Goal: Information Seeking & Learning: Learn about a topic

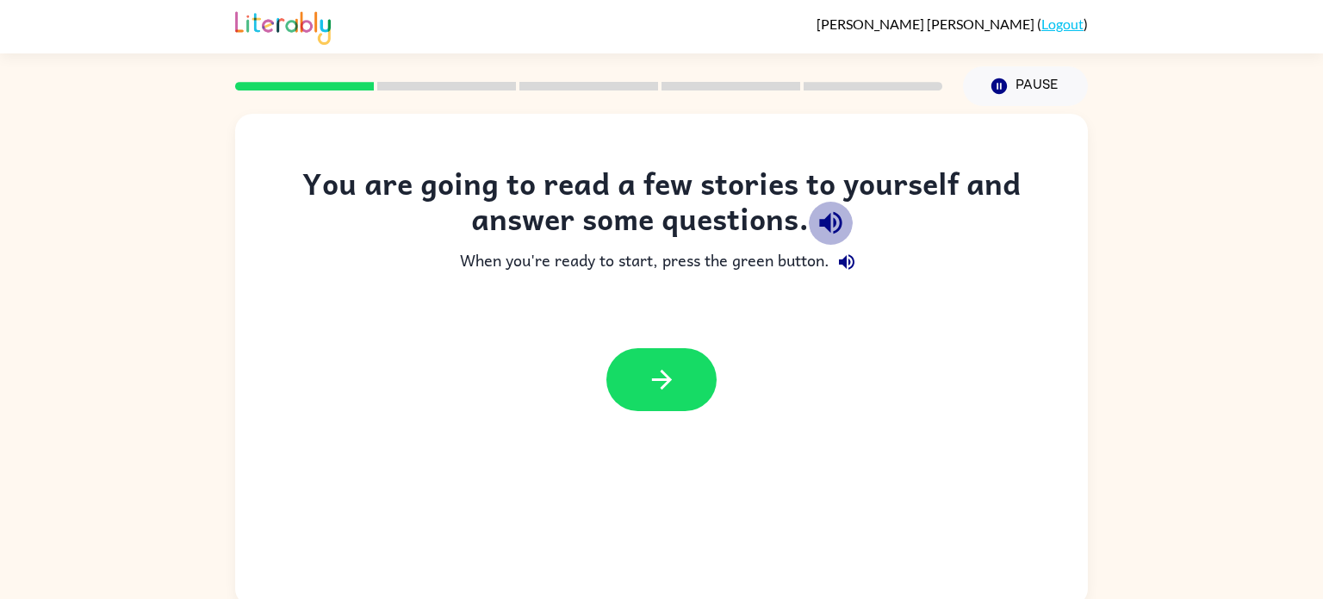
click at [825, 229] on icon "button" at bounding box center [831, 223] width 30 height 30
click at [850, 269] on icon "button" at bounding box center [847, 262] width 16 height 16
click at [852, 264] on icon "button" at bounding box center [846, 262] width 21 height 21
click at [1004, 90] on icon "button" at bounding box center [999, 86] width 16 height 16
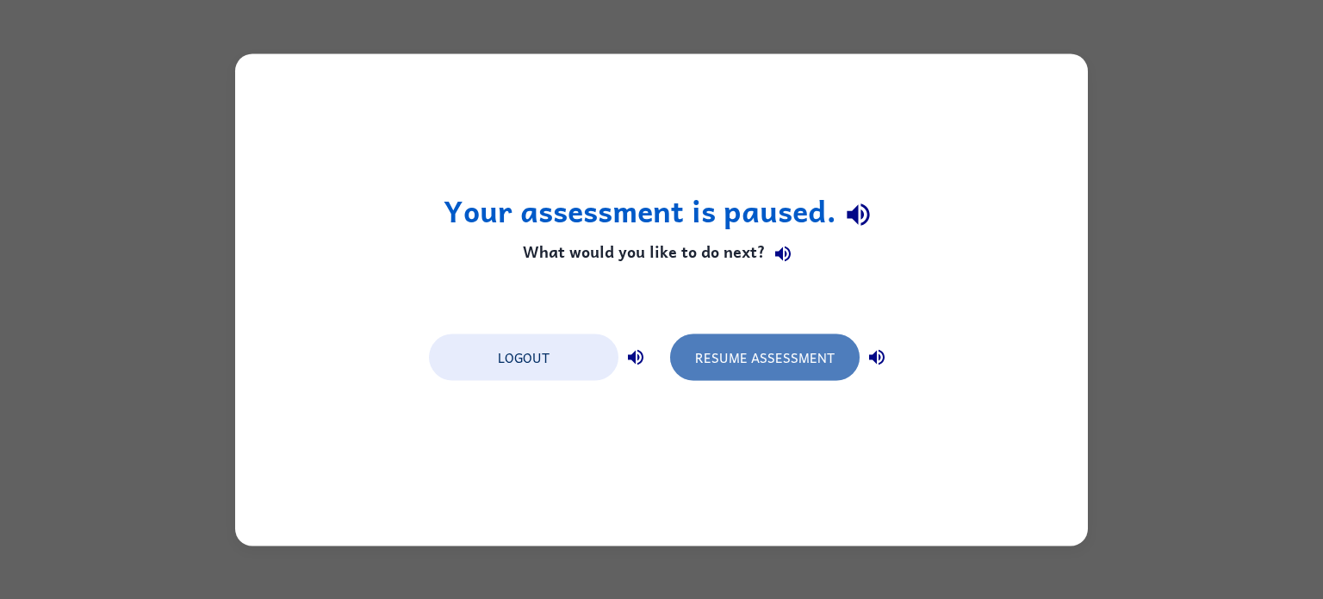
click at [778, 360] on button "Resume Assessment" at bounding box center [765, 356] width 190 height 47
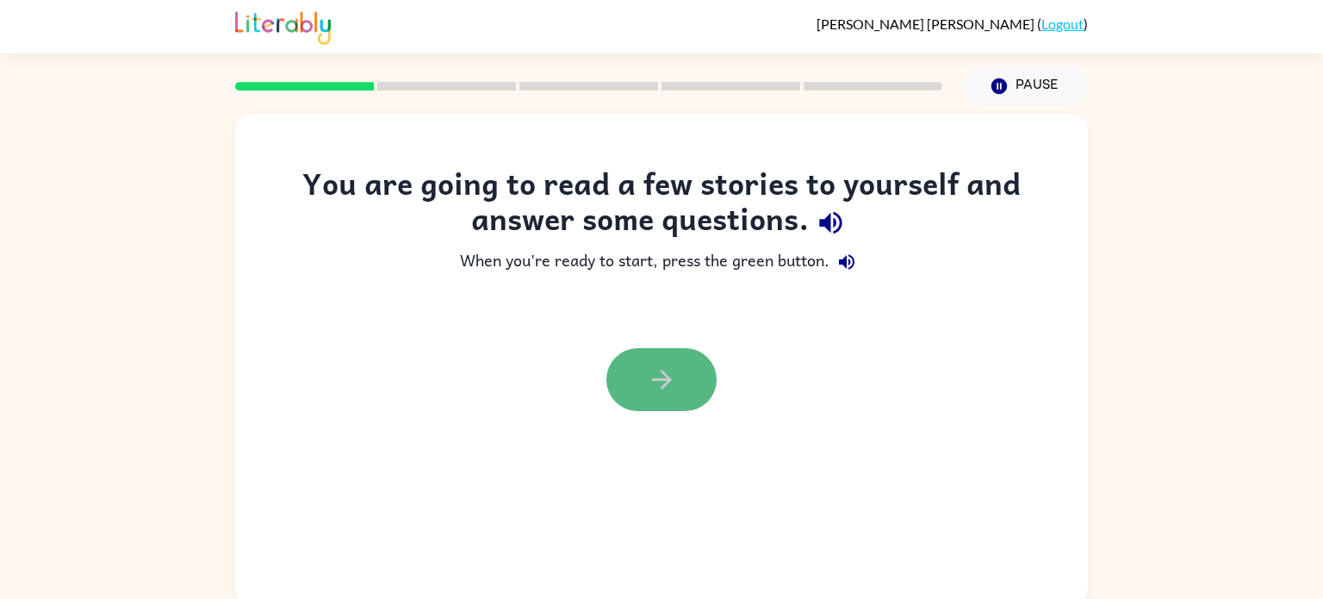
click at [662, 409] on button "button" at bounding box center [661, 379] width 110 height 63
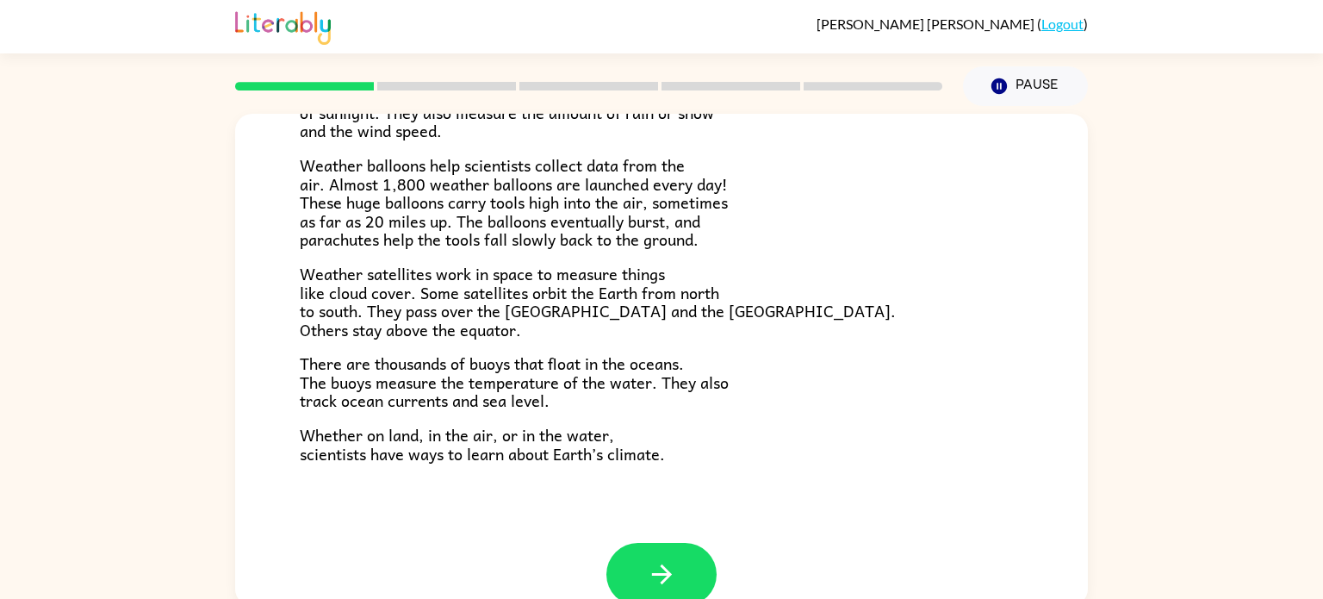
scroll to position [482, 0]
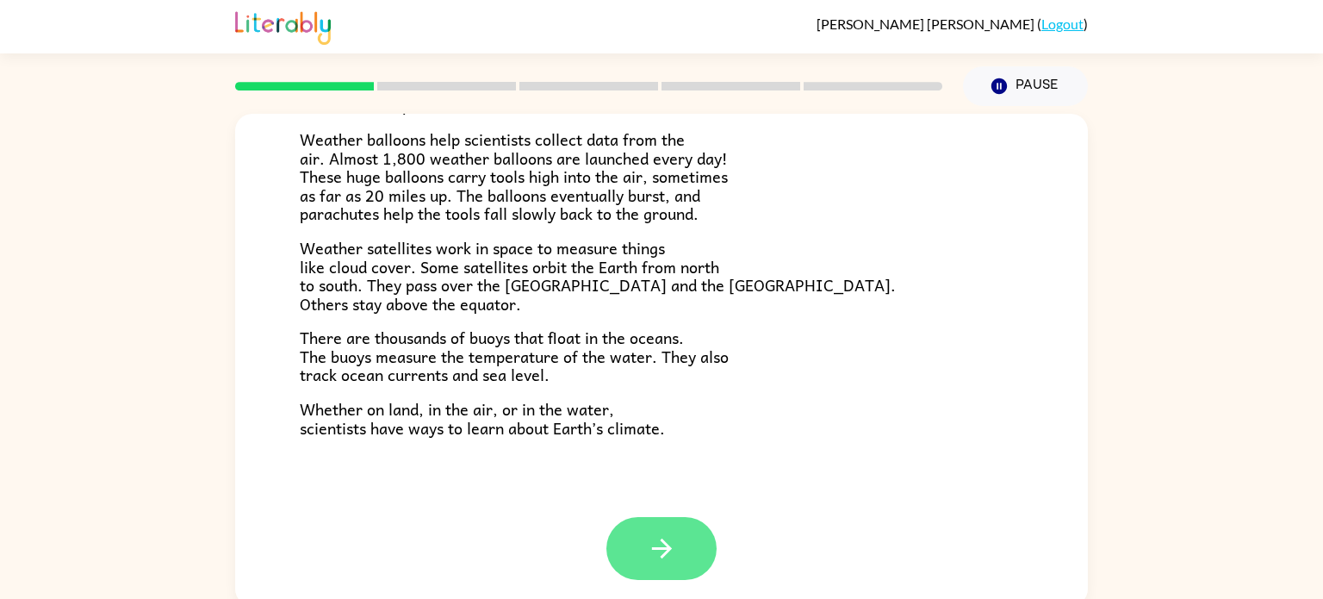
click at [642, 542] on button "button" at bounding box center [661, 548] width 110 height 63
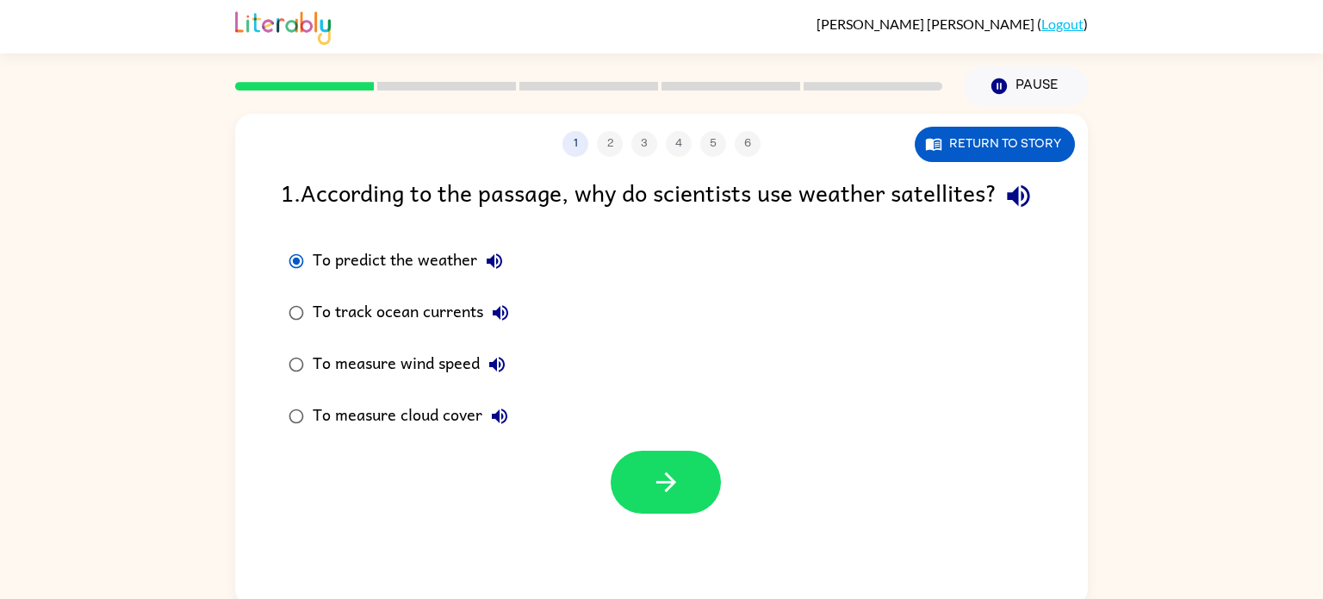
scroll to position [5, 0]
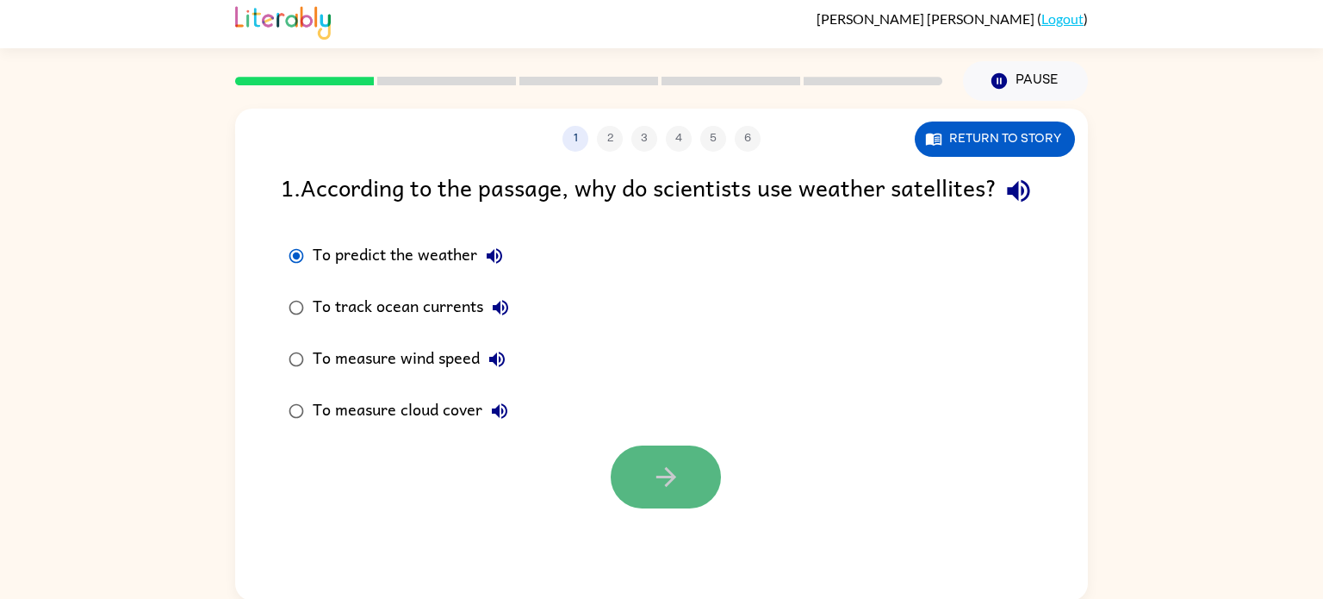
click at [663, 493] on button "button" at bounding box center [666, 476] width 110 height 63
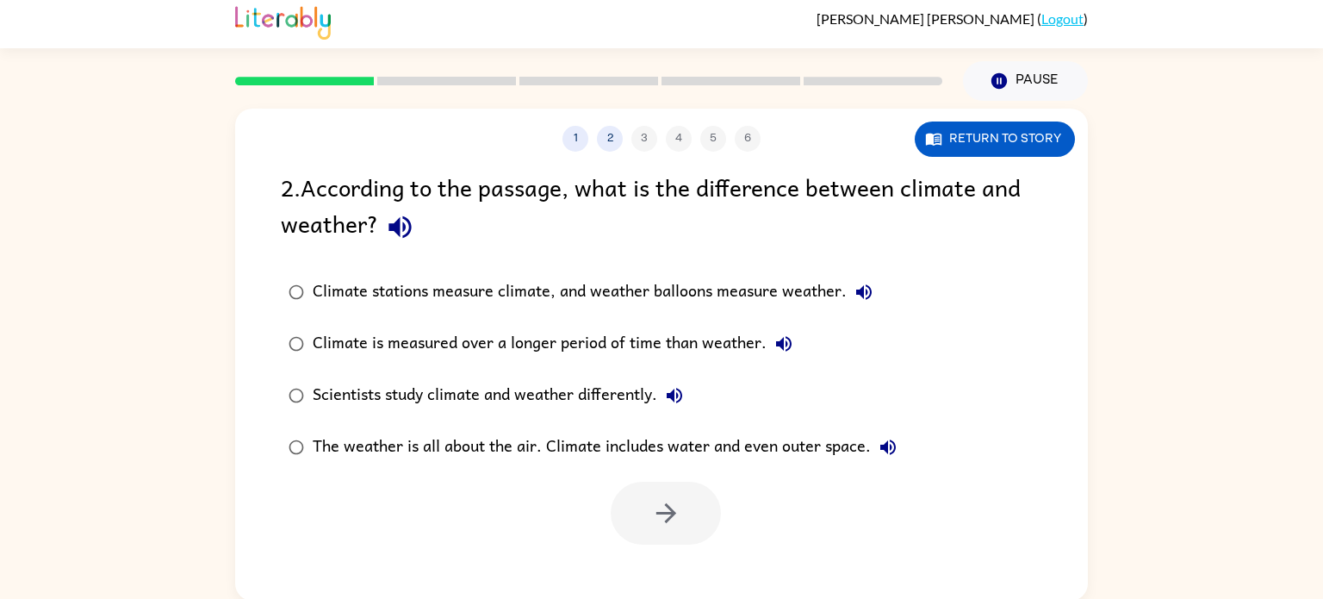
click at [1072, 153] on div "Return to story" at bounding box center [995, 138] width 160 height 35
click at [957, 150] on button "Return to story" at bounding box center [995, 138] width 160 height 35
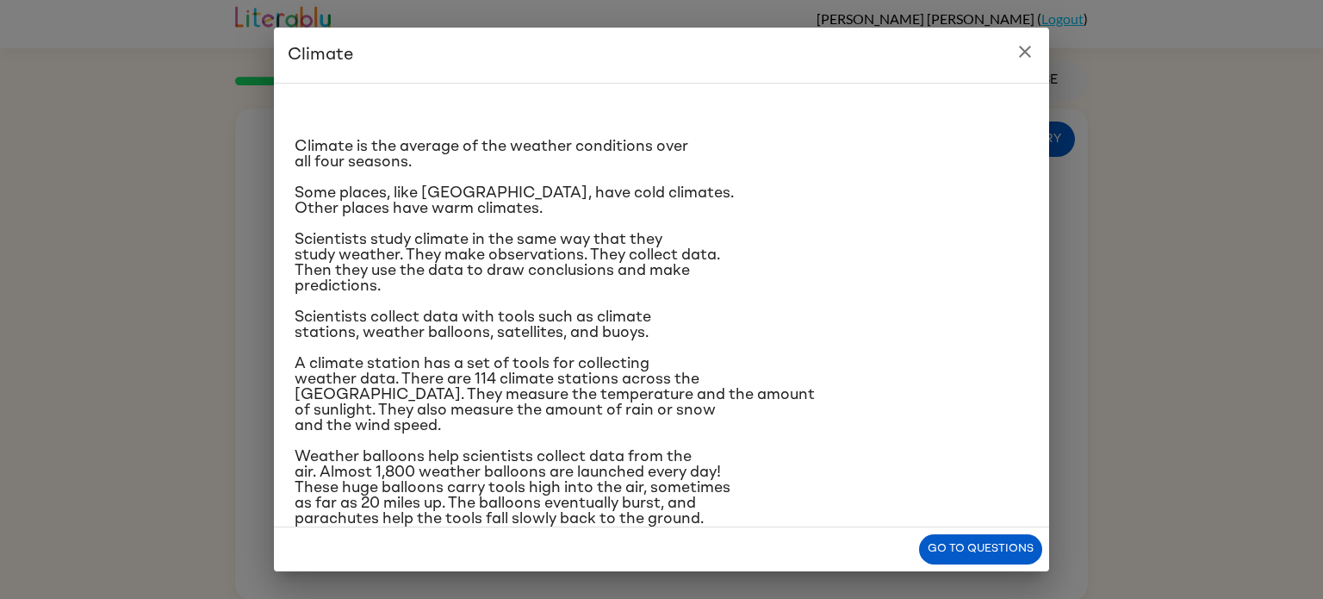
click at [1029, 51] on icon "close" at bounding box center [1025, 51] width 21 height 21
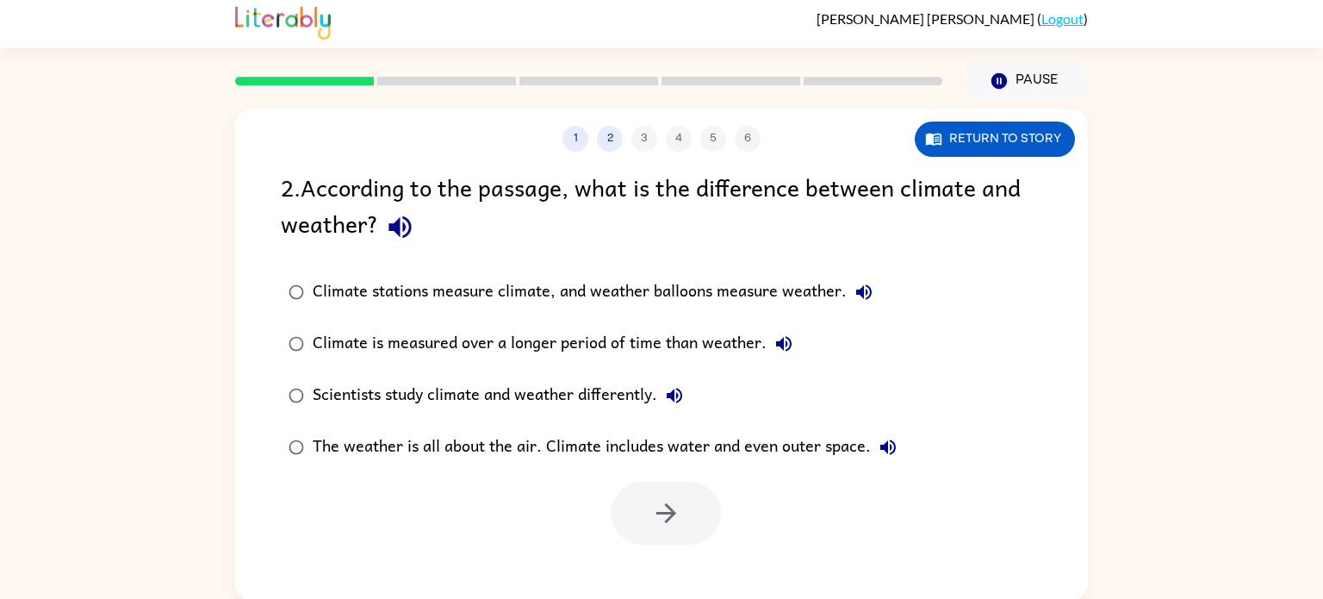
click at [1050, 23] on link "Logout" at bounding box center [1062, 18] width 42 height 16
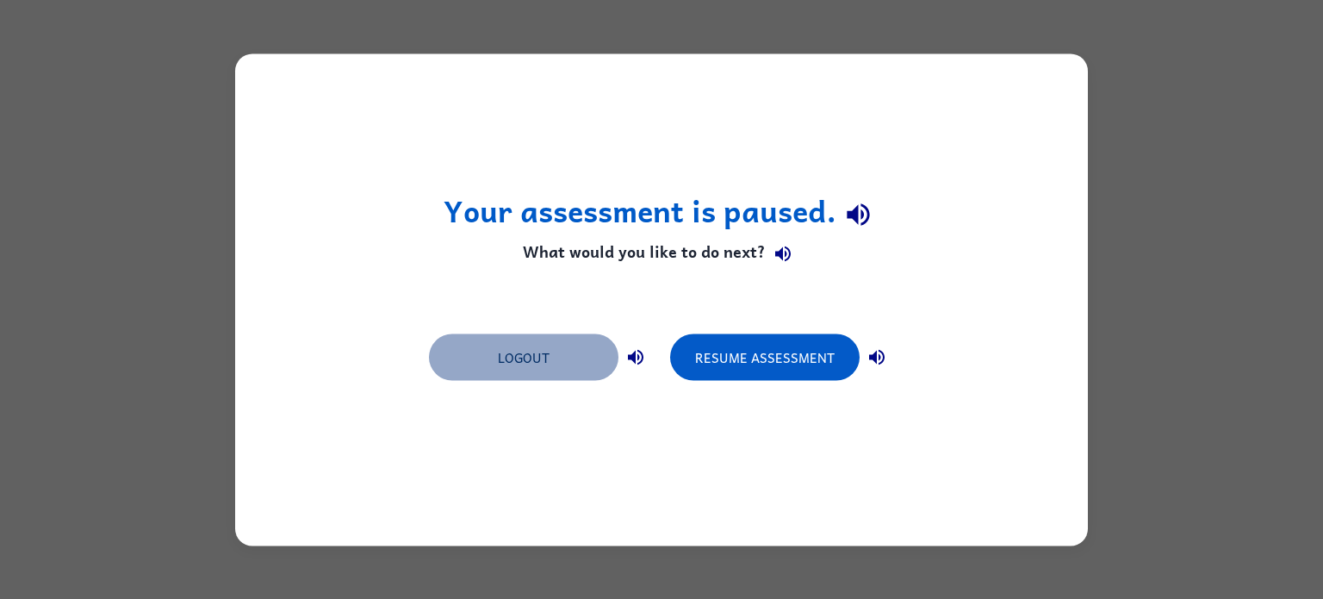
click at [528, 356] on button "Logout" at bounding box center [524, 356] width 190 height 47
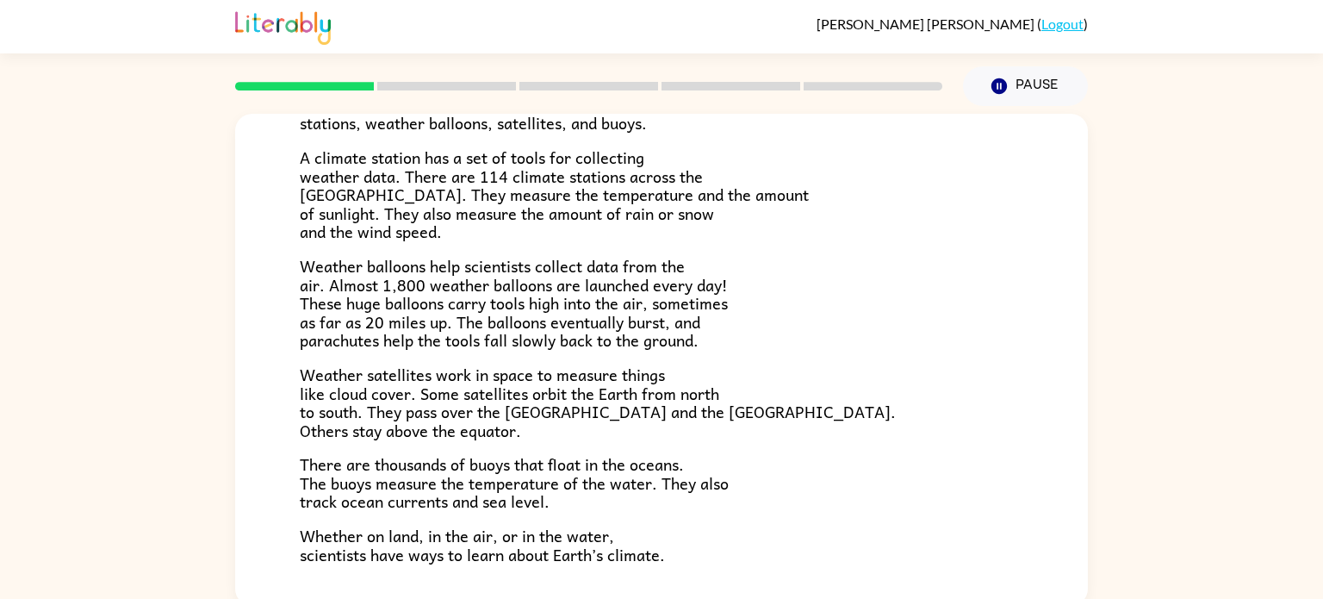
scroll to position [482, 0]
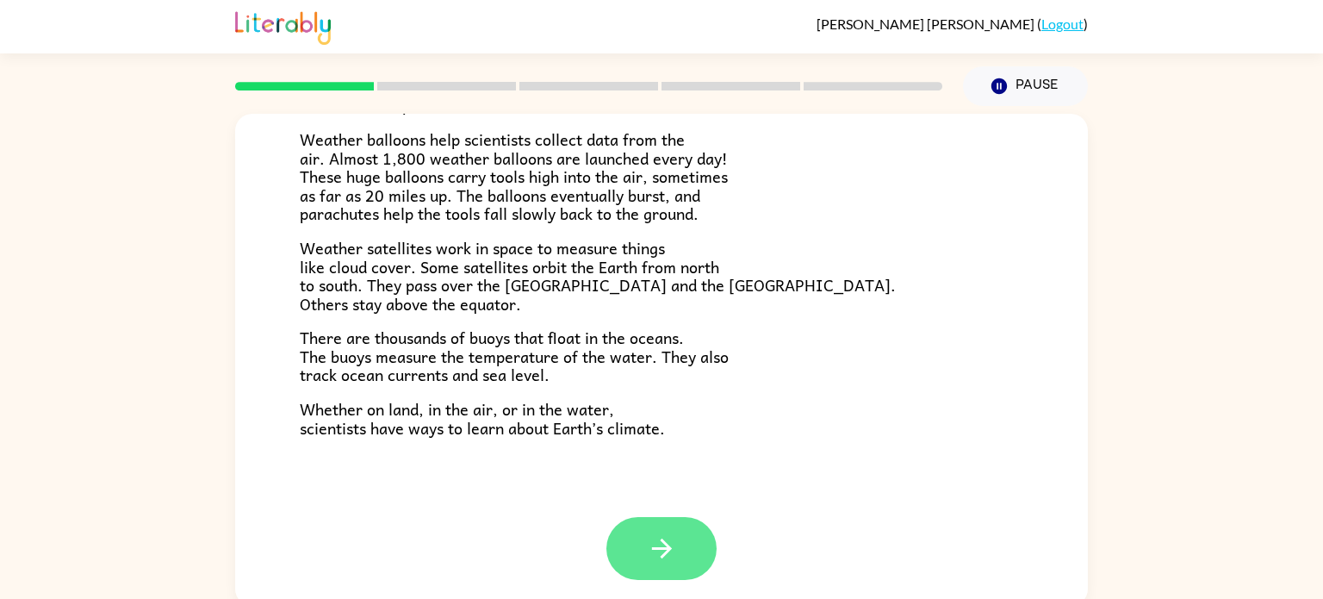
click at [655, 533] on icon "button" at bounding box center [662, 548] width 30 height 30
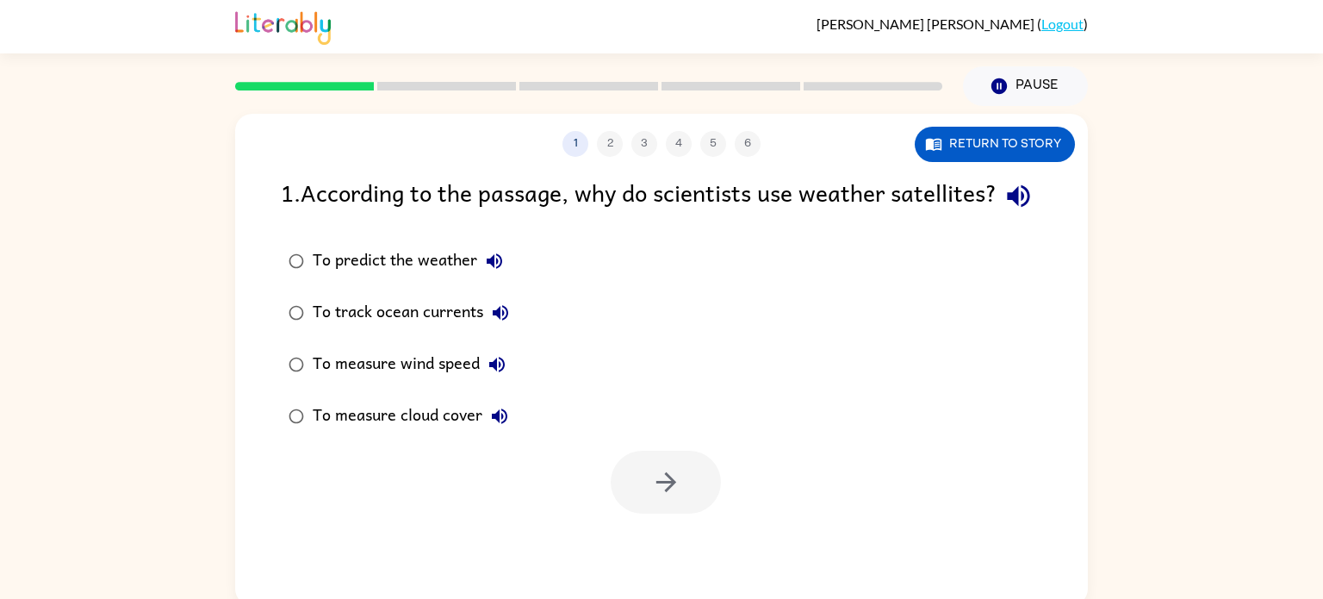
scroll to position [0, 0]
click at [671, 497] on icon "button" at bounding box center [666, 482] width 30 height 30
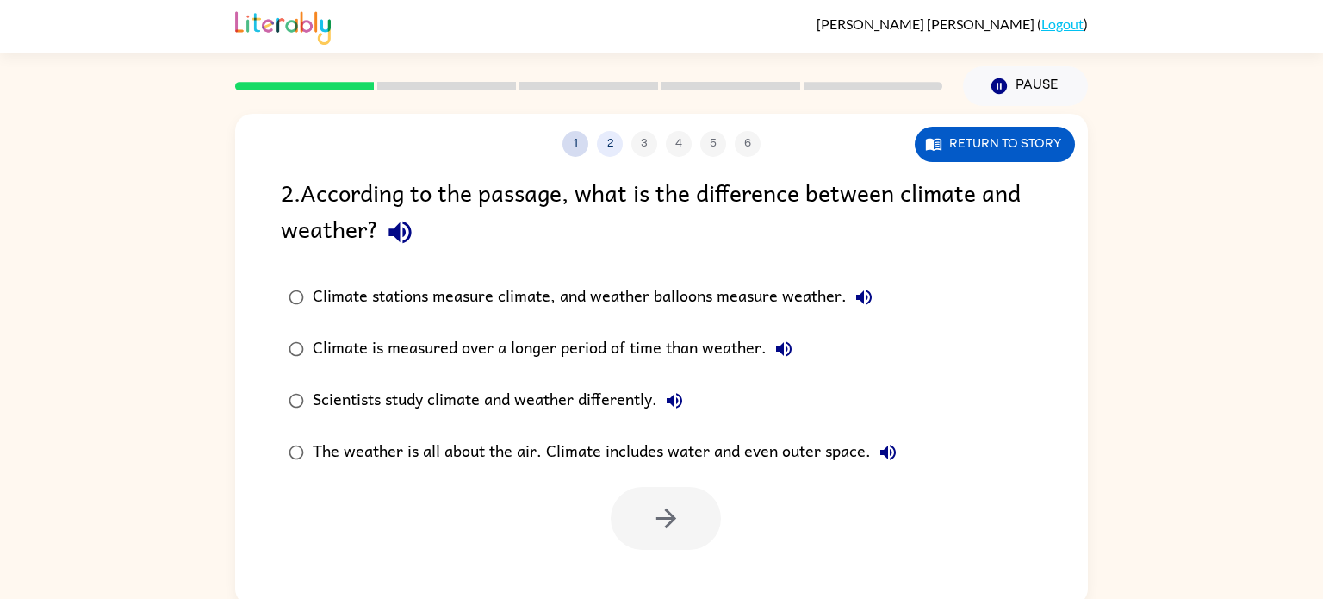
click at [578, 152] on button "1" at bounding box center [575, 144] width 26 height 26
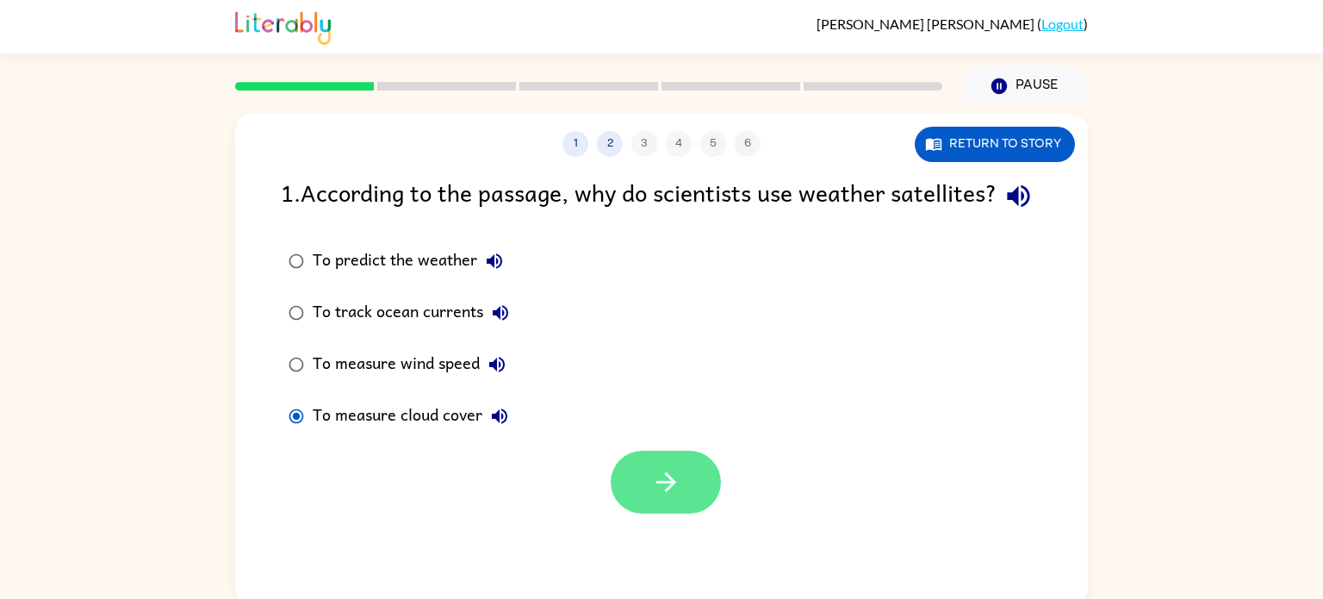
click at [689, 513] on button "button" at bounding box center [666, 482] width 110 height 63
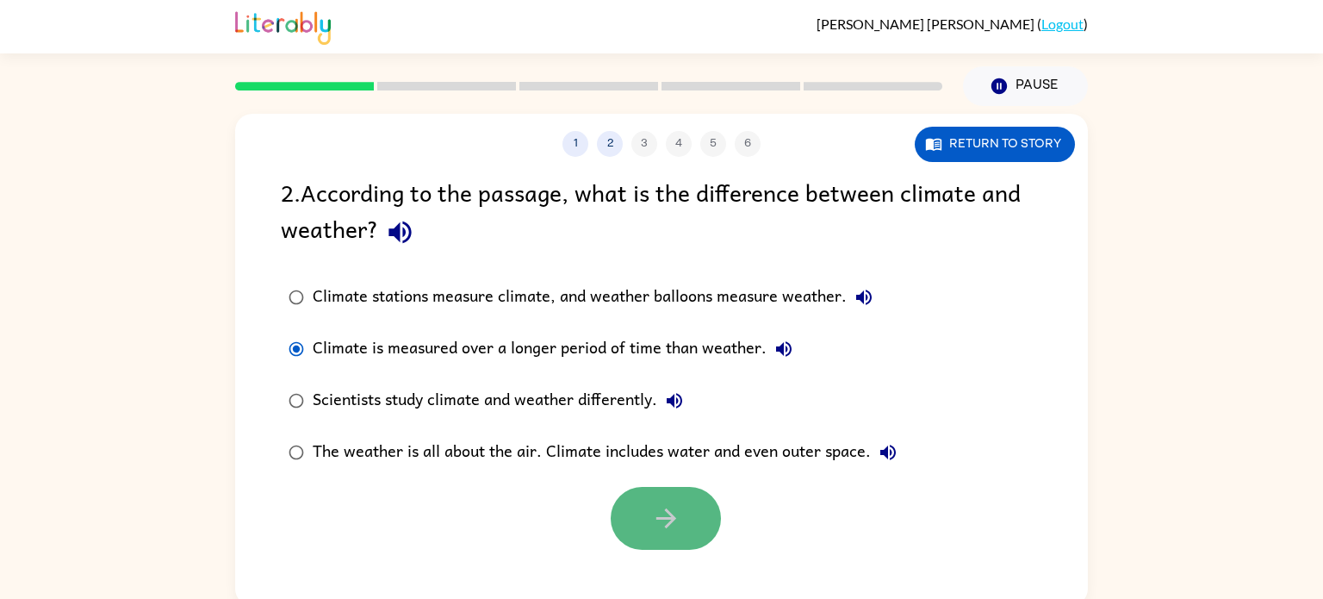
click at [691, 539] on button "button" at bounding box center [666, 518] width 110 height 63
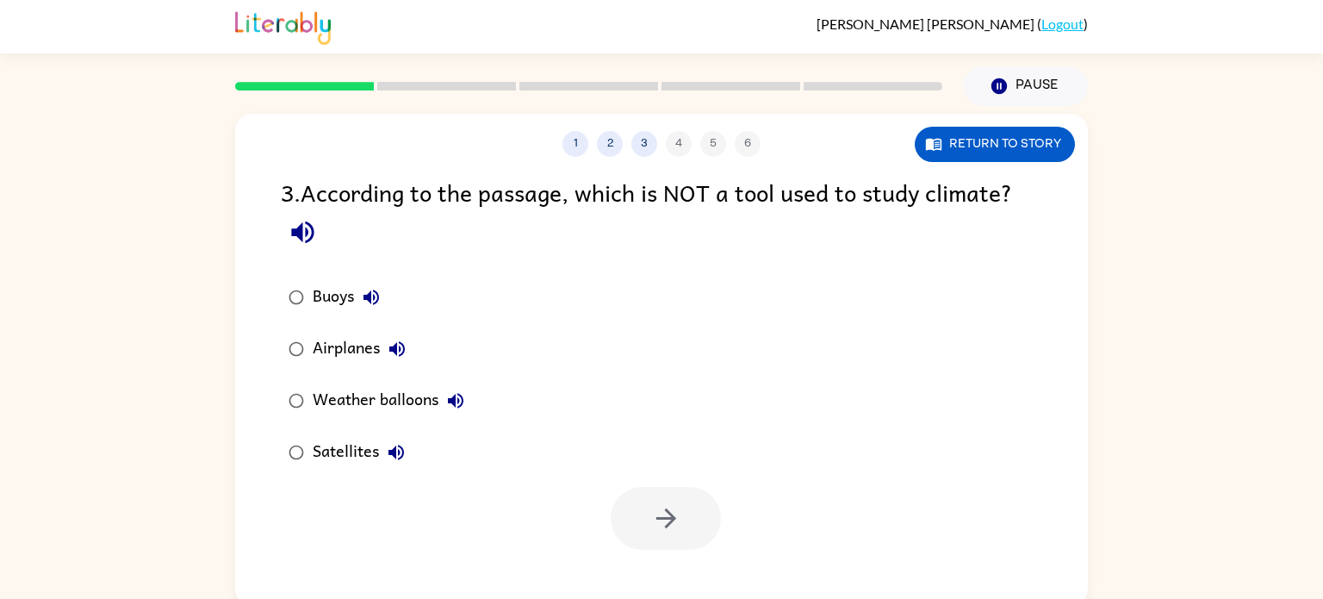
click at [314, 353] on div "Airplanes" at bounding box center [364, 349] width 102 height 34
click at [674, 506] on icon "button" at bounding box center [666, 518] width 30 height 30
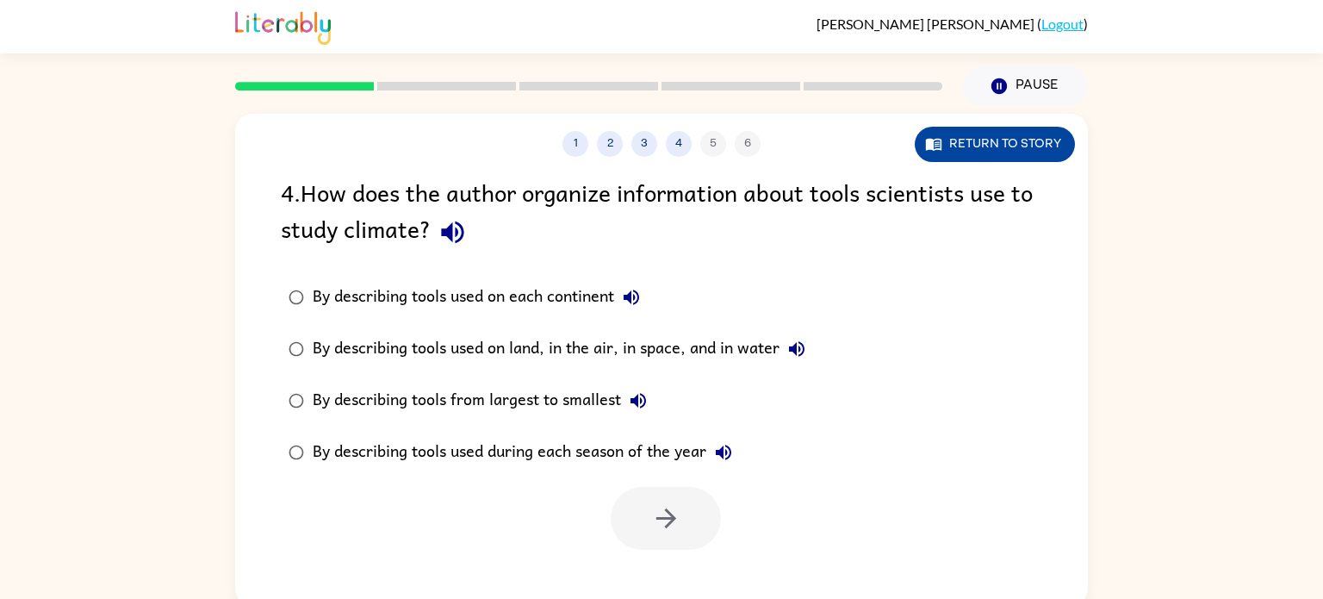
click at [966, 159] on button "Return to story" at bounding box center [995, 144] width 160 height 35
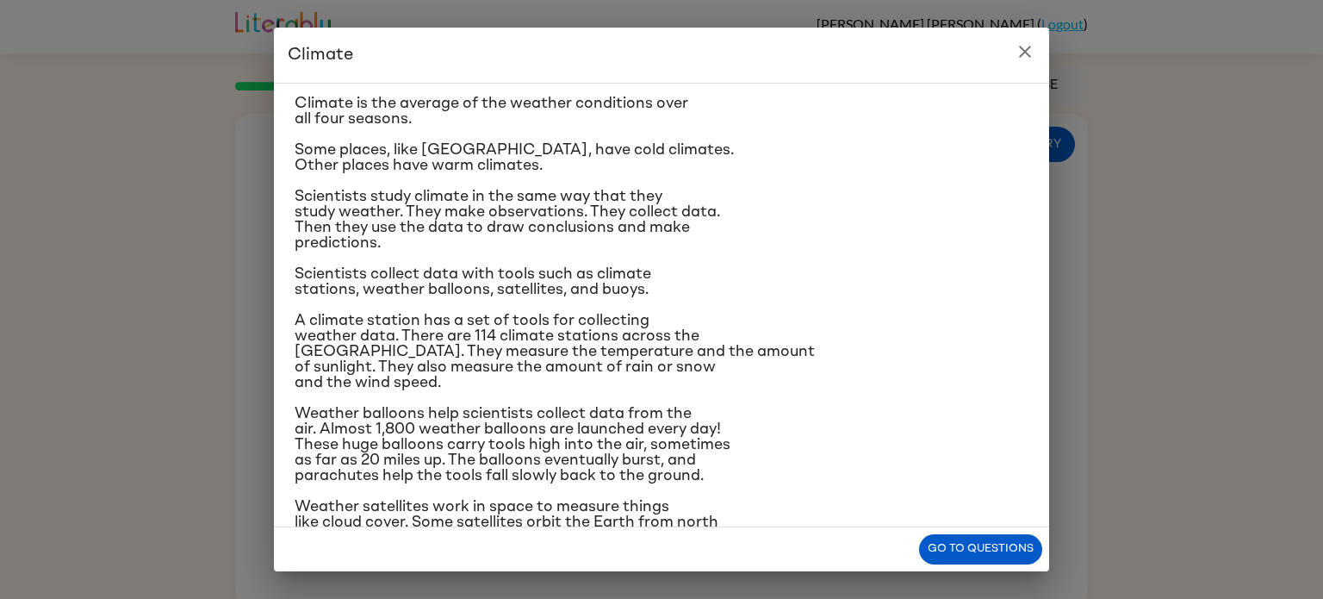
scroll to position [44, 0]
click at [1025, 52] on icon "close" at bounding box center [1025, 52] width 12 height 12
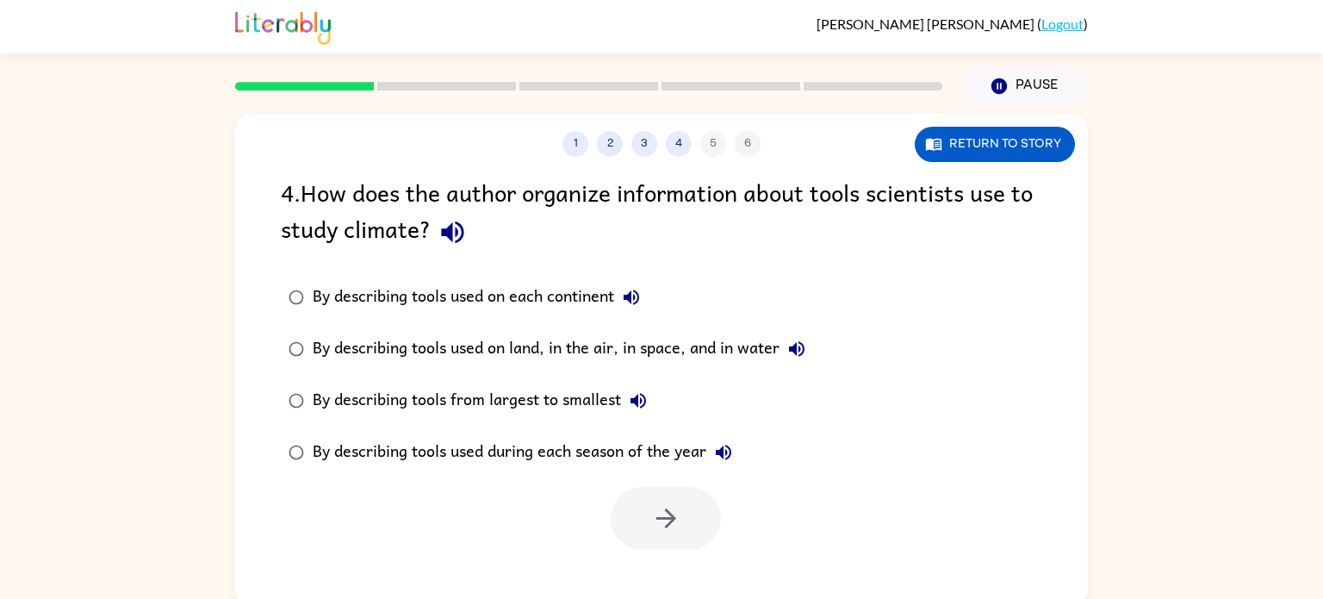
click at [804, 202] on div "4 . How does the author organize information about tools scientists use to stud…" at bounding box center [661, 214] width 761 height 80
click at [979, 150] on button "Return to story" at bounding box center [995, 144] width 160 height 35
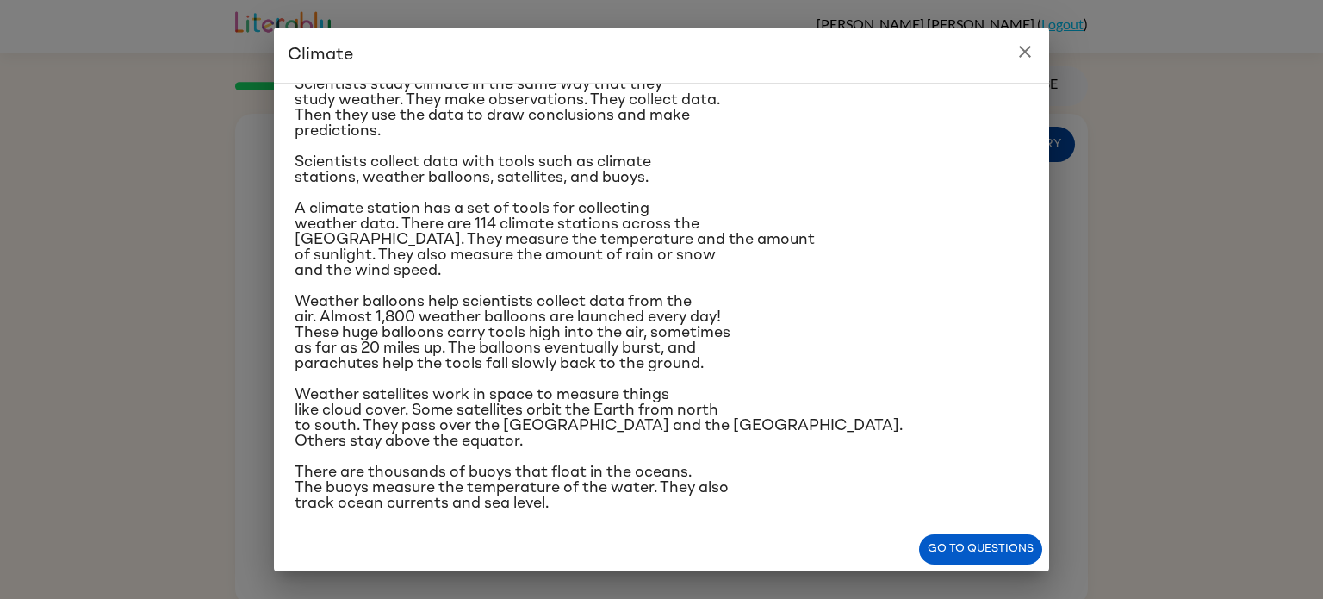
scroll to position [204, 0]
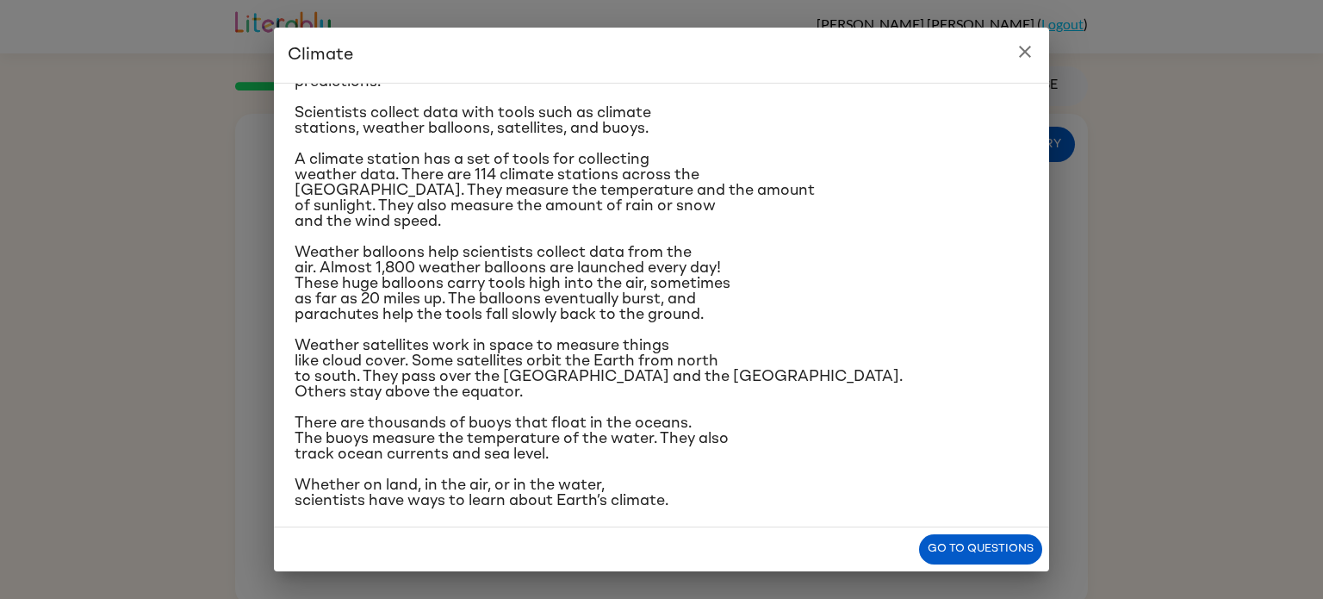
click at [1035, 65] on h2 "Climate" at bounding box center [661, 55] width 775 height 55
click at [1028, 62] on button "close" at bounding box center [1025, 51] width 34 height 34
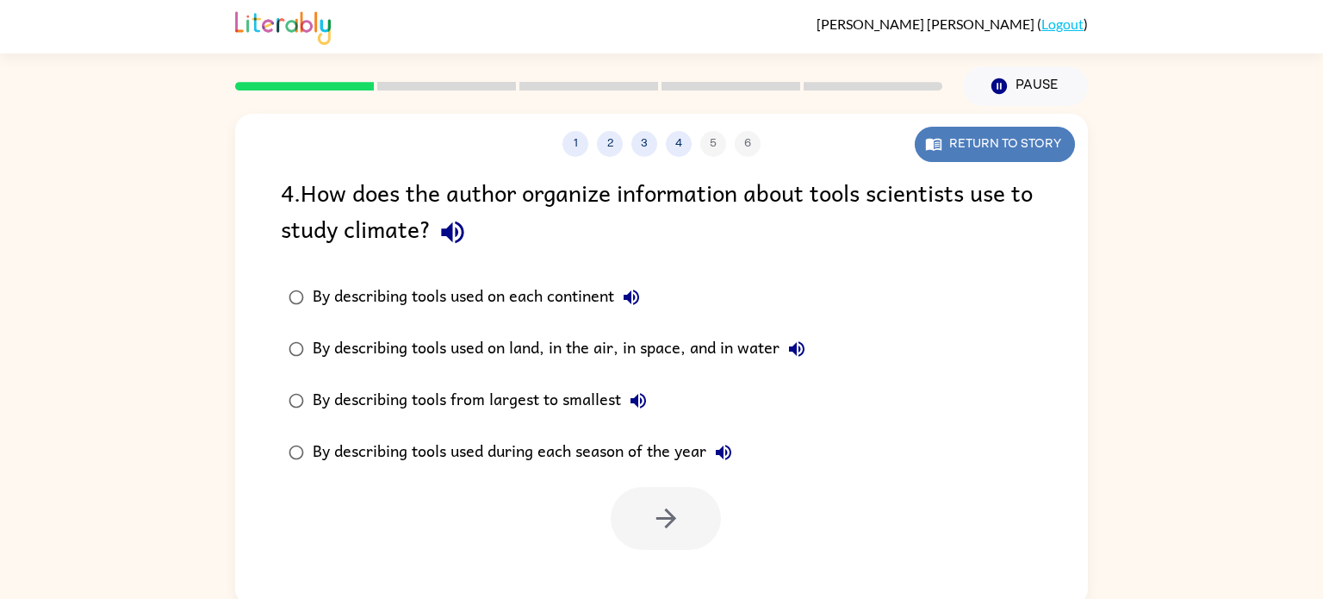
click at [998, 146] on button "Return to story" at bounding box center [995, 144] width 160 height 35
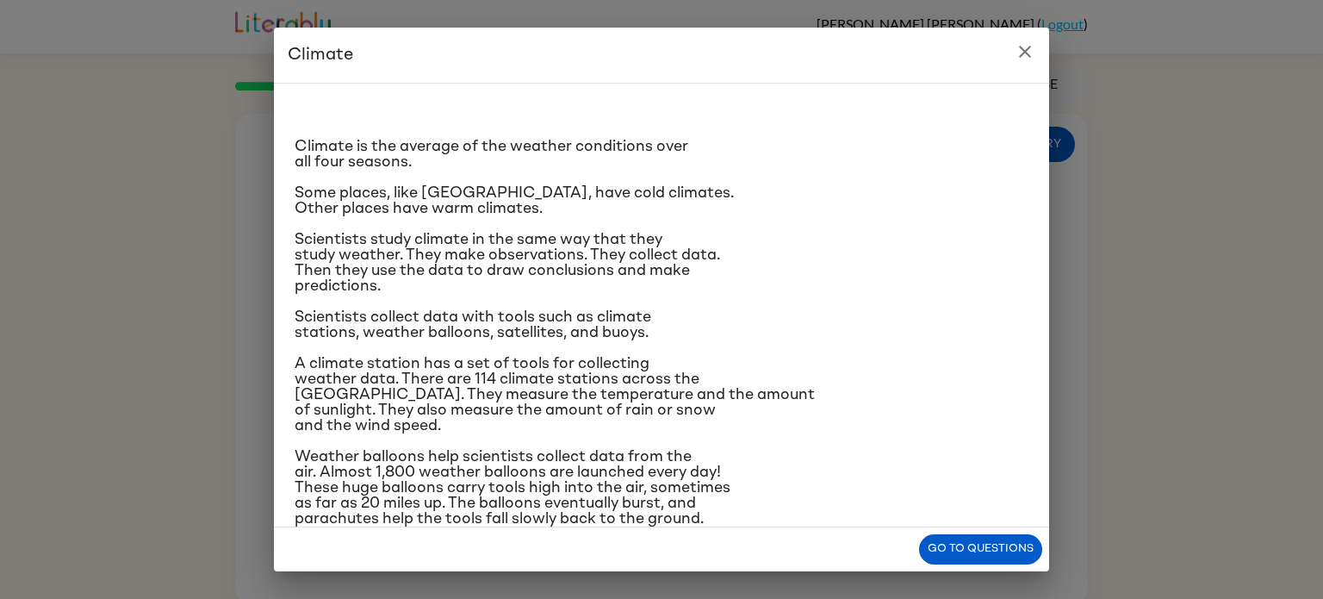
click at [1030, 55] on icon "close" at bounding box center [1025, 51] width 21 height 21
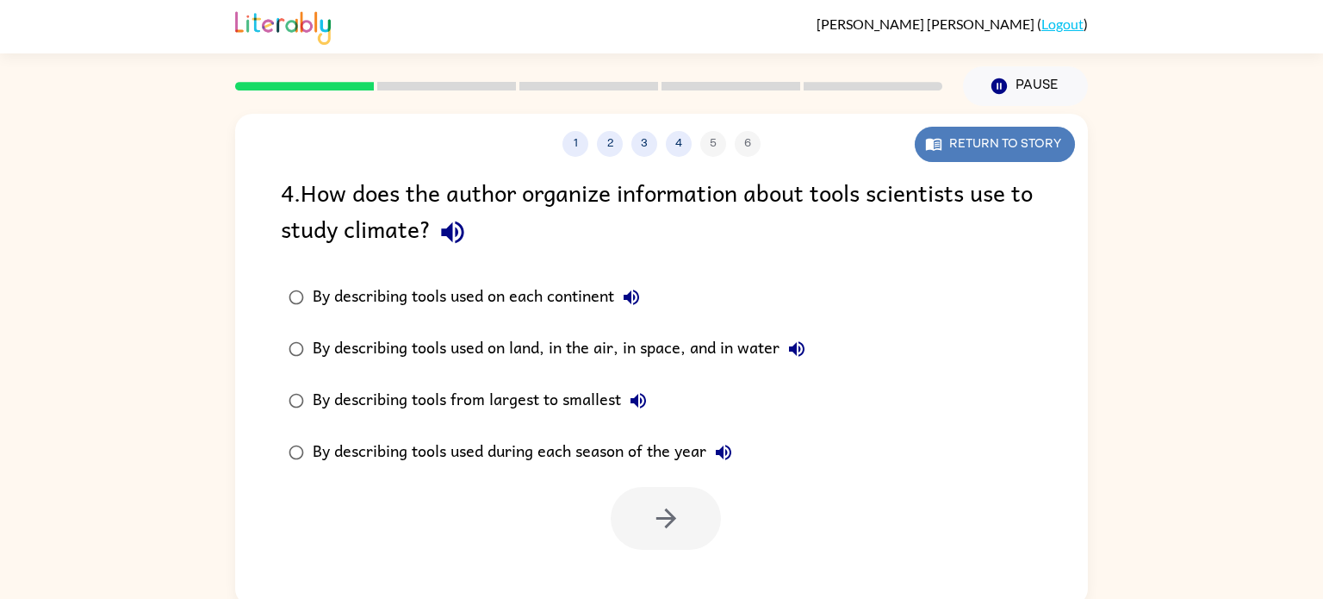
click at [1025, 140] on button "Return to story" at bounding box center [995, 144] width 160 height 35
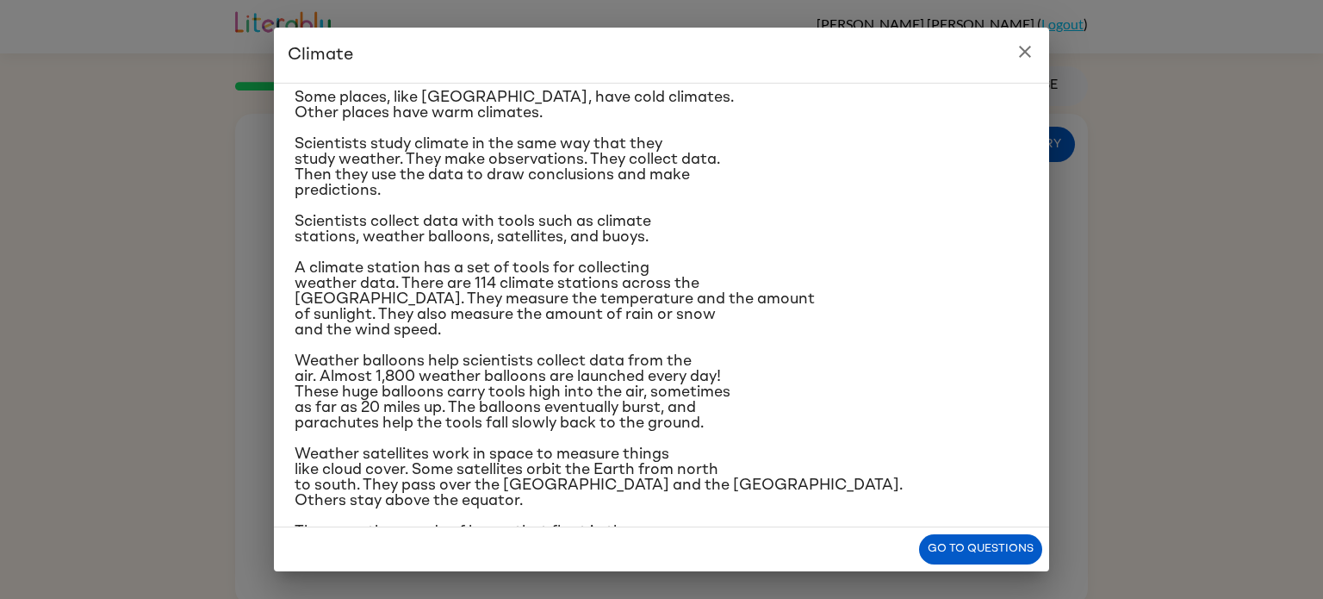
scroll to position [0, 0]
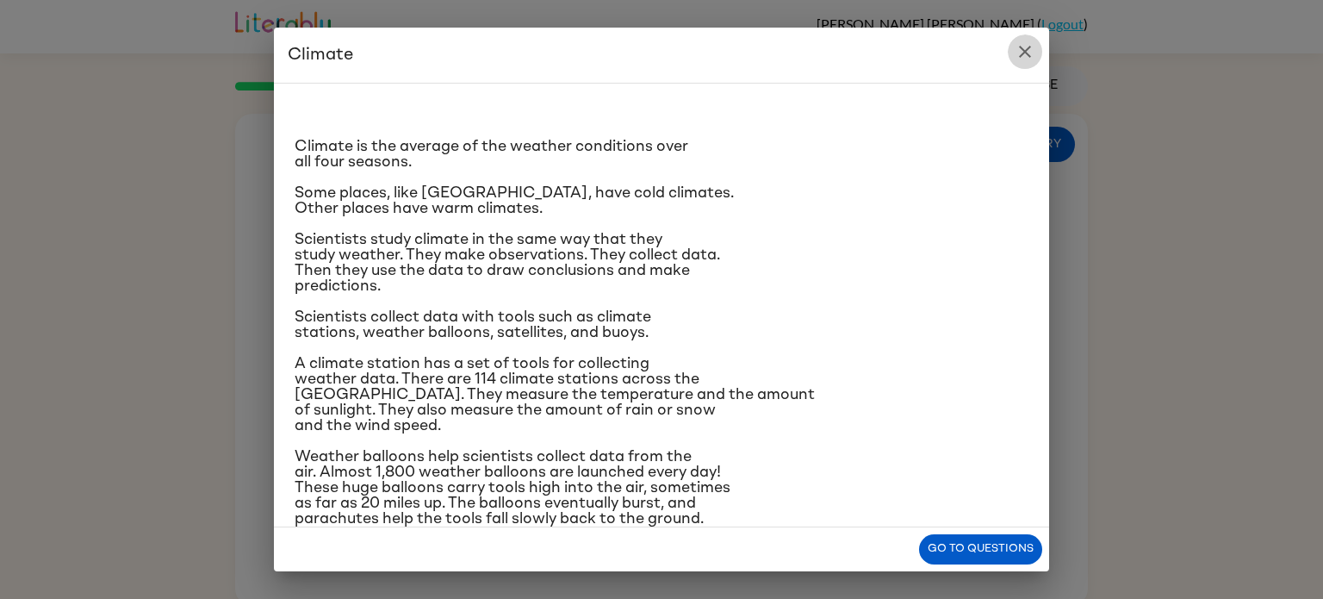
click at [1024, 45] on icon "close" at bounding box center [1025, 51] width 21 height 21
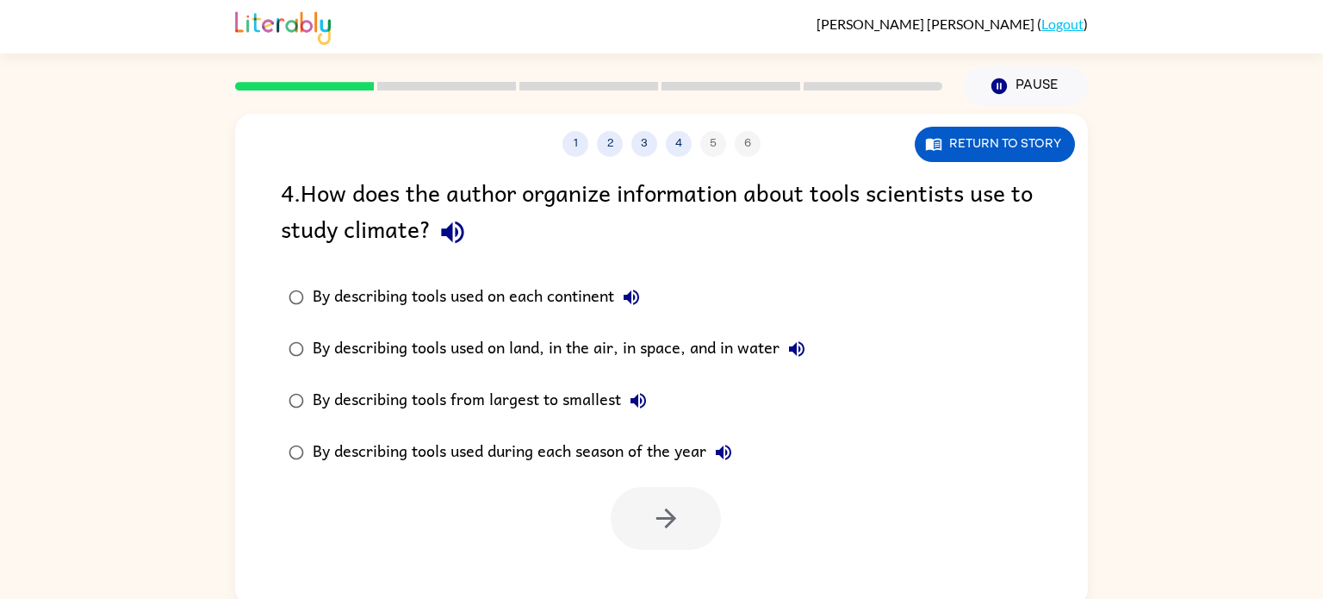
click at [378, 349] on div "By describing tools used on land, in the air, in space, and in water" at bounding box center [563, 349] width 501 height 34
click at [658, 519] on icon "button" at bounding box center [666, 518] width 20 height 20
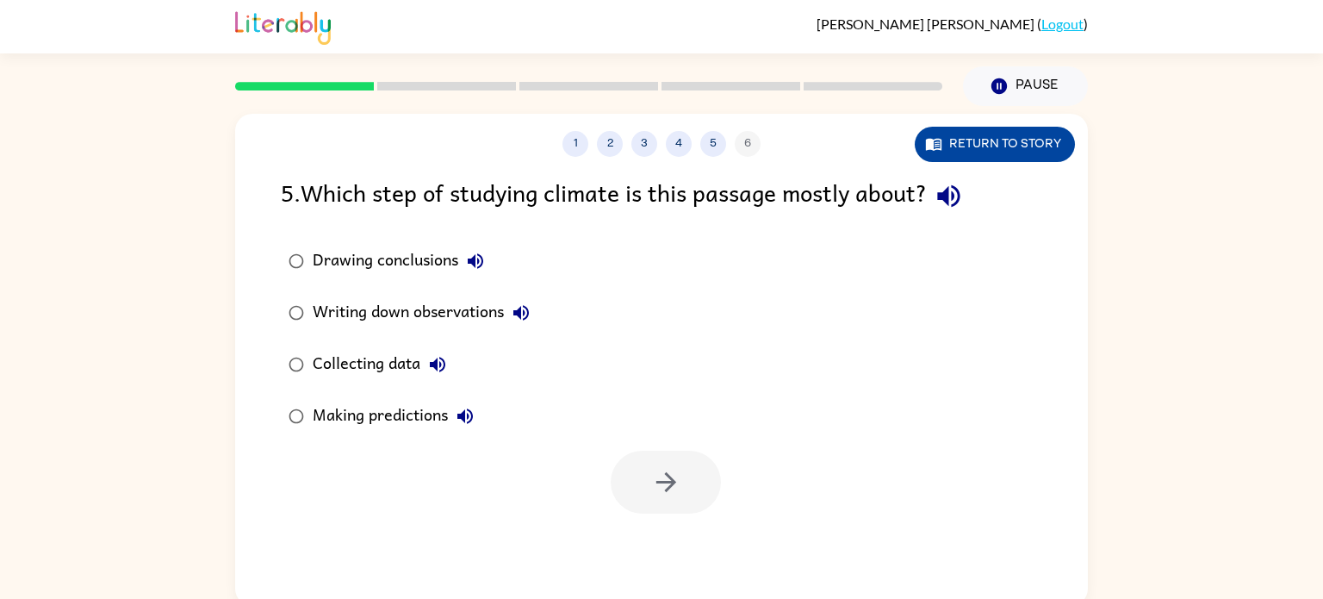
click at [1006, 153] on button "Return to story" at bounding box center [995, 144] width 160 height 35
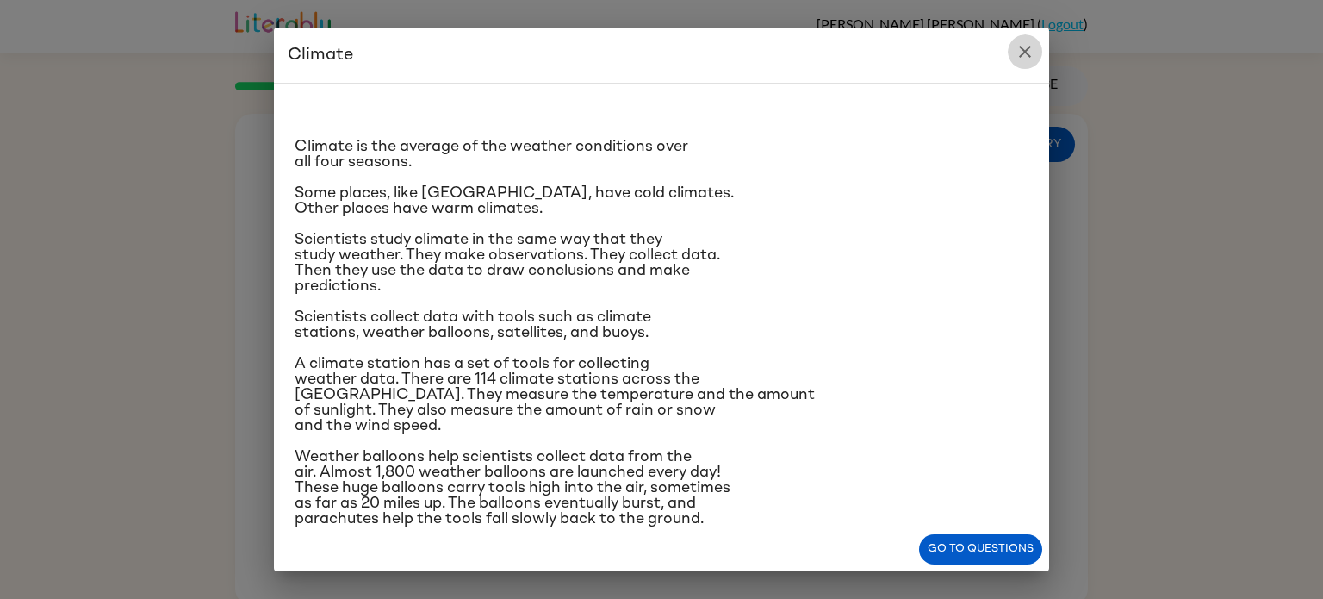
click at [1023, 63] on button "close" at bounding box center [1025, 51] width 34 height 34
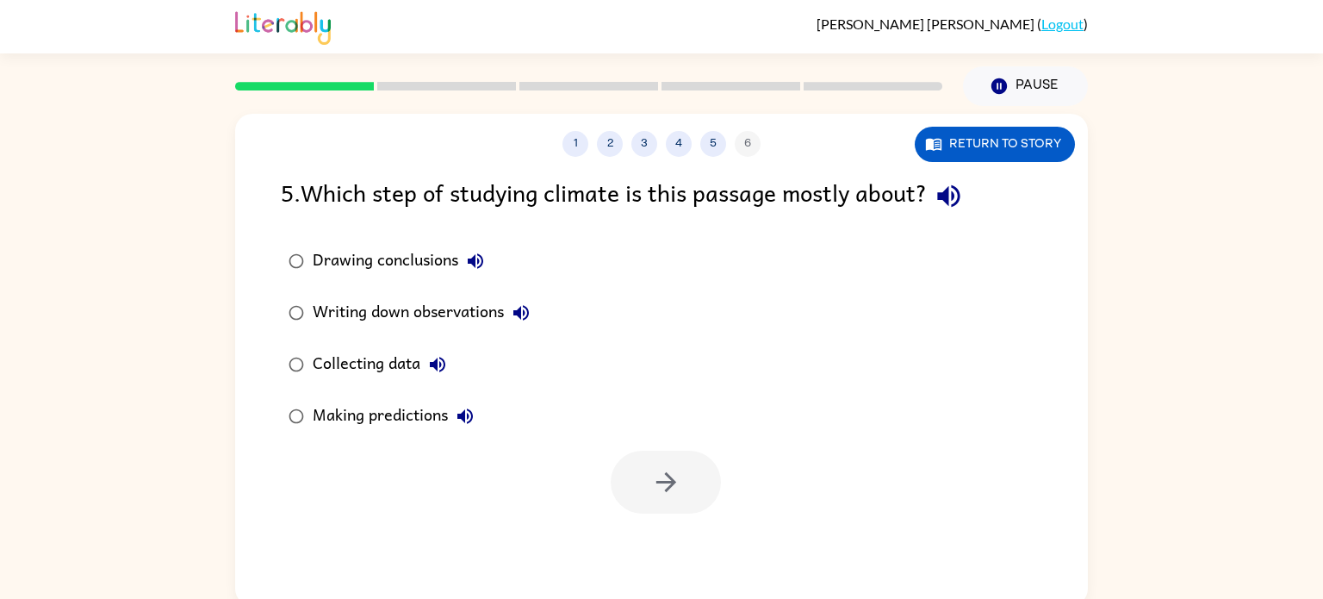
click at [481, 258] on icon "button" at bounding box center [475, 261] width 21 height 21
click at [530, 309] on icon "button" at bounding box center [521, 312] width 21 height 21
click at [444, 367] on icon "button" at bounding box center [438, 365] width 16 height 16
click at [459, 434] on label "Making predictions" at bounding box center [409, 416] width 276 height 52
click at [465, 421] on icon "button" at bounding box center [465, 416] width 16 height 16
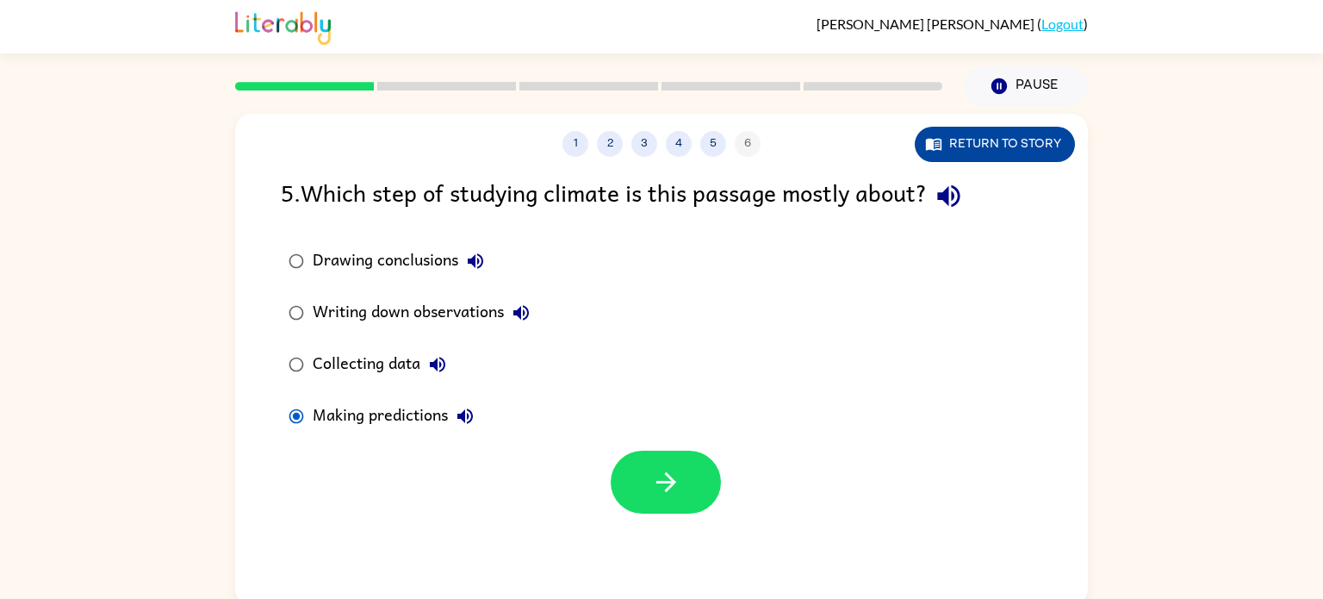
click at [1023, 151] on button "Return to story" at bounding box center [995, 144] width 160 height 35
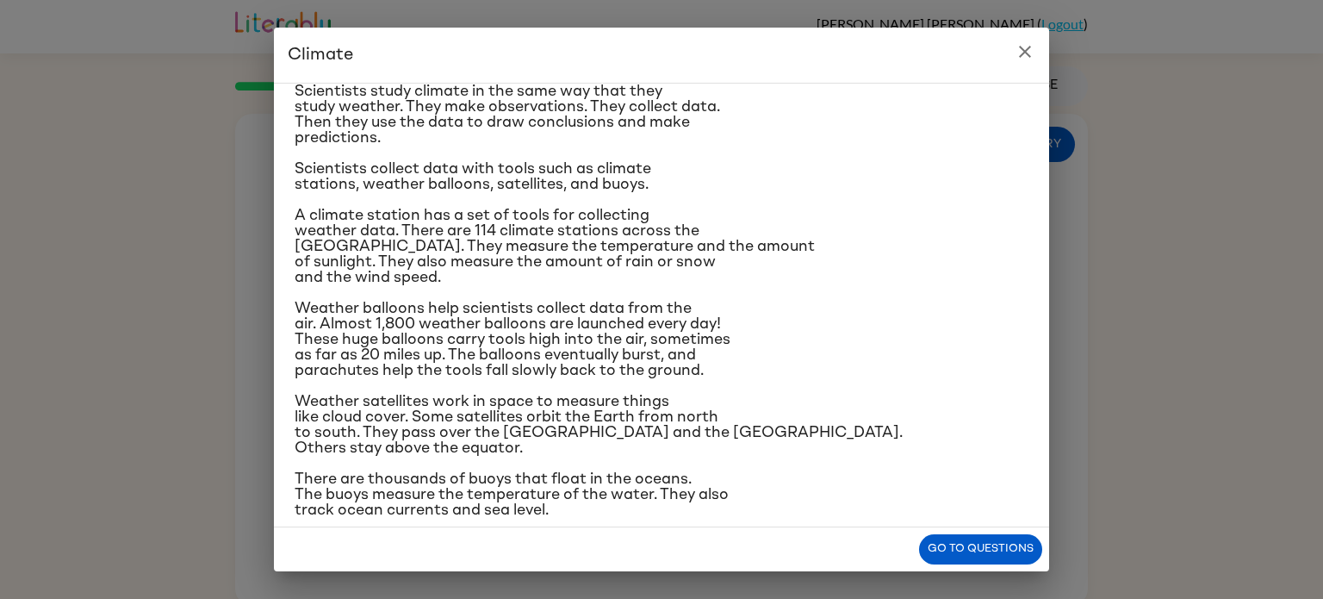
scroll to position [204, 0]
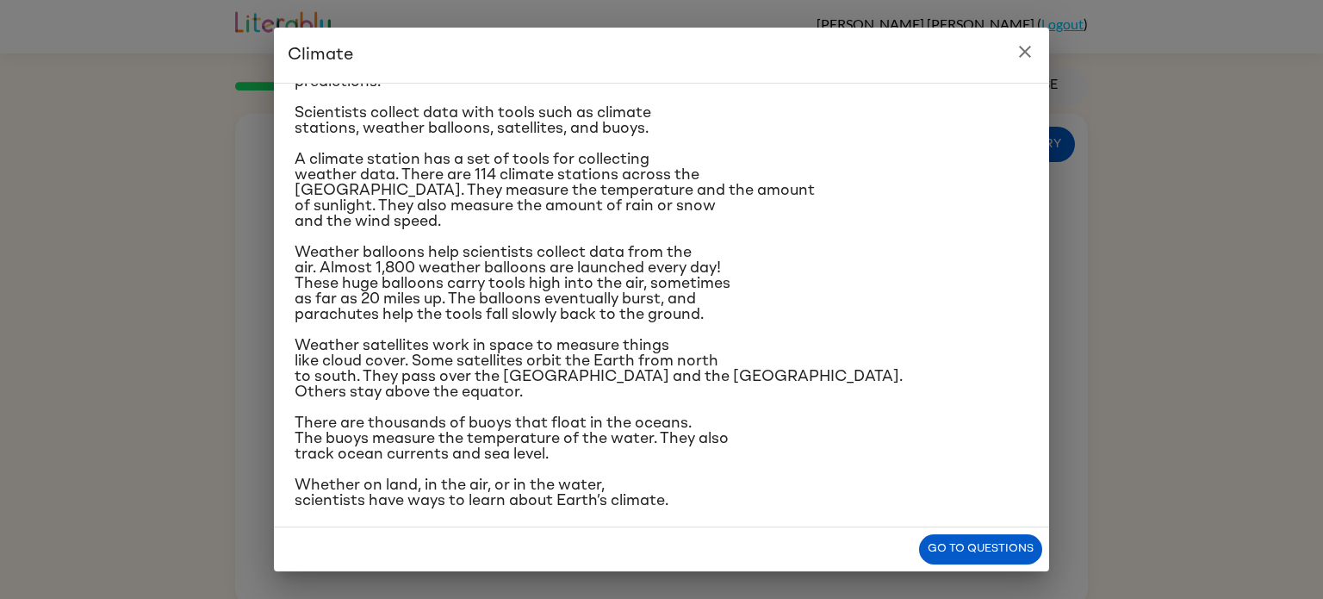
click at [963, 371] on p "Weather satellites work in space to measure things like cloud cover. Some satel…" at bounding box center [662, 369] width 734 height 62
click at [1007, 551] on button "Go to questions" at bounding box center [980, 549] width 123 height 30
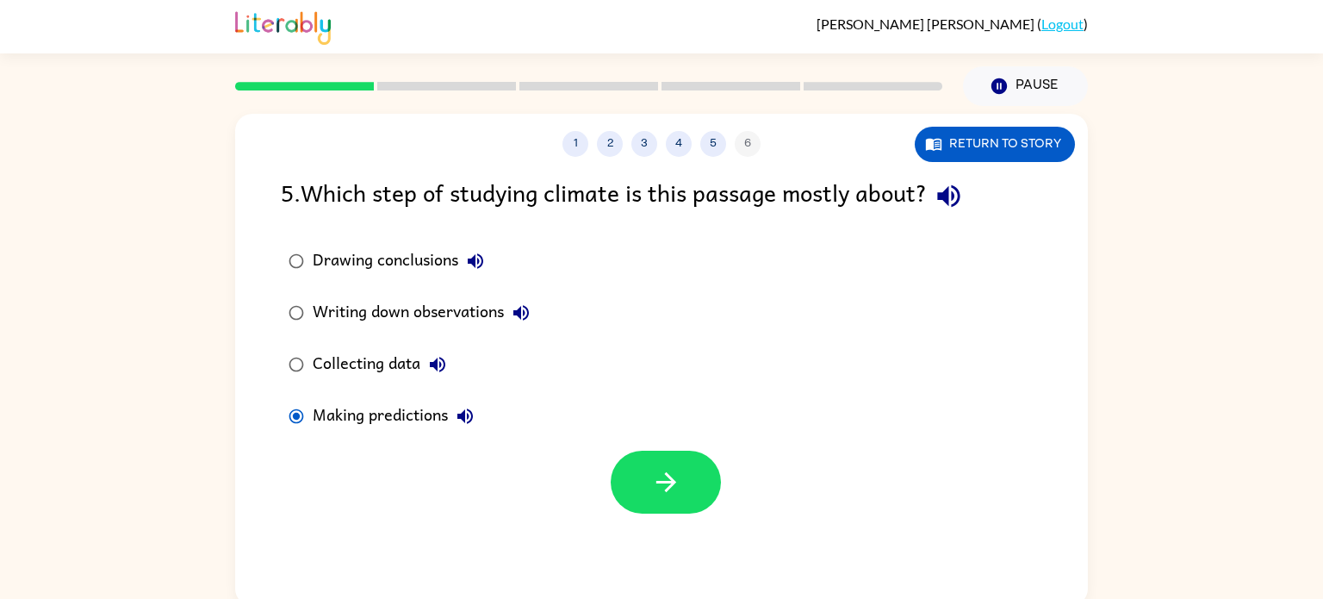
click at [357, 315] on div "Writing down observations" at bounding box center [426, 312] width 226 height 34
click at [360, 367] on div "Collecting data" at bounding box center [384, 364] width 142 height 34
click at [418, 267] on div "Drawing conclusions" at bounding box center [403, 261] width 180 height 34
click at [1012, 146] on button "Return to story" at bounding box center [995, 144] width 160 height 35
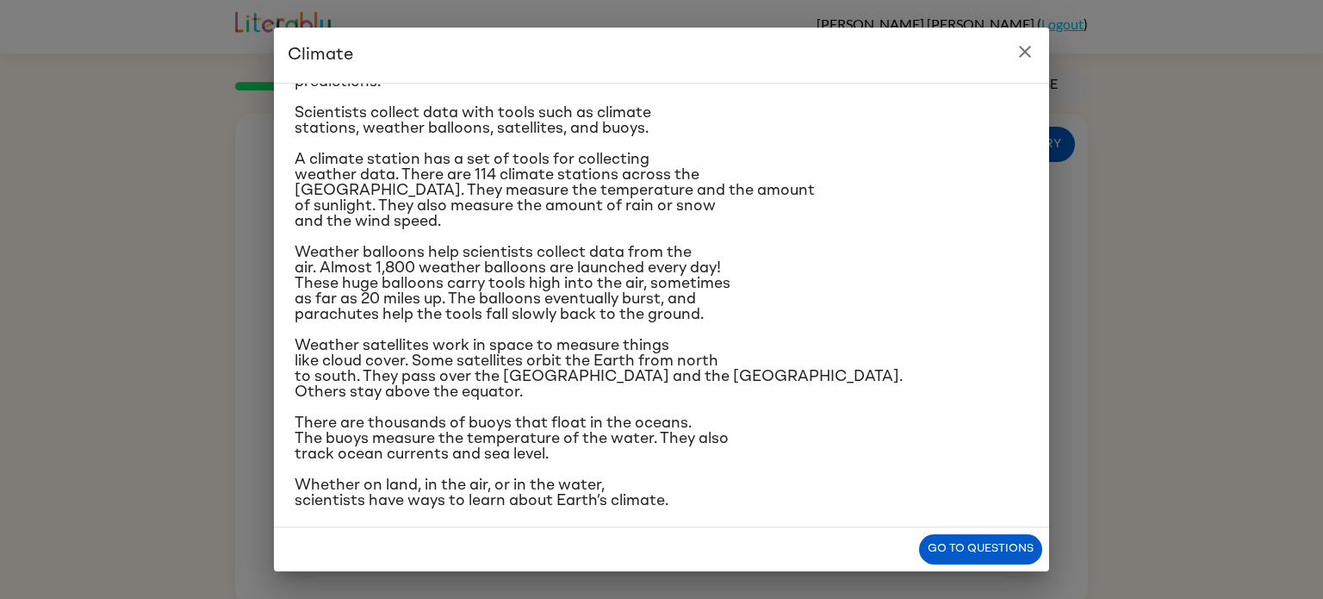
click at [1025, 49] on icon "close" at bounding box center [1025, 52] width 12 height 12
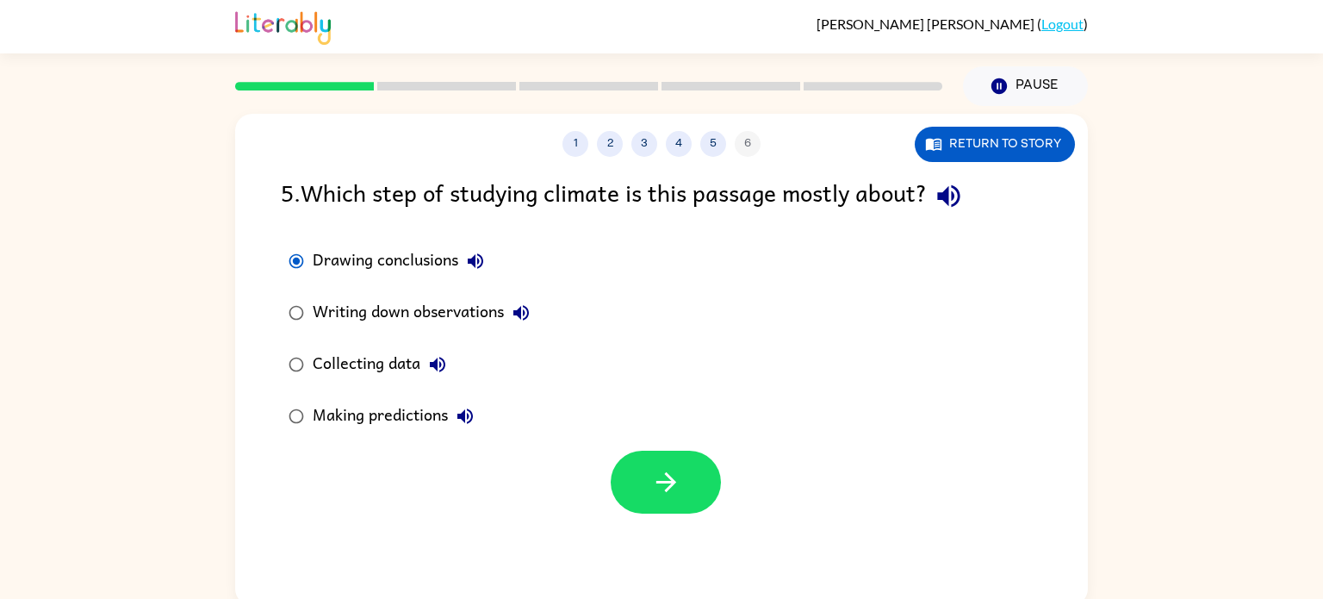
click at [472, 270] on icon "button" at bounding box center [475, 261] width 21 height 21
click at [531, 309] on icon "button" at bounding box center [521, 312] width 21 height 21
click at [430, 366] on icon "button" at bounding box center [437, 364] width 21 height 21
click at [467, 409] on icon "button" at bounding box center [465, 416] width 21 height 21
click at [531, 306] on icon "button" at bounding box center [521, 312] width 21 height 21
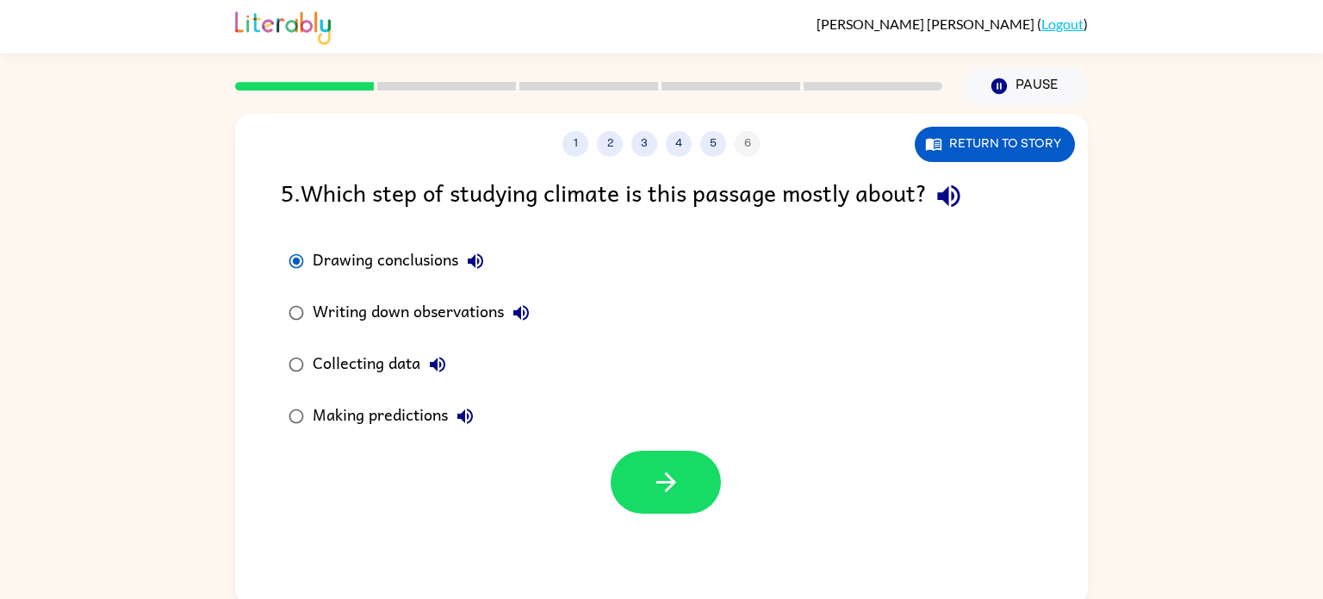
click at [349, 257] on div "Drawing conclusions" at bounding box center [403, 261] width 180 height 34
click at [472, 265] on icon "button" at bounding box center [475, 261] width 21 height 21
click at [527, 307] on icon "button" at bounding box center [521, 313] width 16 height 16
click at [430, 369] on icon "button" at bounding box center [437, 364] width 21 height 21
click at [466, 423] on icon "button" at bounding box center [465, 416] width 21 height 21
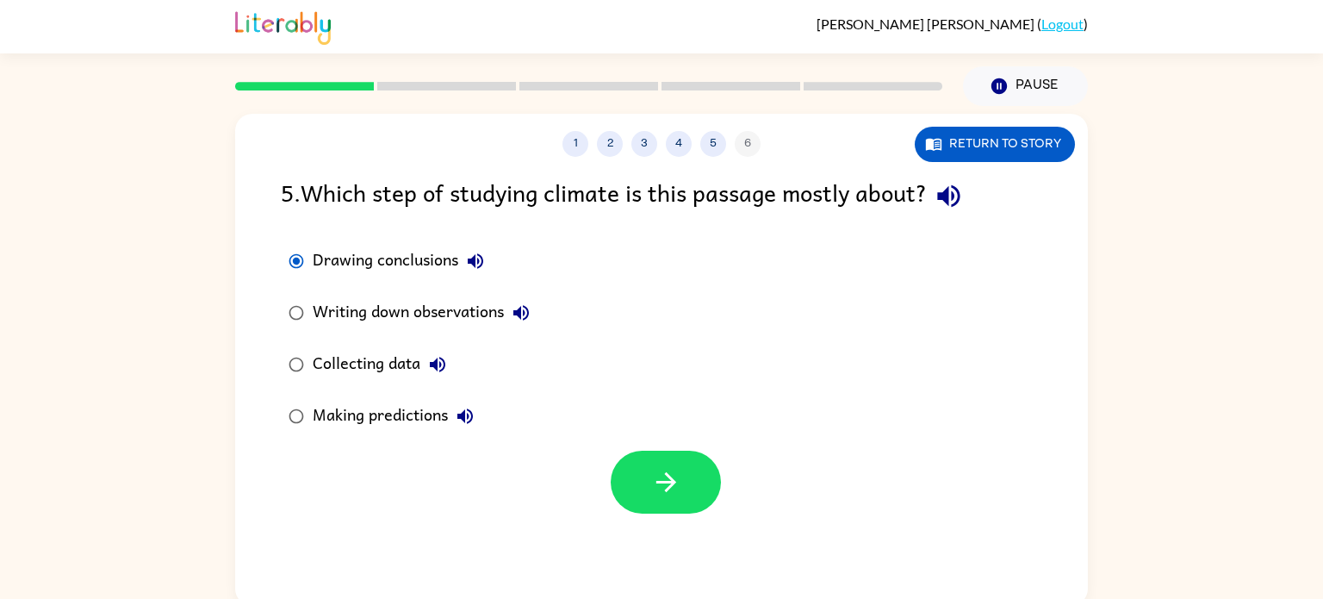
click at [466, 423] on icon "button" at bounding box center [465, 416] width 21 height 21
click at [388, 367] on div "Collecting data" at bounding box center [384, 364] width 142 height 34
click at [688, 473] on button "button" at bounding box center [666, 482] width 110 height 63
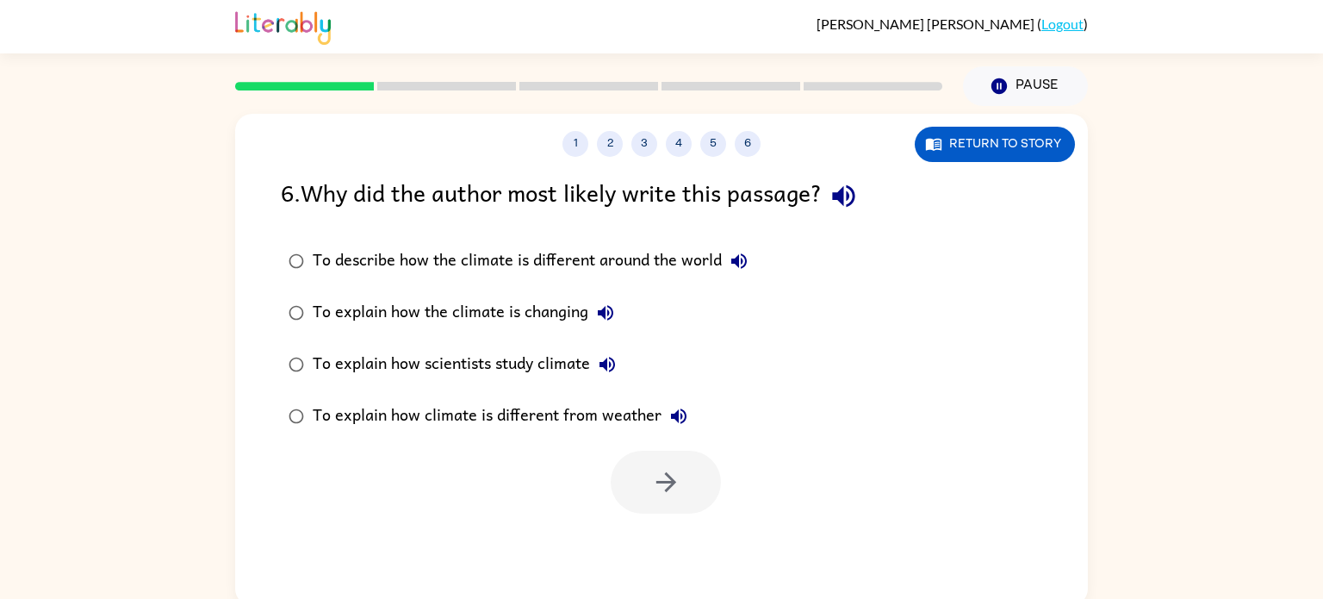
click at [679, 301] on label "To explain how the climate is changing" at bounding box center [518, 313] width 494 height 52
click at [753, 150] on button "6" at bounding box center [748, 144] width 26 height 26
click at [567, 145] on button "1" at bounding box center [575, 144] width 26 height 26
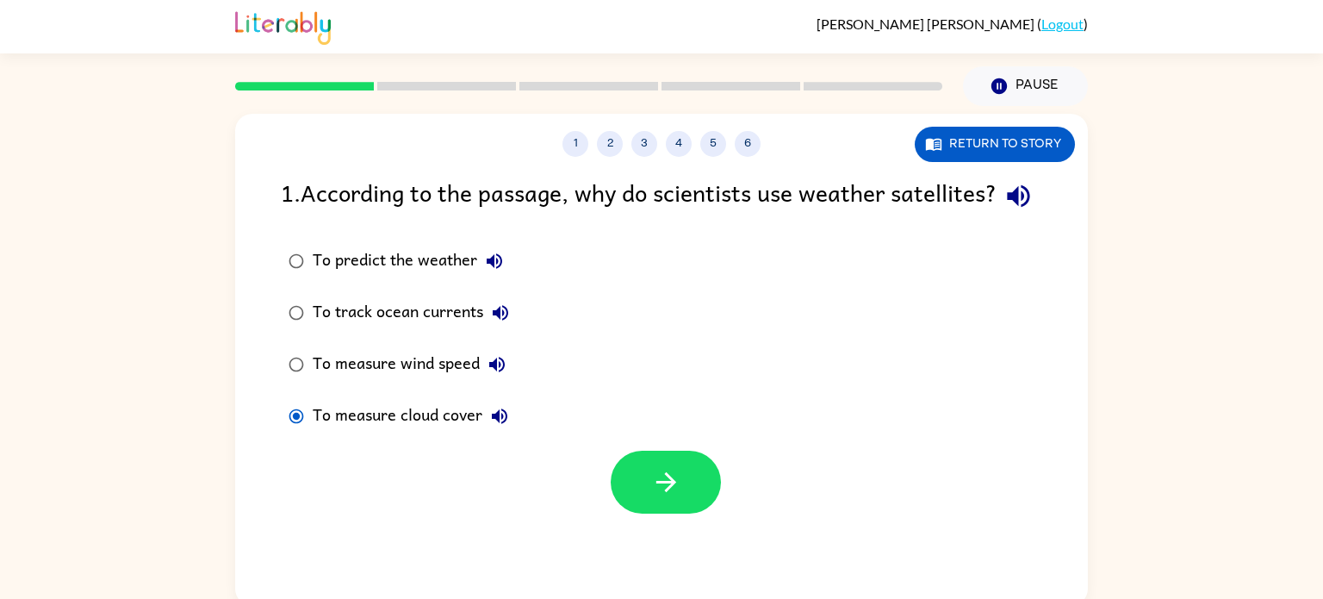
click at [718, 131] on div "1 2 3 4 5 6" at bounding box center [661, 144] width 853 height 26
click at [713, 152] on button "5" at bounding box center [713, 144] width 26 height 26
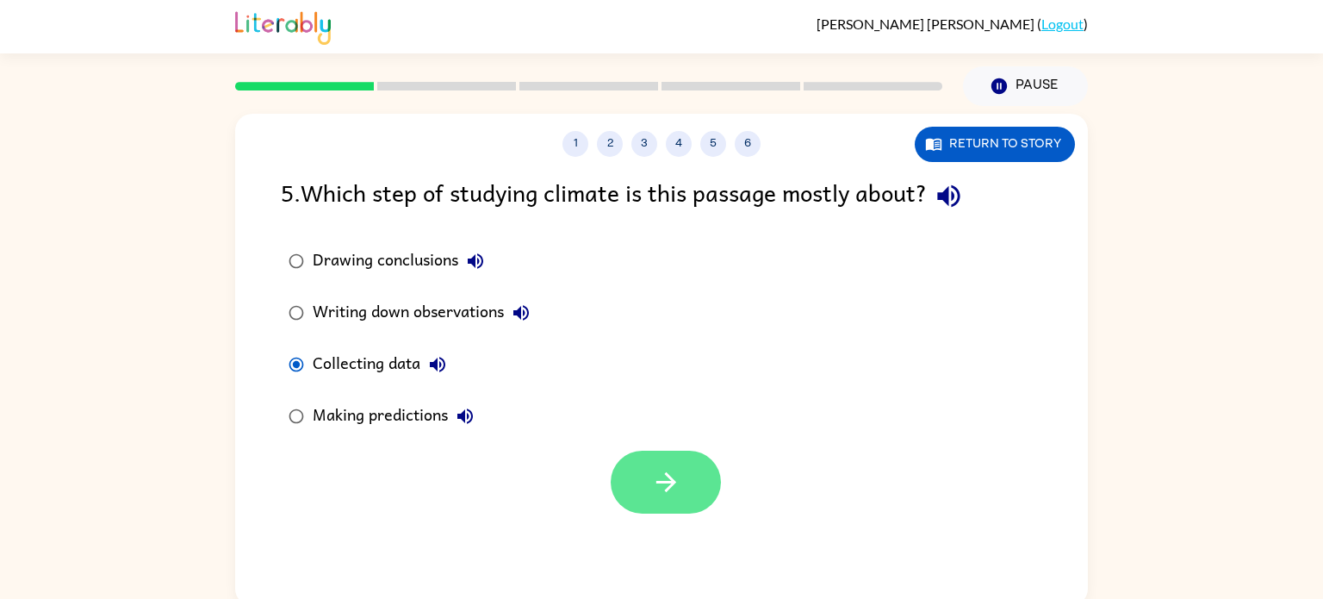
click at [647, 470] on button "button" at bounding box center [666, 482] width 110 height 63
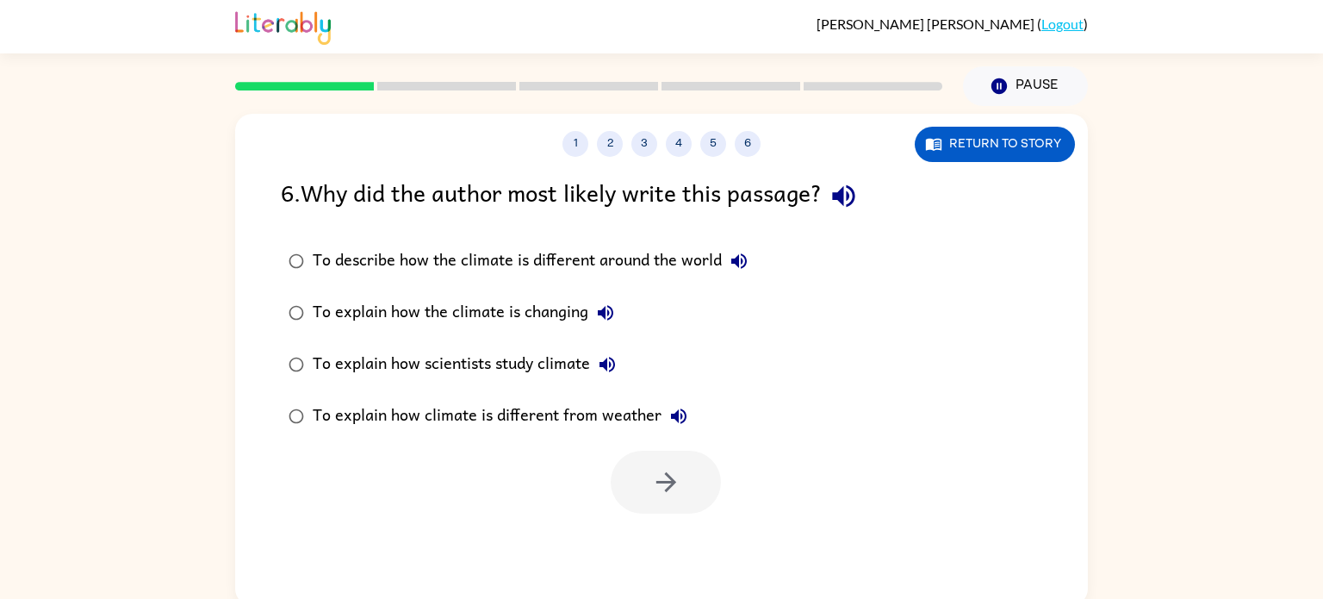
click at [722, 319] on label "To explain how the climate is changing" at bounding box center [518, 313] width 494 height 52
click at [722, 318] on label "To explain how the climate is changing" at bounding box center [518, 313] width 494 height 52
click at [526, 363] on div "To explain how scientists study climate" at bounding box center [469, 364] width 312 height 34
click at [659, 489] on icon "button" at bounding box center [666, 482] width 30 height 30
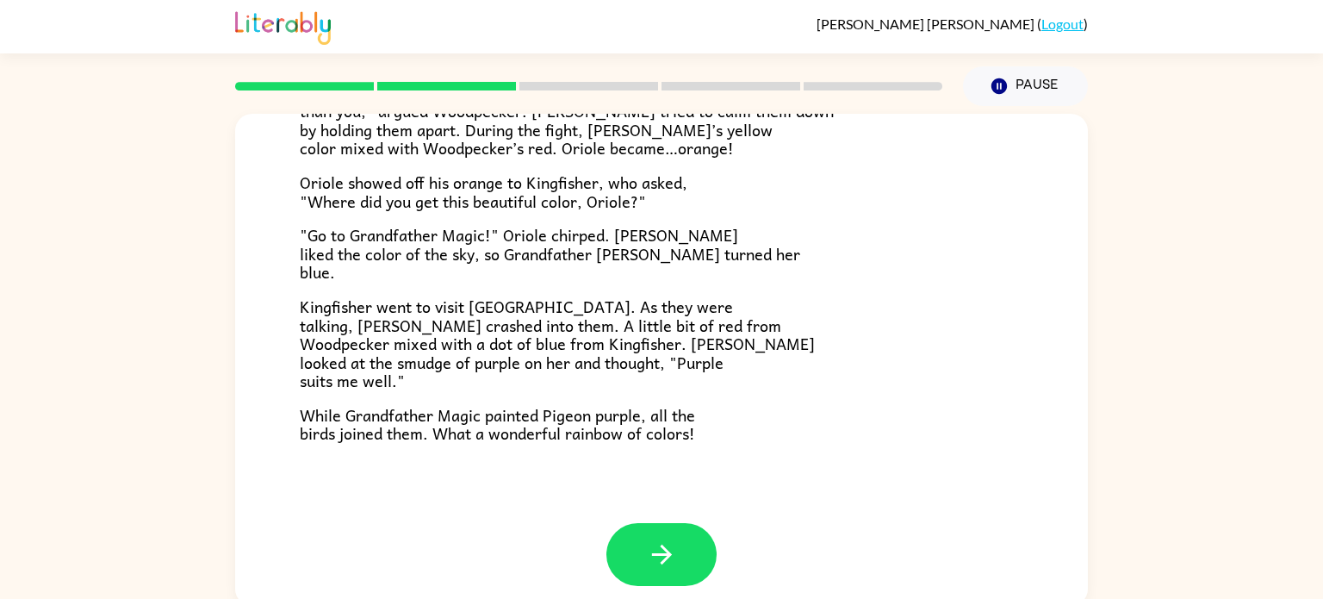
scroll to position [444, 0]
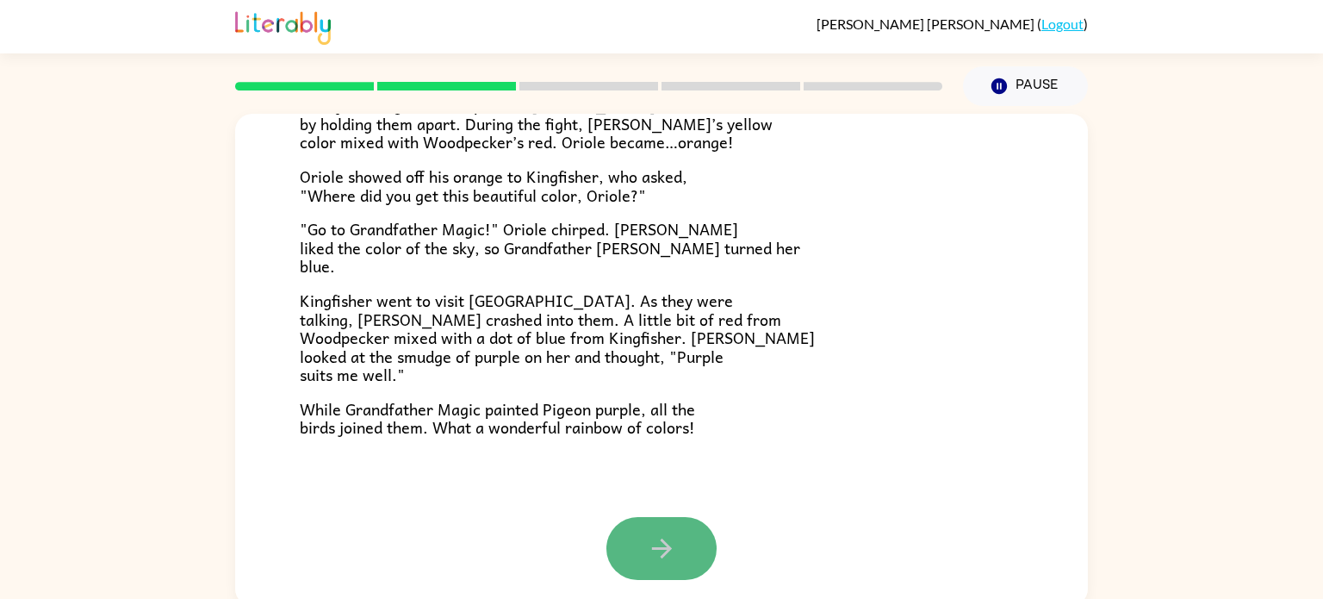
click at [666, 532] on button "button" at bounding box center [661, 548] width 110 height 63
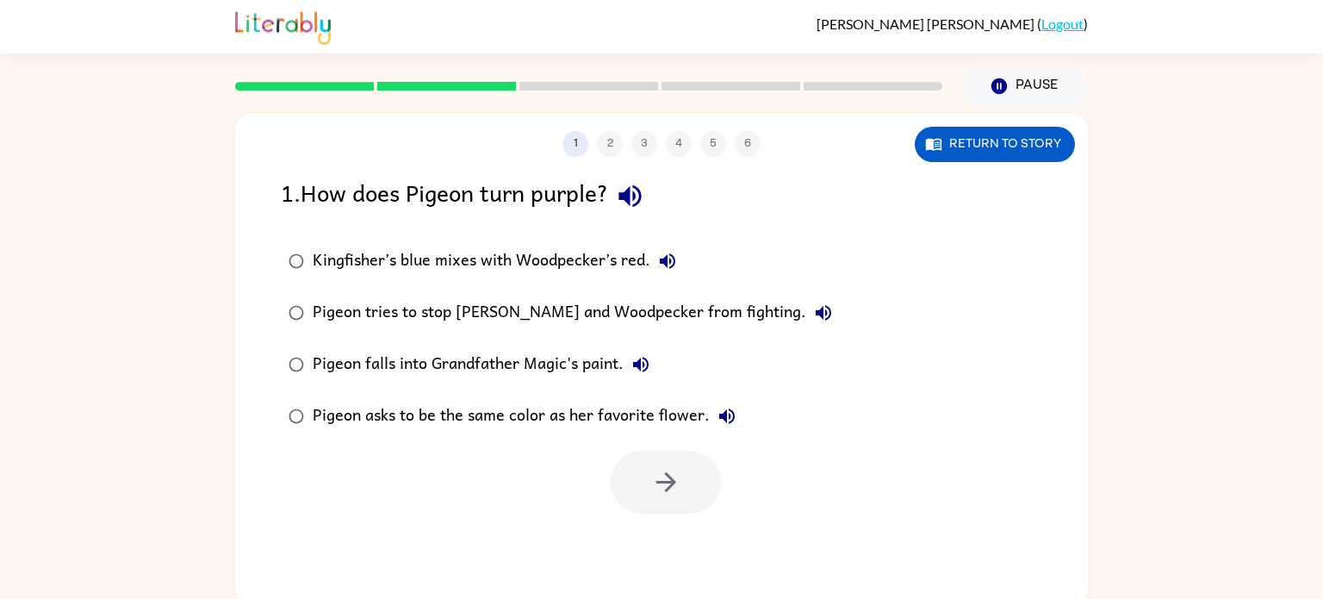
click at [490, 256] on div "Kingfisher’s blue mixes with Woodpecker’s red." at bounding box center [499, 261] width 372 height 34
click at [652, 469] on icon "button" at bounding box center [666, 482] width 30 height 30
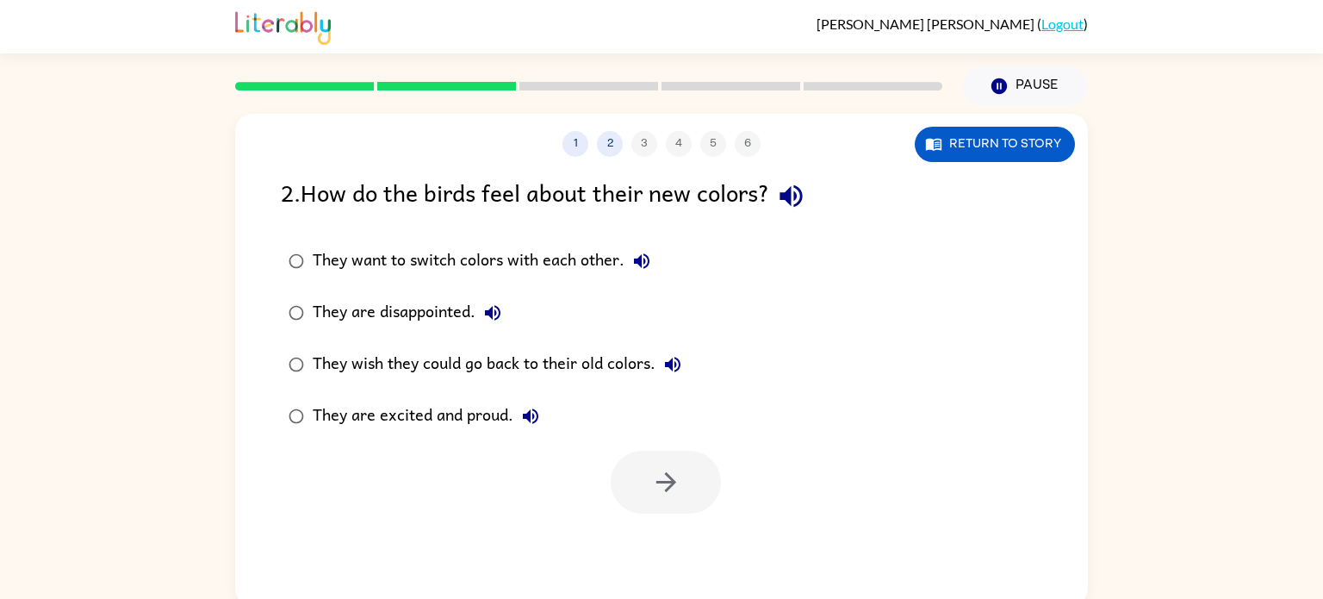
click at [411, 414] on div "They are excited and proud." at bounding box center [430, 416] width 235 height 34
click at [673, 465] on button "button" at bounding box center [666, 482] width 110 height 63
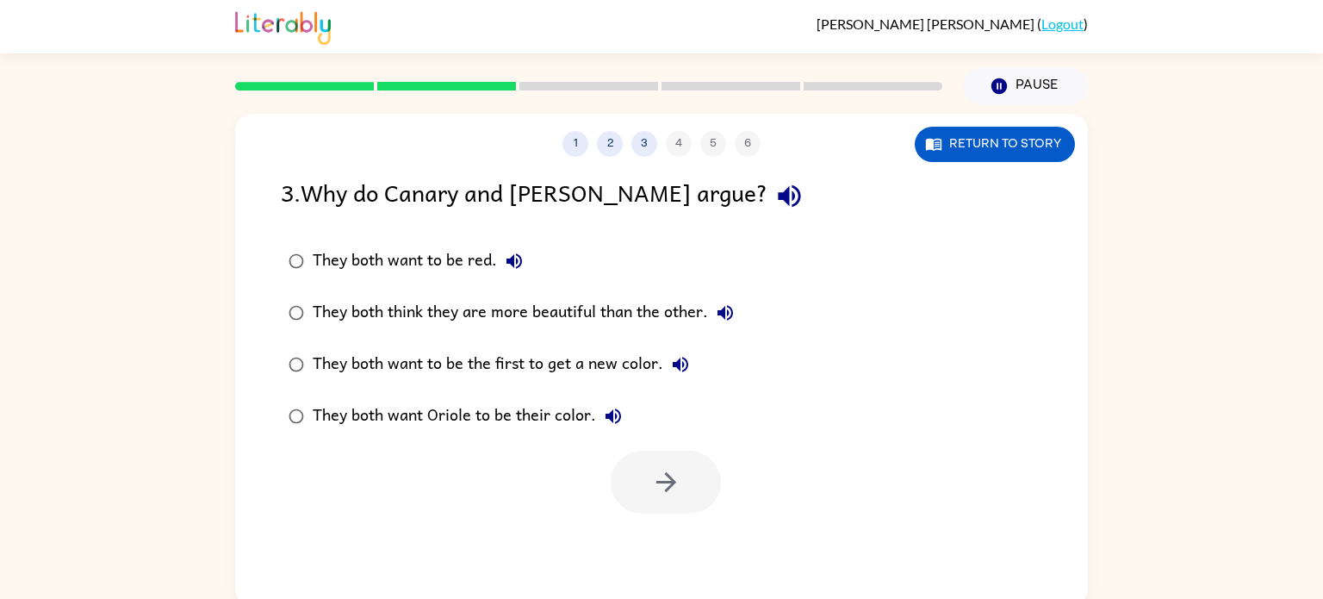
click at [657, 301] on div "They both think they are more beautiful than the other." at bounding box center [528, 312] width 430 height 34
click at [649, 479] on button "button" at bounding box center [666, 482] width 110 height 63
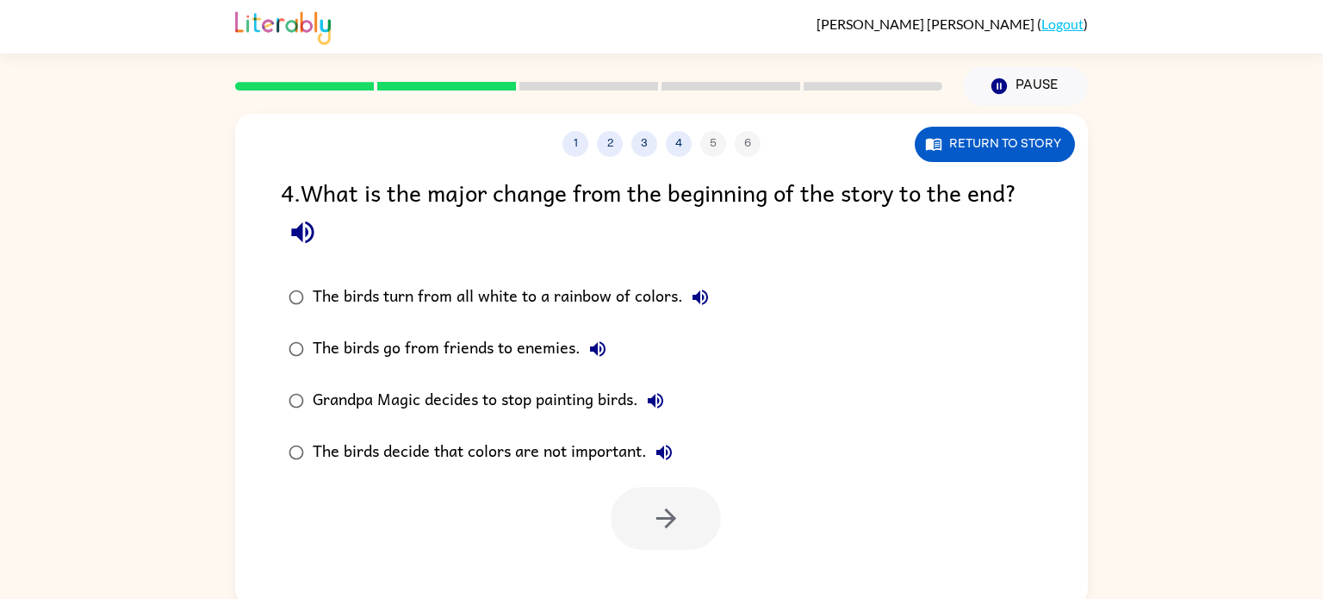
click at [494, 284] on div "The birds turn from all white to a rainbow of colors." at bounding box center [515, 297] width 405 height 34
click at [686, 515] on button "button" at bounding box center [666, 518] width 110 height 63
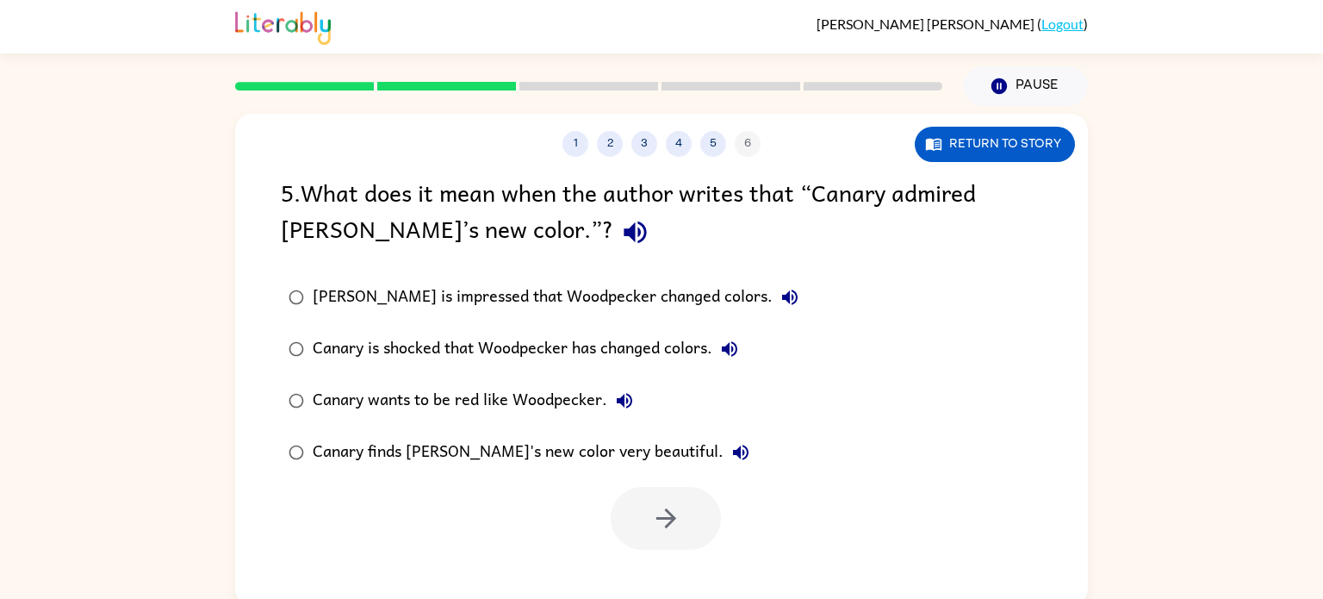
click at [649, 448] on div "Canary finds [PERSON_NAME]'s new color very beautiful." at bounding box center [535, 452] width 445 height 34
click at [655, 512] on icon "button" at bounding box center [666, 518] width 30 height 30
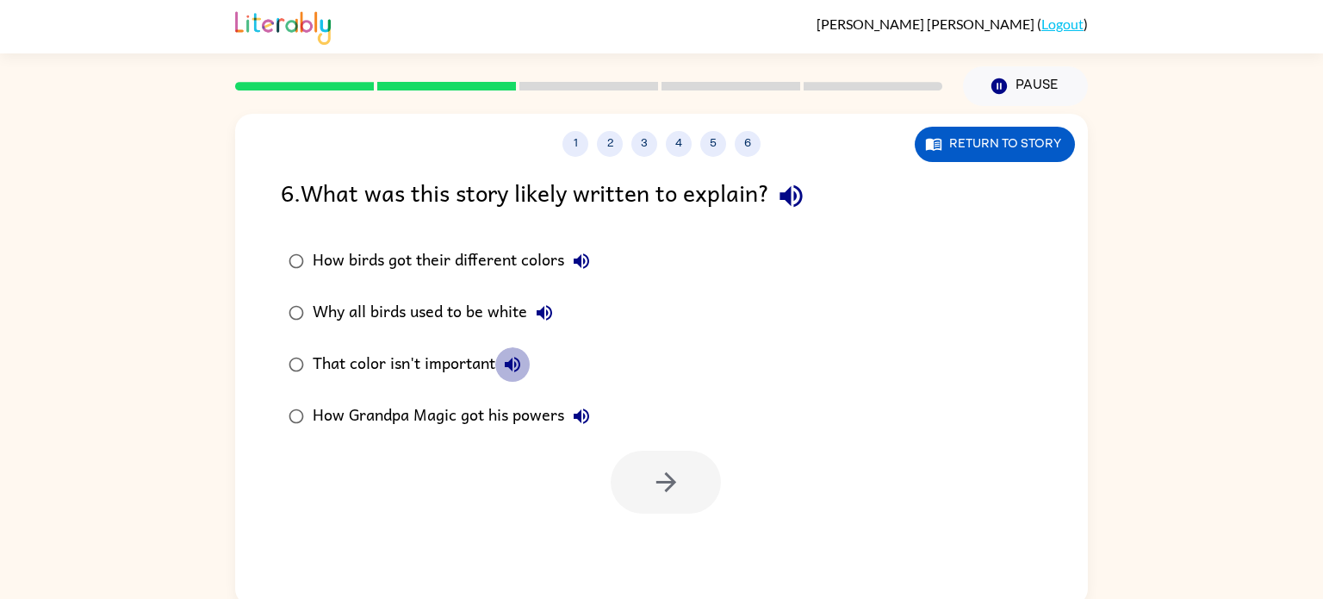
click at [498, 361] on button "That color isn't important" at bounding box center [512, 364] width 34 height 34
click at [348, 356] on div "That color isn't important" at bounding box center [421, 364] width 217 height 34
click at [650, 503] on button "button" at bounding box center [666, 482] width 110 height 63
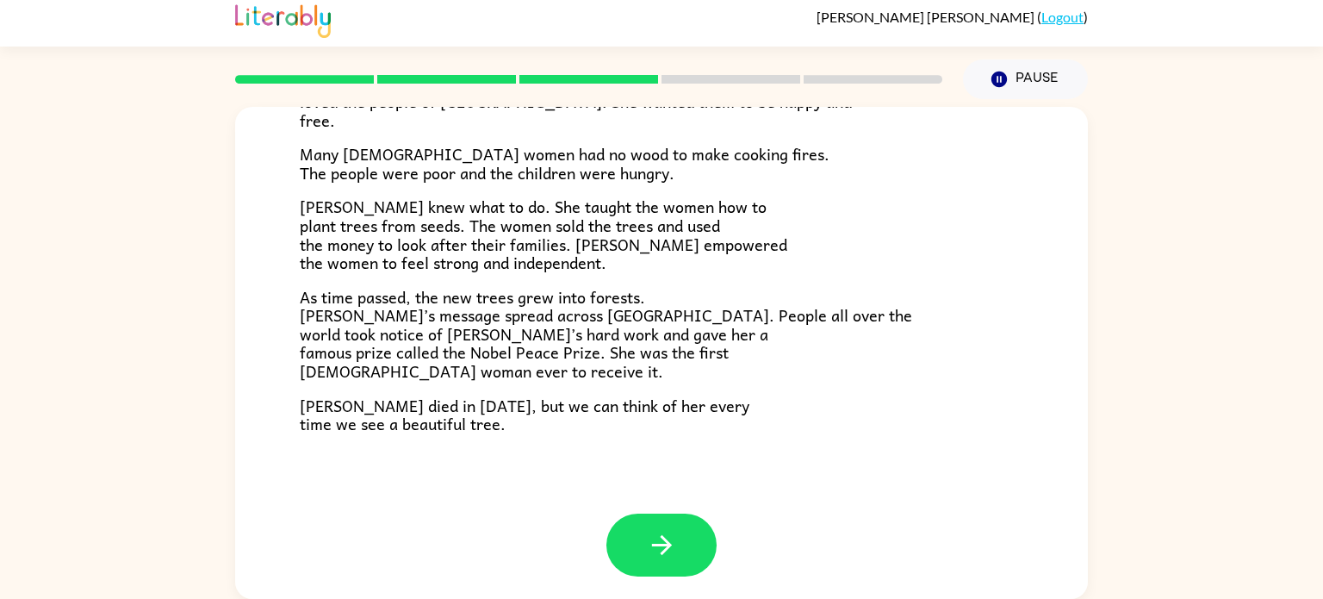
scroll to position [484, 0]
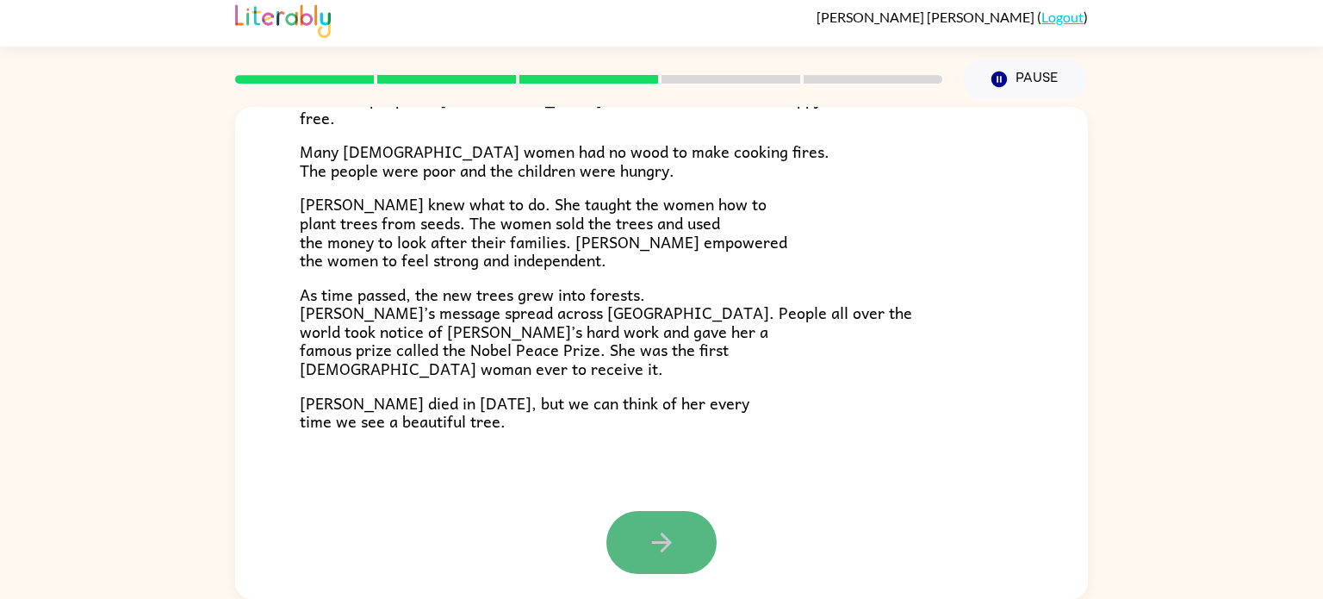
click at [656, 537] on icon "button" at bounding box center [662, 542] width 30 height 30
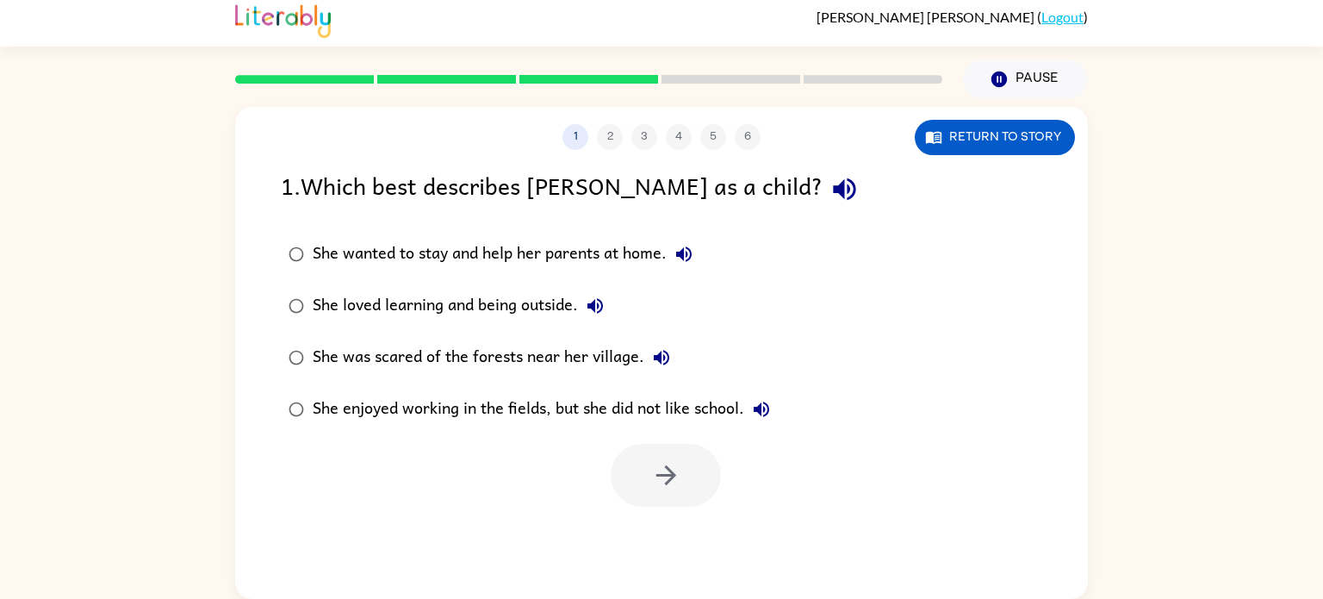
click at [487, 302] on div "She loved learning and being outside." at bounding box center [463, 306] width 300 height 34
click at [655, 475] on icon "button" at bounding box center [666, 475] width 30 height 30
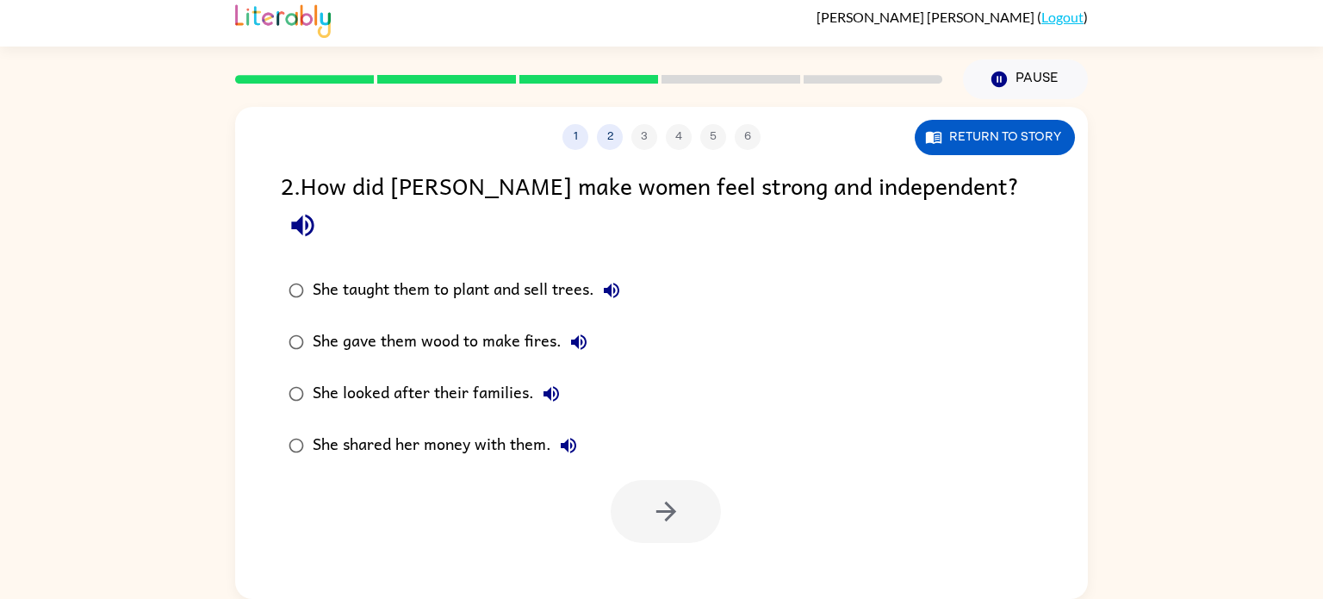
click at [458, 273] on div "She taught them to plant and sell trees." at bounding box center [471, 290] width 316 height 34
click at [687, 480] on button "button" at bounding box center [666, 511] width 110 height 63
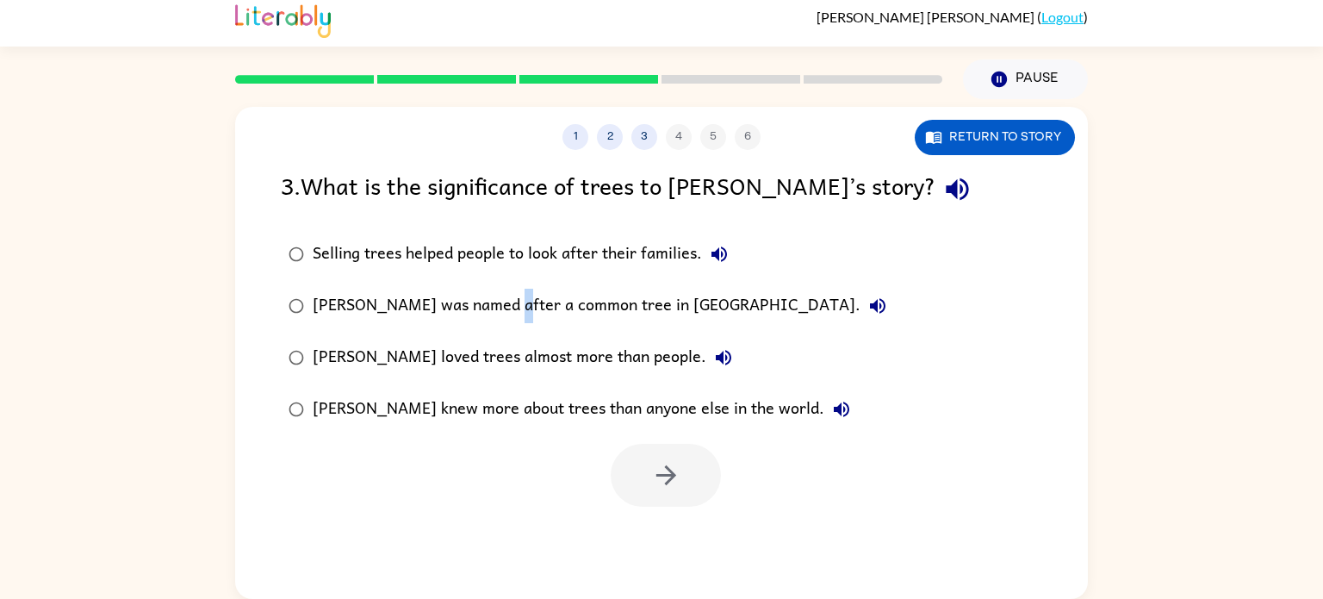
click at [978, 355] on div "Selling trees helped people to look after their families. [PERSON_NAME] was nam…" at bounding box center [684, 331] width 807 height 207
click at [747, 314] on label "[PERSON_NAME] was named after a common tree in [GEOGRAPHIC_DATA]." at bounding box center [587, 306] width 632 height 52
click at [1010, 277] on div "Selling trees helped people to look after their families. [PERSON_NAME] was nam…" at bounding box center [684, 331] width 807 height 207
click at [890, 286] on div "Selling trees helped people to look after their families. [PERSON_NAME] was nam…" at bounding box center [684, 331] width 807 height 207
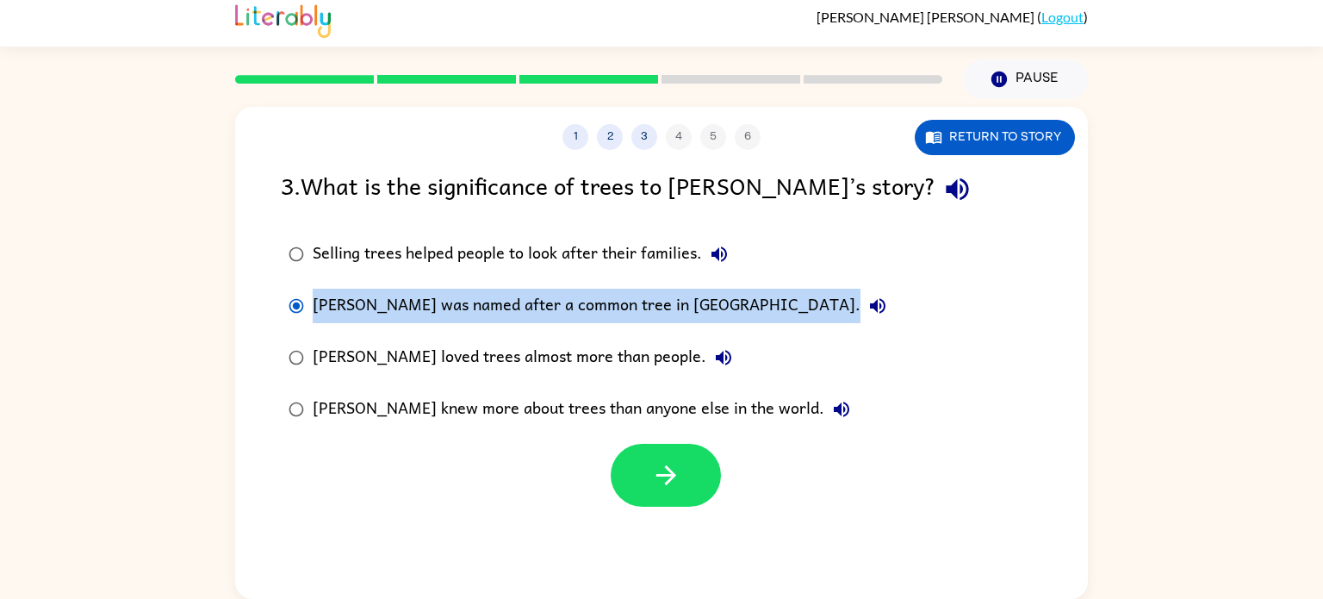
click at [890, 286] on div "Selling trees helped people to look after their families. [PERSON_NAME] was nam…" at bounding box center [684, 331] width 807 height 207
click at [889, 286] on div "Selling trees helped people to look after their families. [PERSON_NAME] was nam…" at bounding box center [684, 331] width 807 height 207
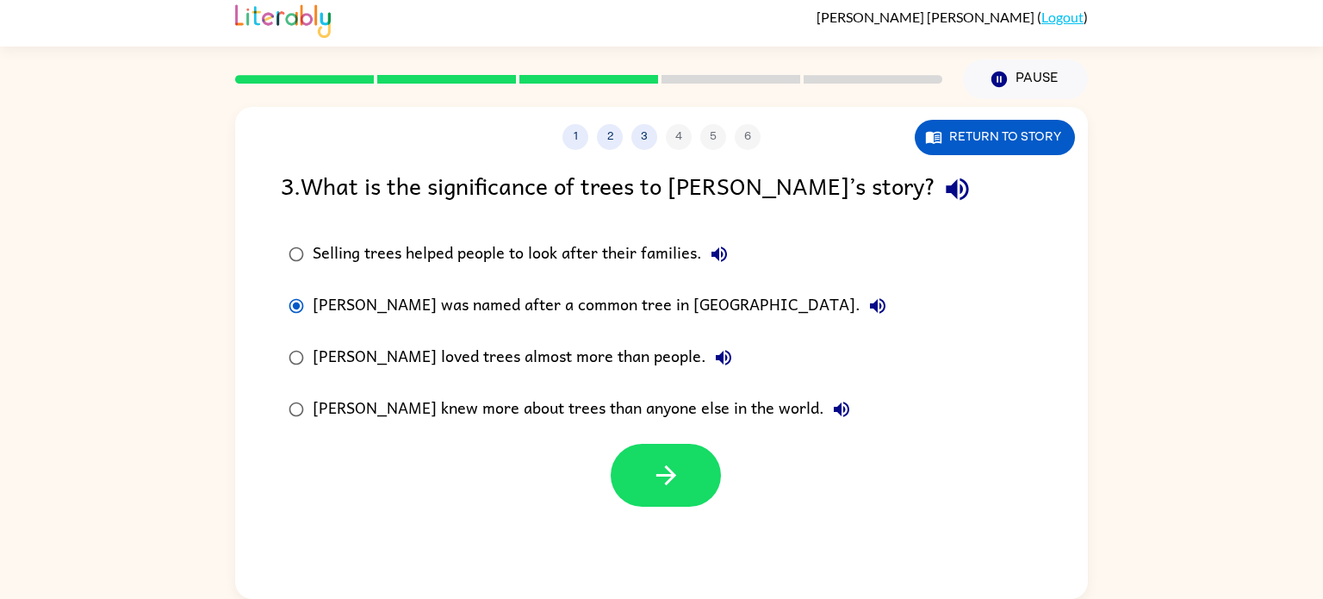
click at [889, 286] on div "Selling trees helped people to look after their families. [PERSON_NAME] was nam…" at bounding box center [684, 331] width 807 height 207
click at [569, 262] on div "Selling trees helped people to look after their families." at bounding box center [525, 254] width 424 height 34
click at [668, 544] on div "1 2 3 4 5 6 Return to story 3 . What is the significance of trees to [PERSON_NA…" at bounding box center [661, 353] width 853 height 492
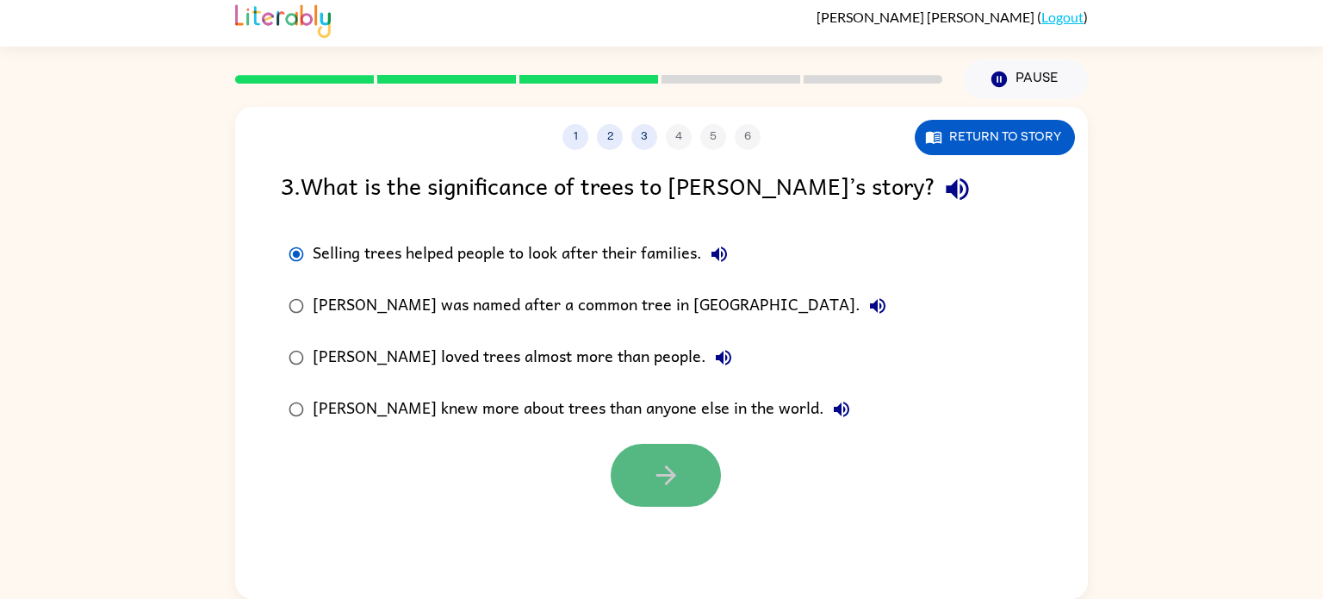
click at [657, 467] on icon "button" at bounding box center [666, 475] width 30 height 30
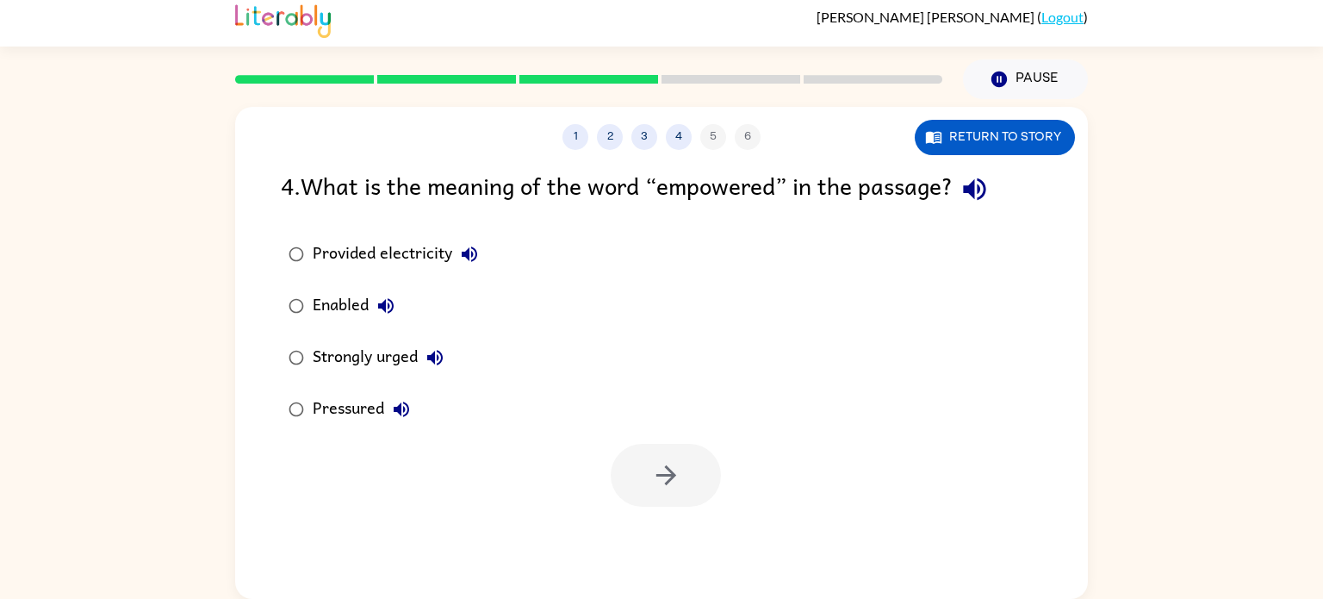
click at [365, 360] on div "Strongly urged" at bounding box center [383, 357] width 140 height 34
click at [672, 500] on button "button" at bounding box center [666, 475] width 110 height 63
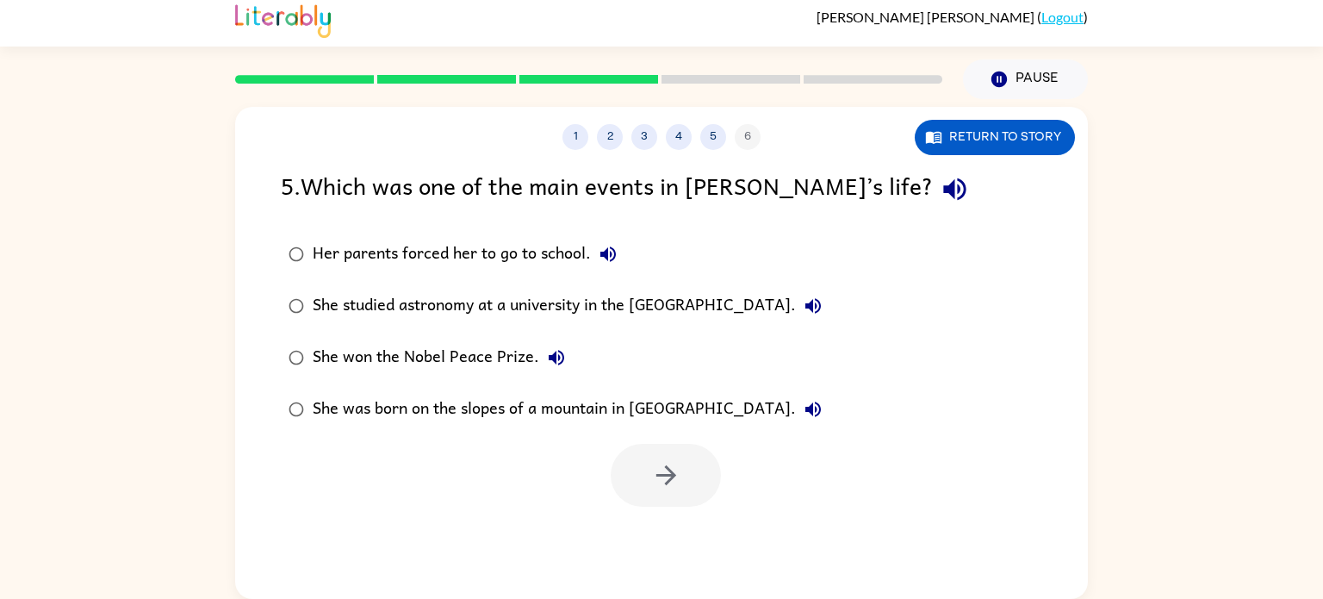
click at [500, 333] on label "She won the Nobel Peace Prize." at bounding box center [555, 358] width 568 height 52
click at [675, 468] on icon "button" at bounding box center [666, 475] width 30 height 30
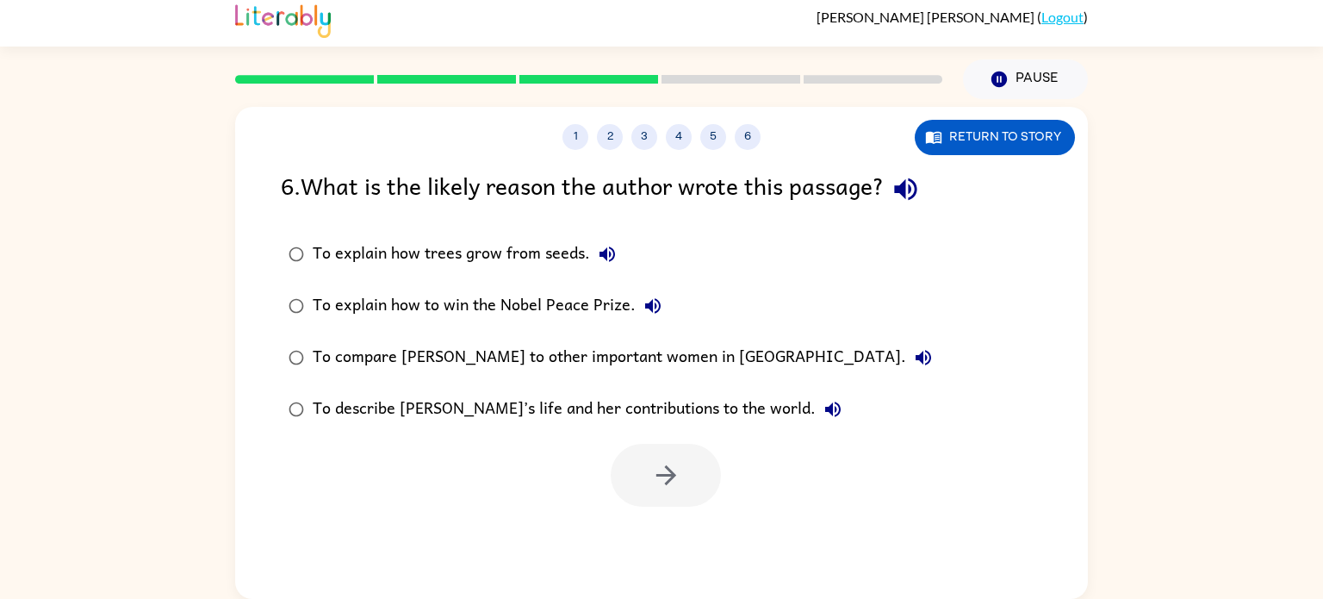
click at [589, 401] on div "To describe [PERSON_NAME]’s life and her contributions to the world." at bounding box center [582, 409] width 538 height 34
click at [656, 475] on icon "button" at bounding box center [666, 475] width 20 height 20
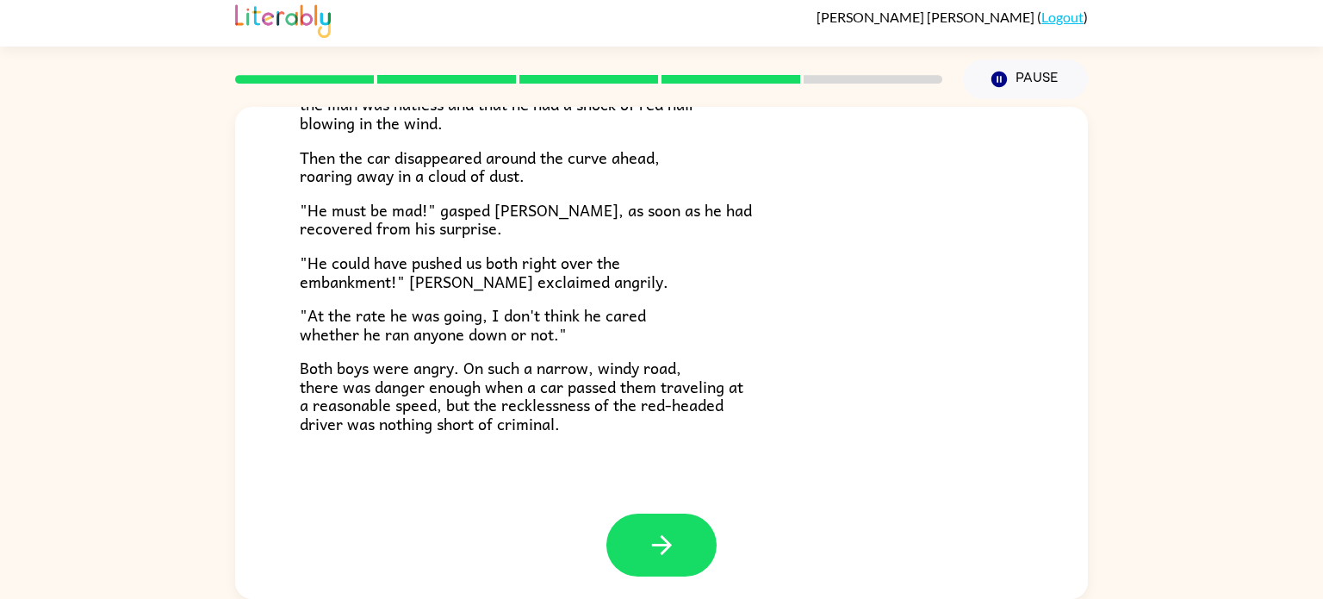
scroll to position [478, 0]
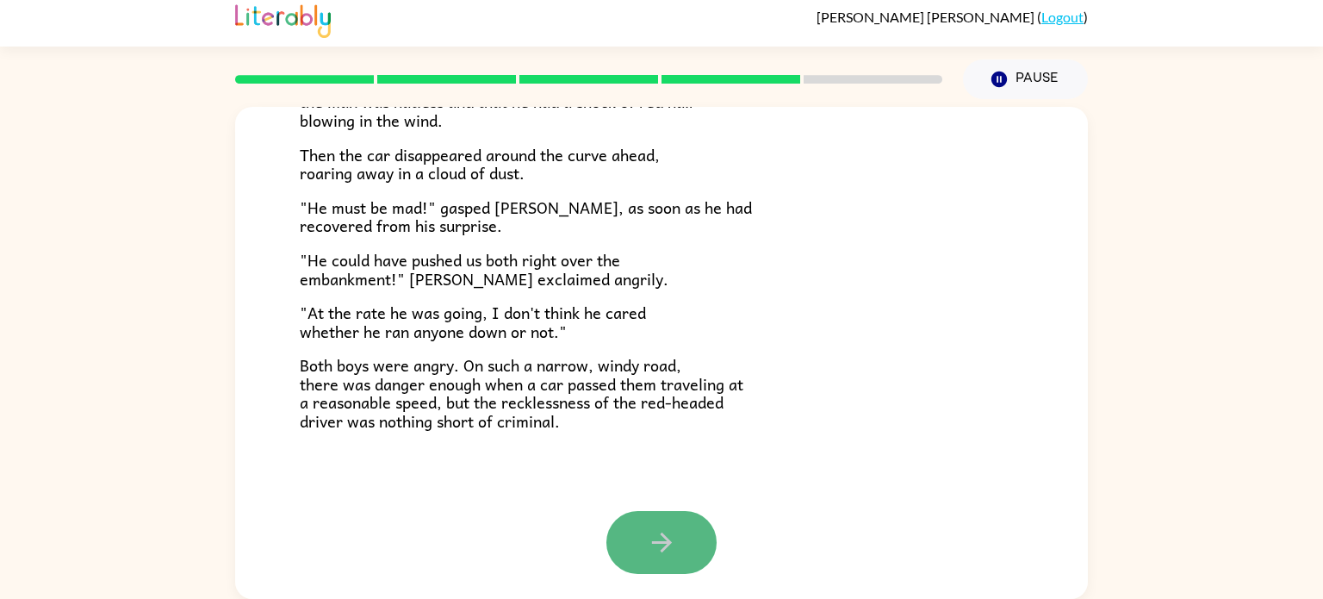
click at [673, 531] on icon "button" at bounding box center [662, 542] width 30 height 30
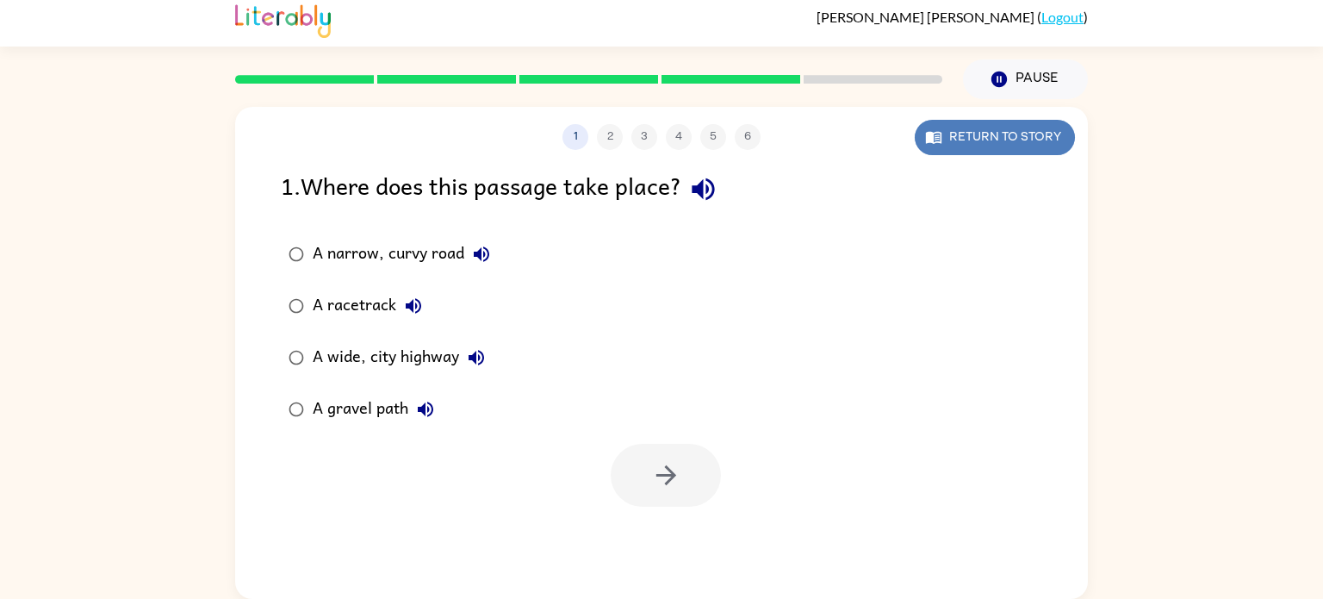
click at [1009, 148] on button "Return to story" at bounding box center [995, 137] width 160 height 35
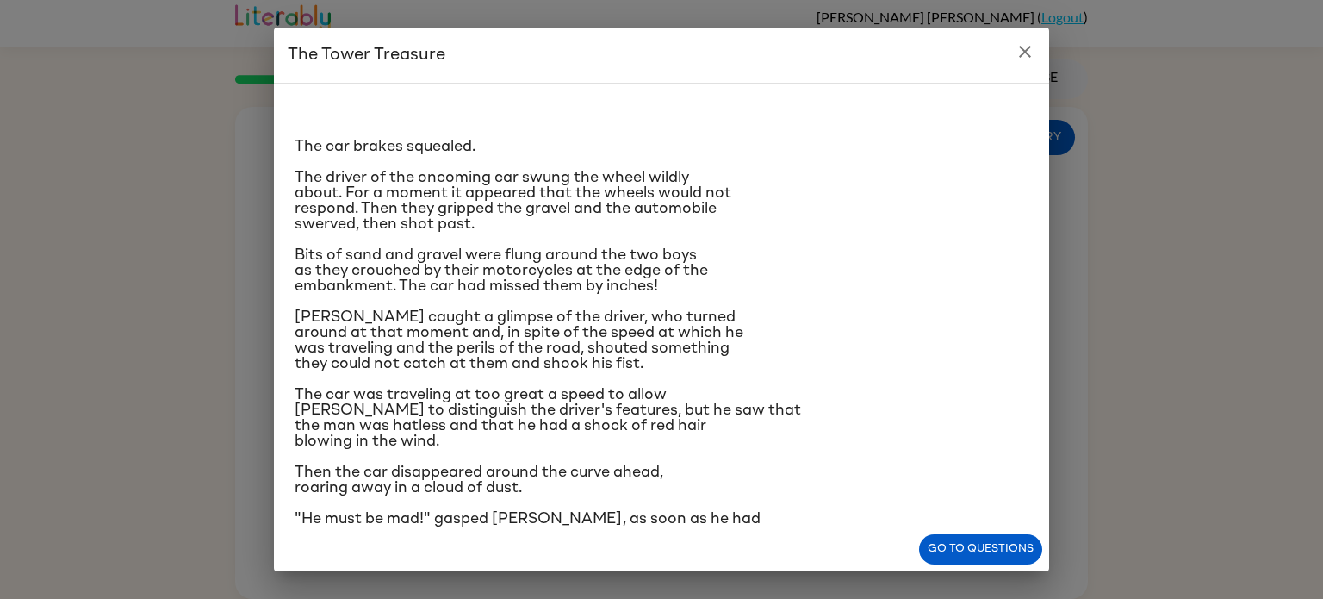
click at [1033, 48] on icon "close" at bounding box center [1025, 51] width 21 height 21
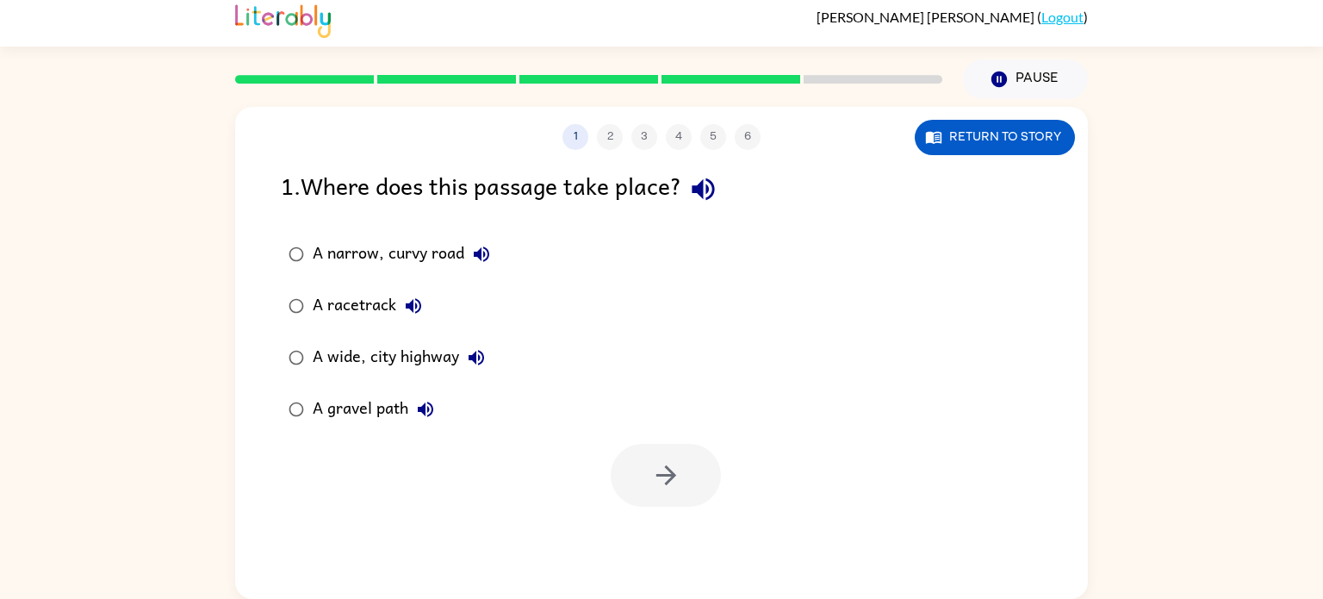
click at [385, 400] on div "A gravel path" at bounding box center [378, 409] width 130 height 34
click at [643, 480] on button "button" at bounding box center [666, 475] width 110 height 63
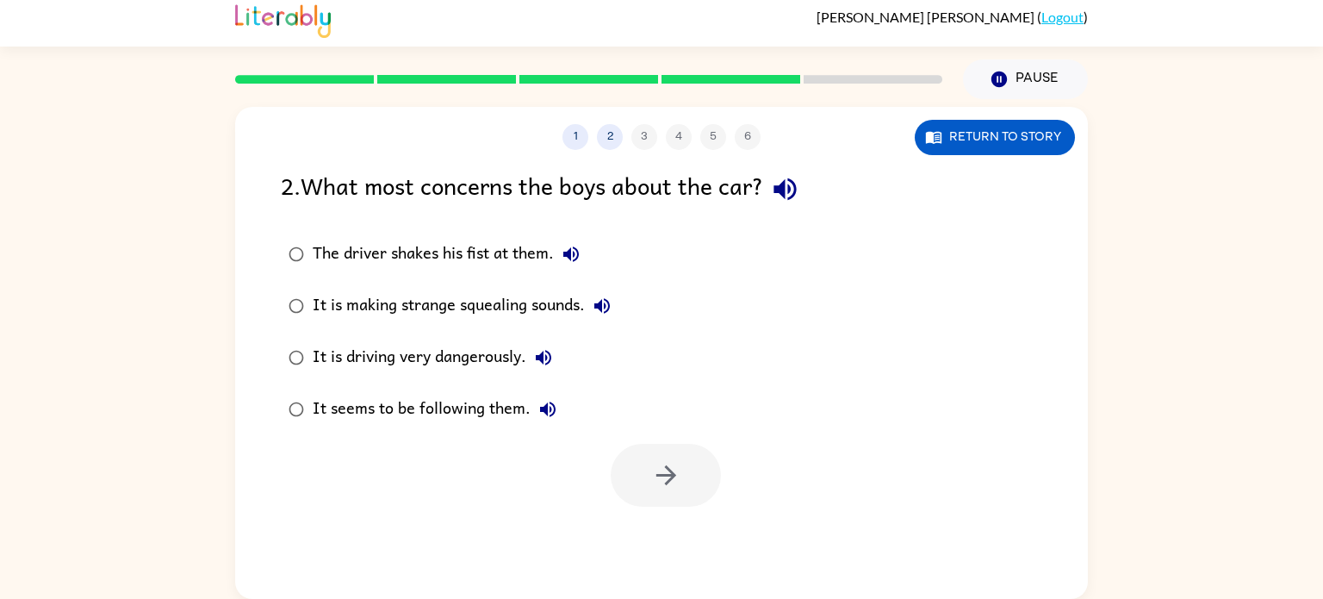
click at [494, 356] on div "It is driving very dangerously." at bounding box center [437, 357] width 248 height 34
click at [661, 473] on icon "button" at bounding box center [666, 475] width 30 height 30
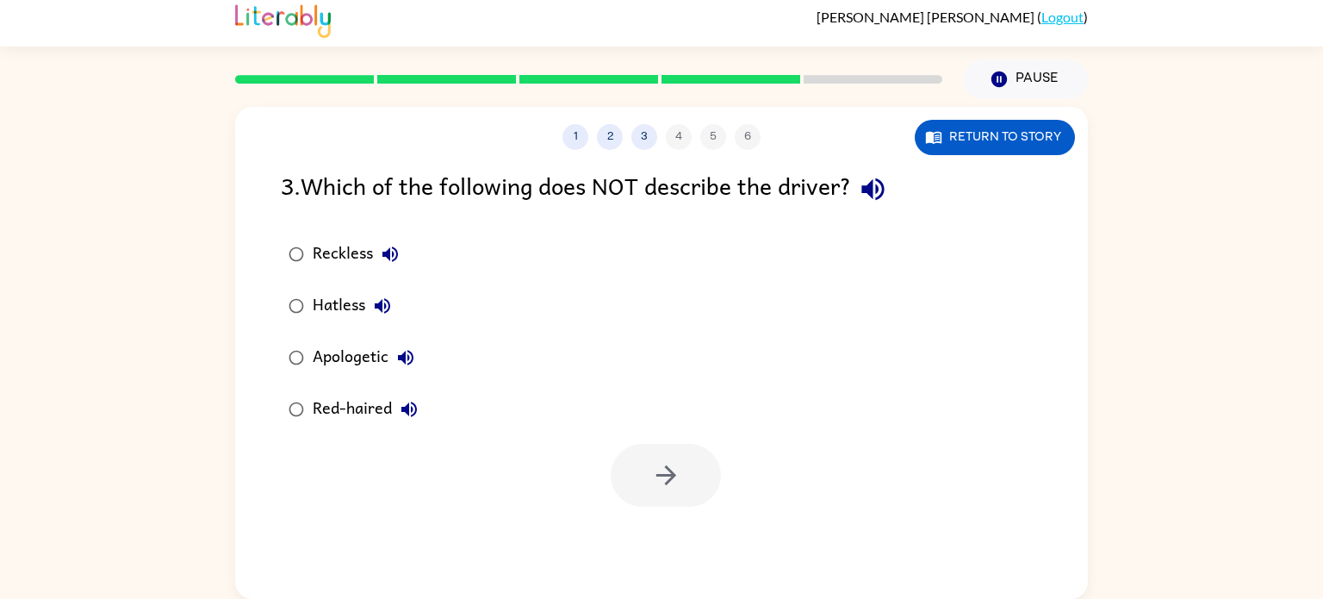
click at [360, 357] on div "Apologetic" at bounding box center [368, 357] width 110 height 34
click at [652, 475] on icon "button" at bounding box center [666, 475] width 30 height 30
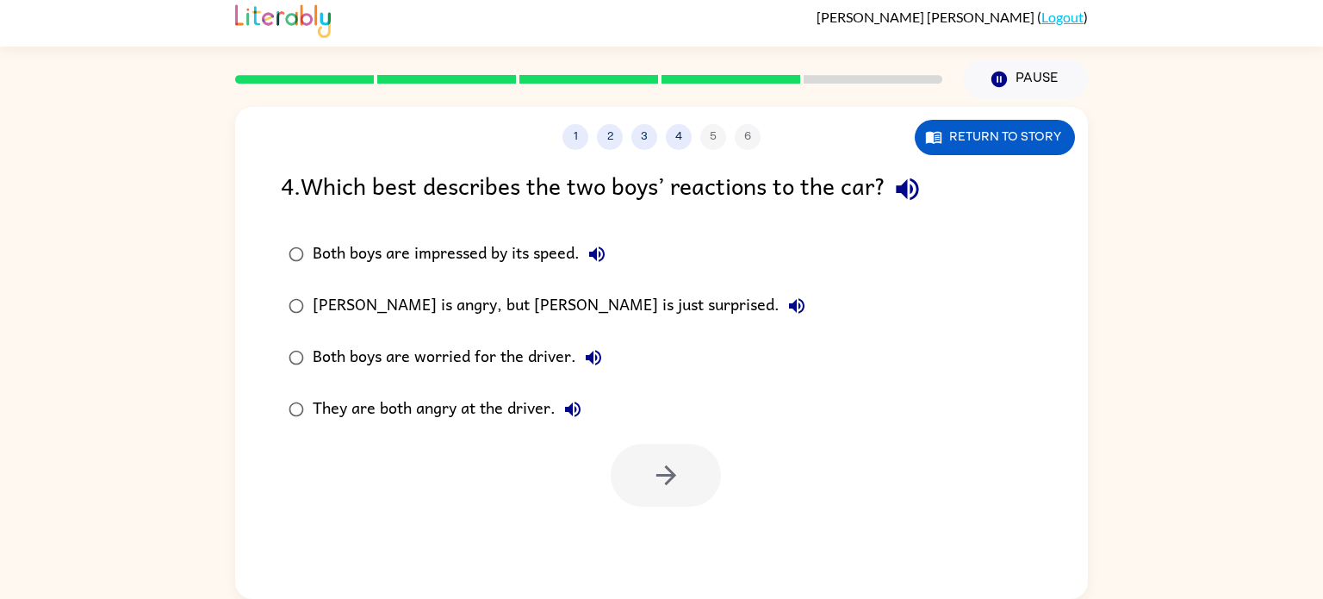
click at [427, 406] on div "They are both angry at the driver." at bounding box center [451, 409] width 277 height 34
click at [634, 481] on button "button" at bounding box center [666, 475] width 110 height 63
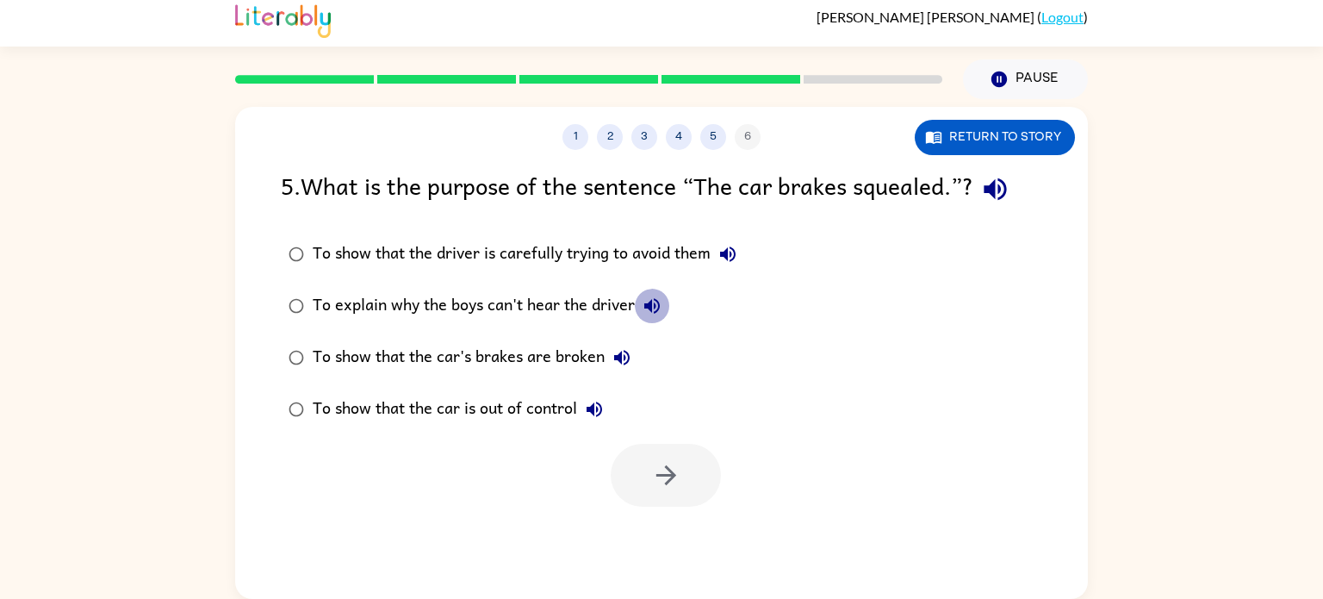
click at [644, 303] on icon "button" at bounding box center [652, 305] width 21 height 21
click at [584, 418] on button "To show that the car is out of control" at bounding box center [594, 409] width 34 height 34
click at [469, 376] on label "To show that the car's brakes are broken" at bounding box center [512, 358] width 482 height 52
click at [485, 406] on div "To show that the car is out of control" at bounding box center [462, 409] width 299 height 34
click at [599, 411] on icon "button" at bounding box center [595, 409] width 16 height 16
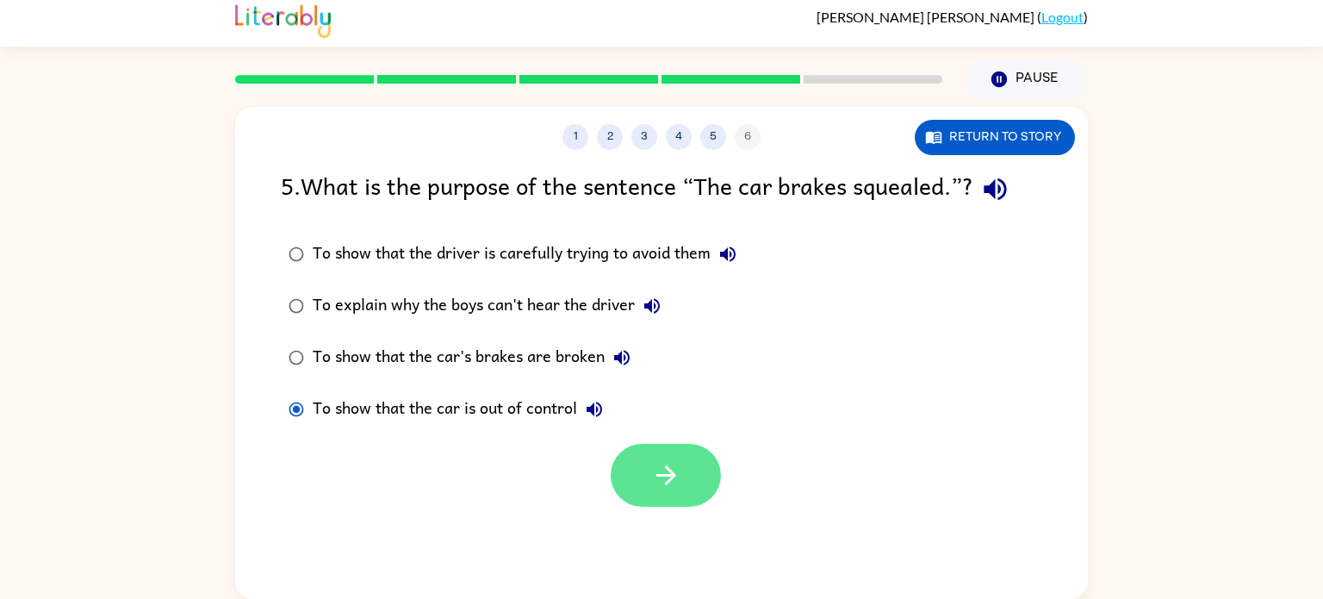
click at [667, 471] on icon "button" at bounding box center [666, 475] width 30 height 30
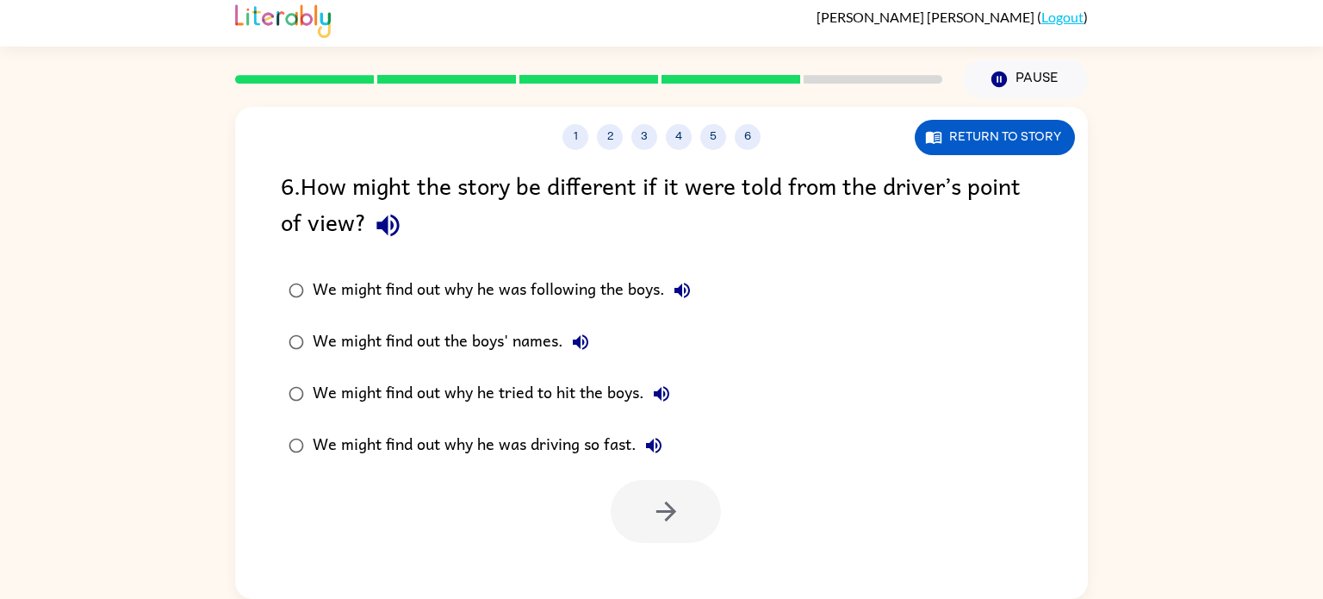
click at [652, 456] on button "We might find out why he was driving so fast." at bounding box center [654, 445] width 34 height 34
click at [614, 453] on div "We might find out why he was driving so fast." at bounding box center [492, 445] width 358 height 34
click at [662, 509] on icon "button" at bounding box center [666, 511] width 30 height 30
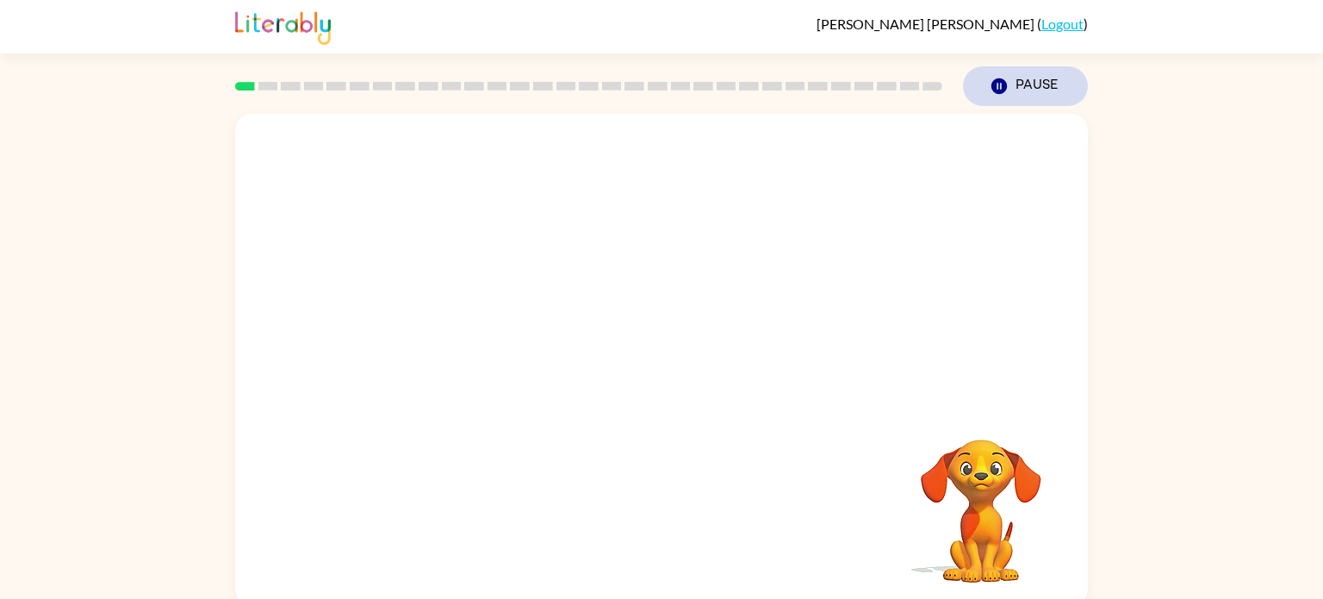
click at [997, 81] on icon "button" at bounding box center [999, 86] width 16 height 16
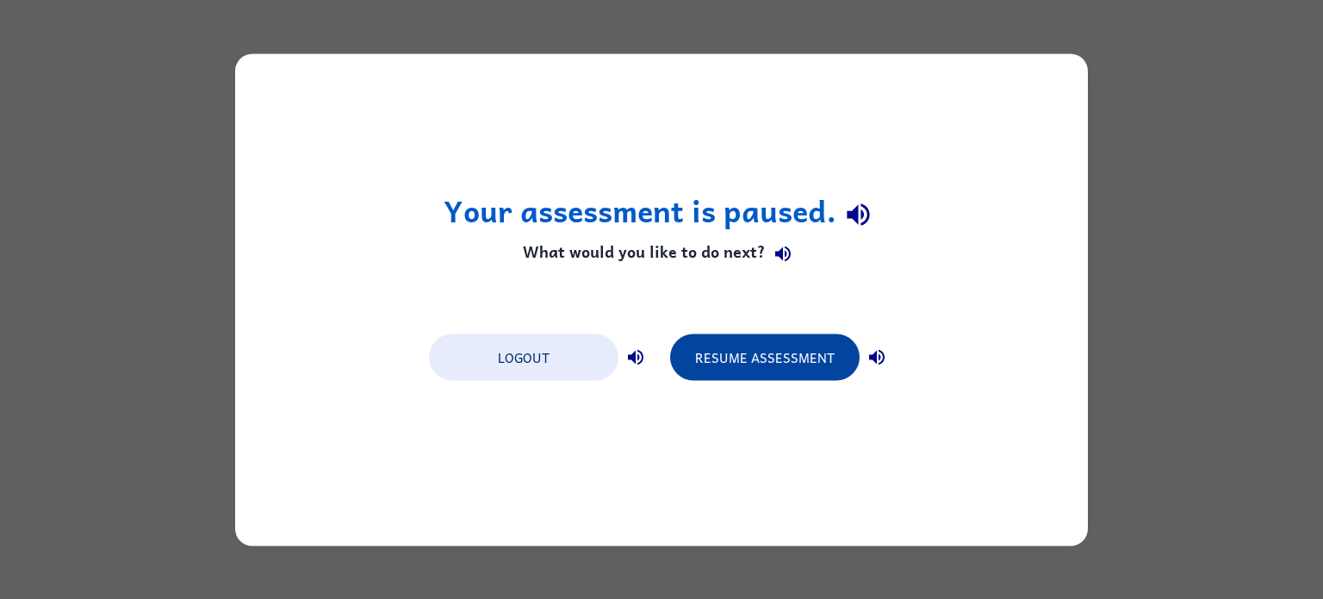
click at [780, 357] on button "Resume Assessment" at bounding box center [765, 356] width 190 height 47
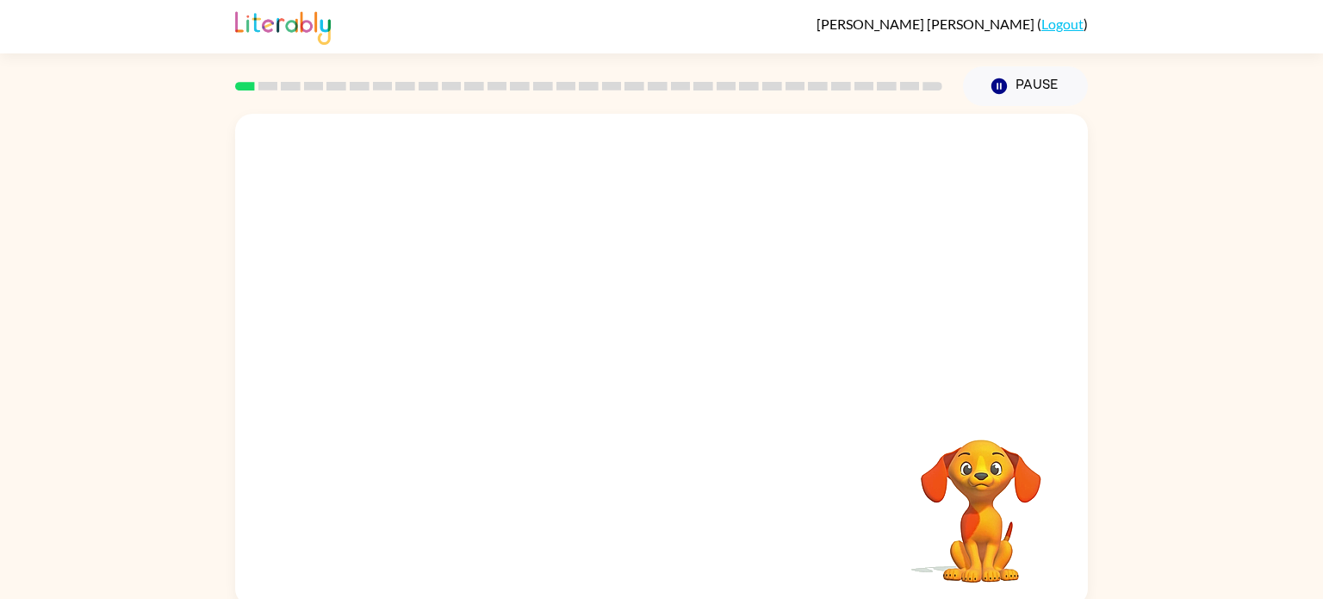
click at [1082, 482] on div "Your browser must support playing .mp4 files to use Literably. Please try using…" at bounding box center [661, 360] width 853 height 492
click at [466, 320] on video "Your browser must support playing .mp4 files to use Literably. Please try using…" at bounding box center [661, 258] width 853 height 289
click at [467, 320] on video "Your browser must support playing .mp4 files to use Literably. Please try using…" at bounding box center [661, 258] width 853 height 289
click at [667, 379] on icon "button" at bounding box center [662, 368] width 30 height 30
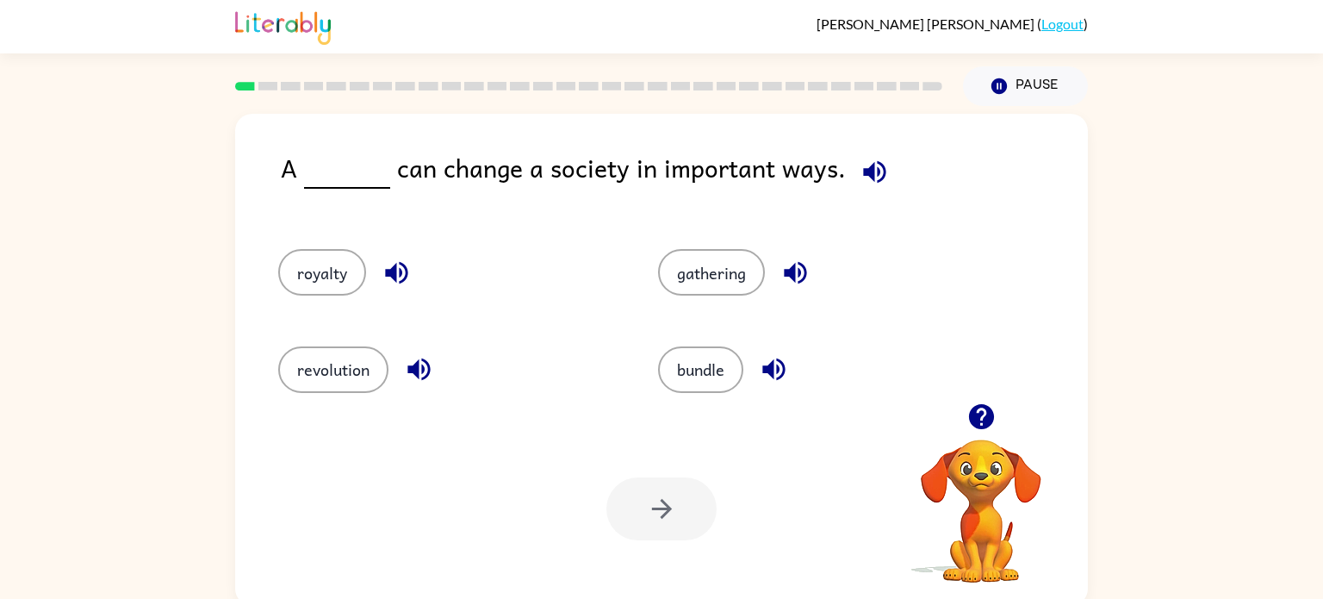
click at [979, 426] on icon "button" at bounding box center [980, 416] width 25 height 25
click at [322, 359] on button "revolution" at bounding box center [333, 369] width 110 height 47
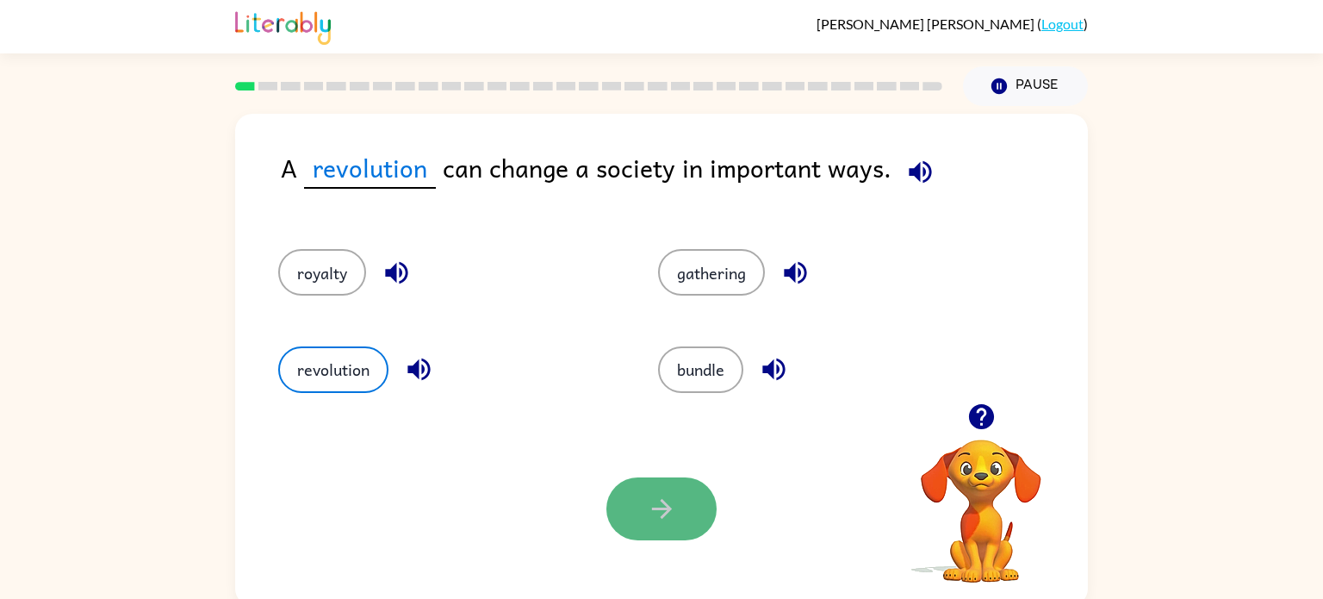
click at [712, 513] on button "button" at bounding box center [661, 508] width 110 height 63
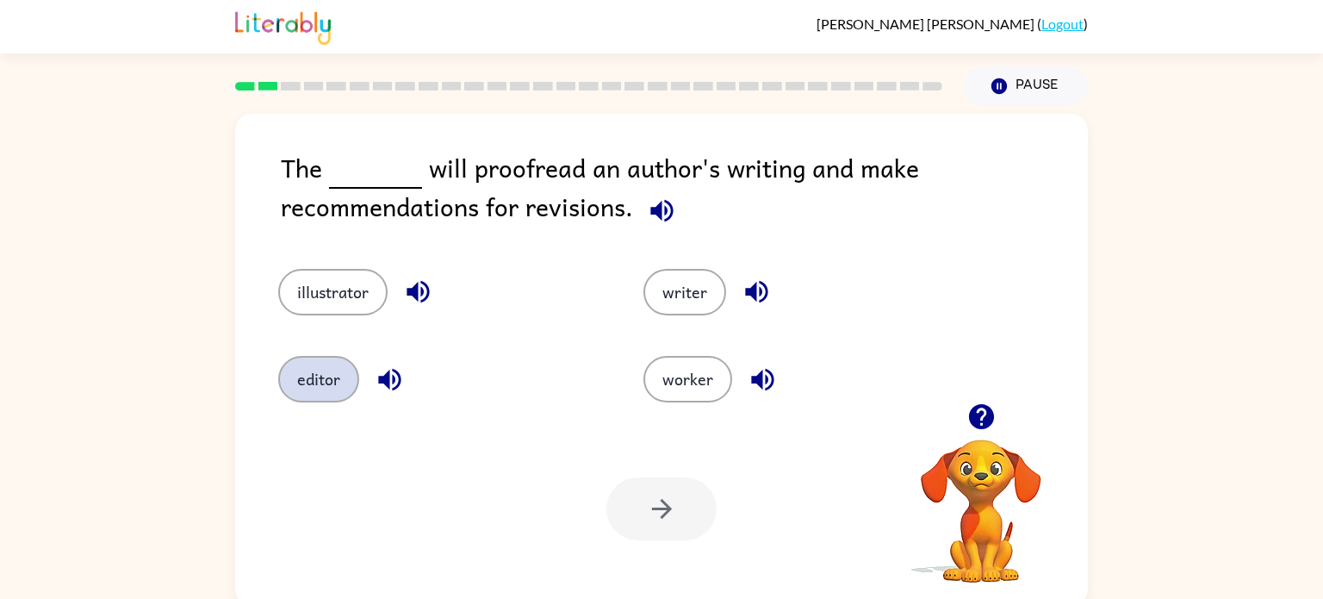
click at [309, 376] on button "editor" at bounding box center [318, 379] width 81 height 47
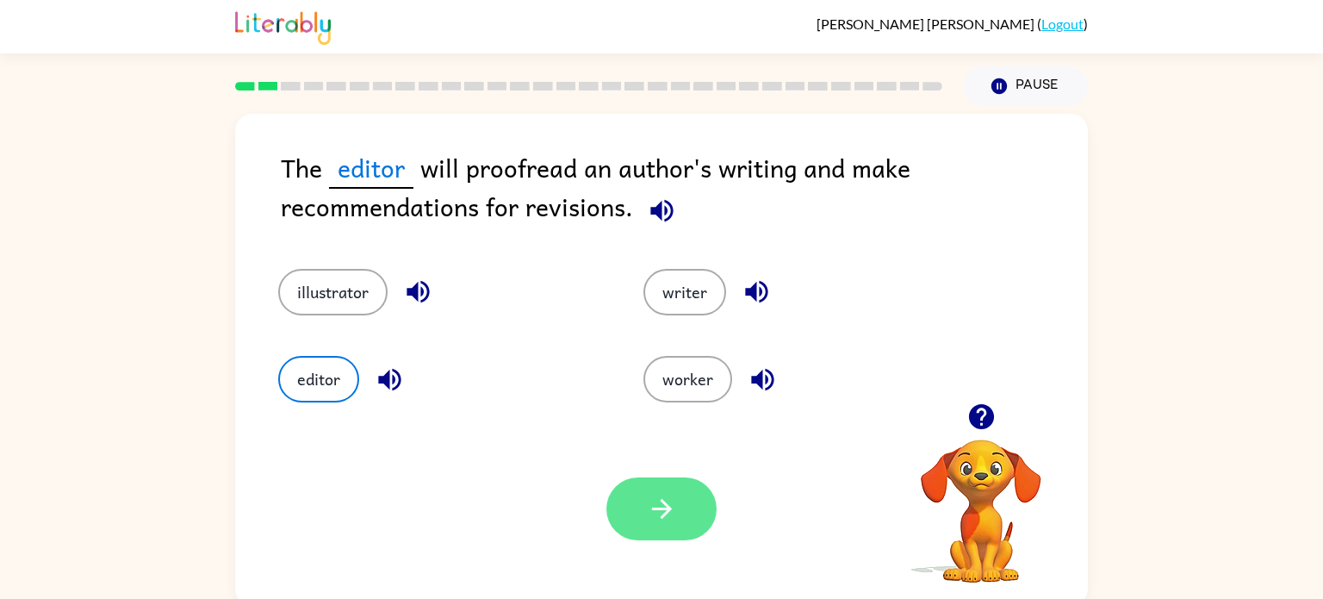
click at [654, 524] on icon "button" at bounding box center [662, 509] width 30 height 30
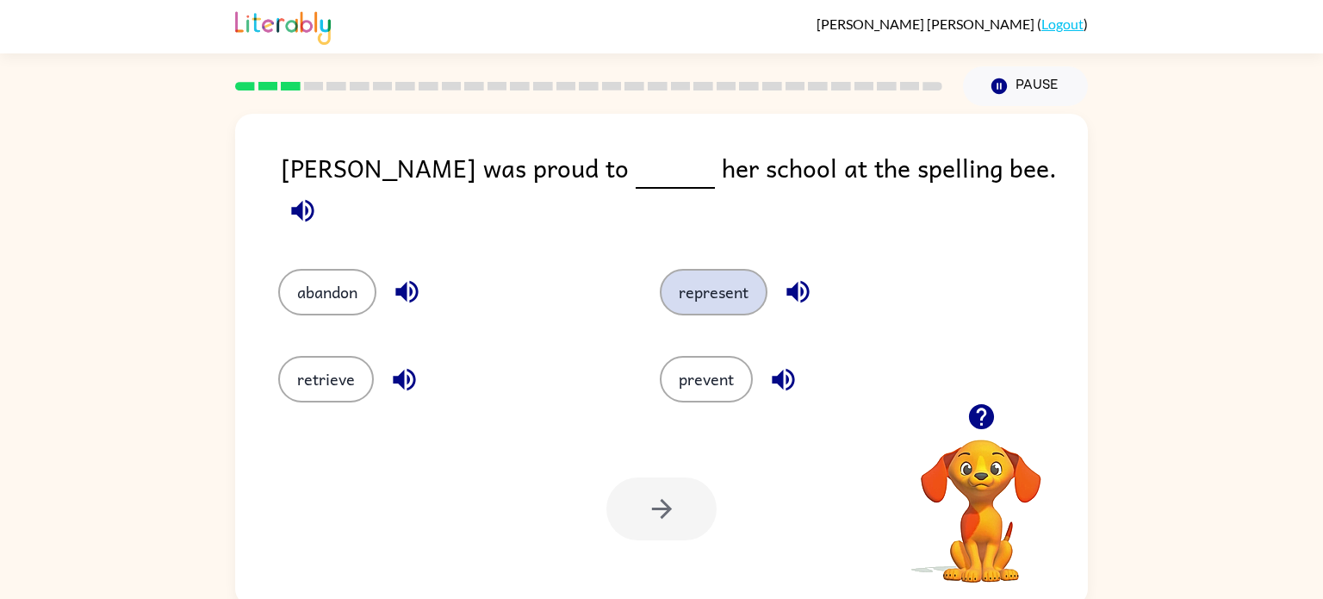
click at [699, 272] on button "represent" at bounding box center [714, 292] width 108 height 47
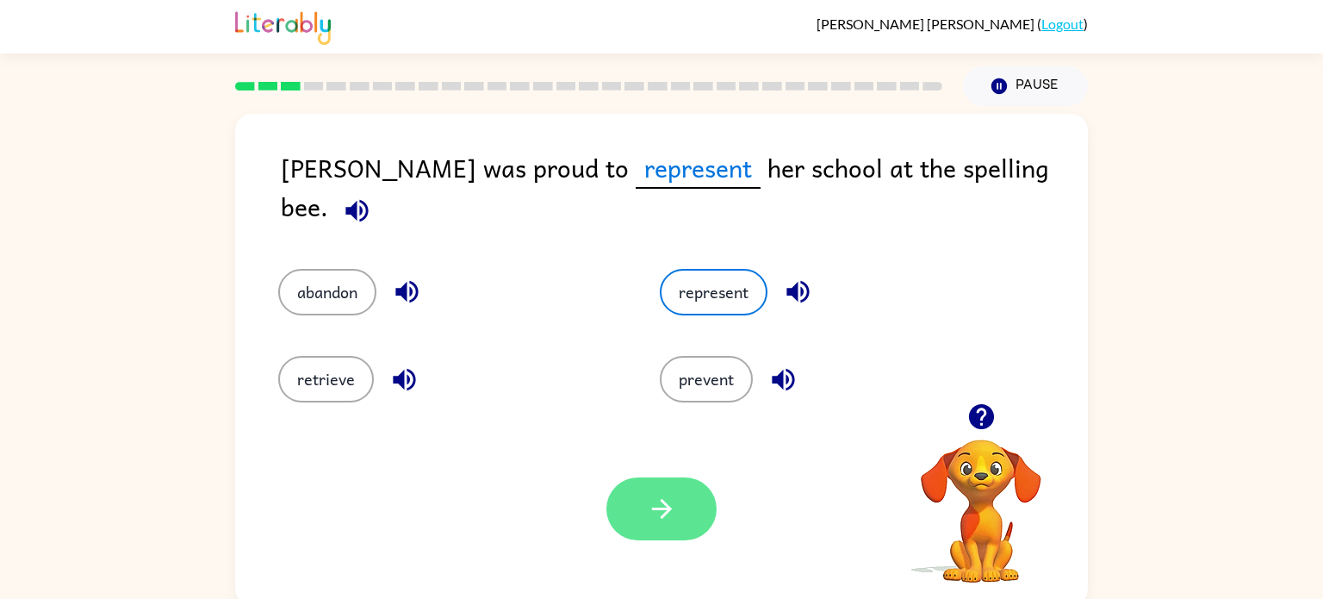
click at [675, 523] on icon "button" at bounding box center [662, 509] width 30 height 30
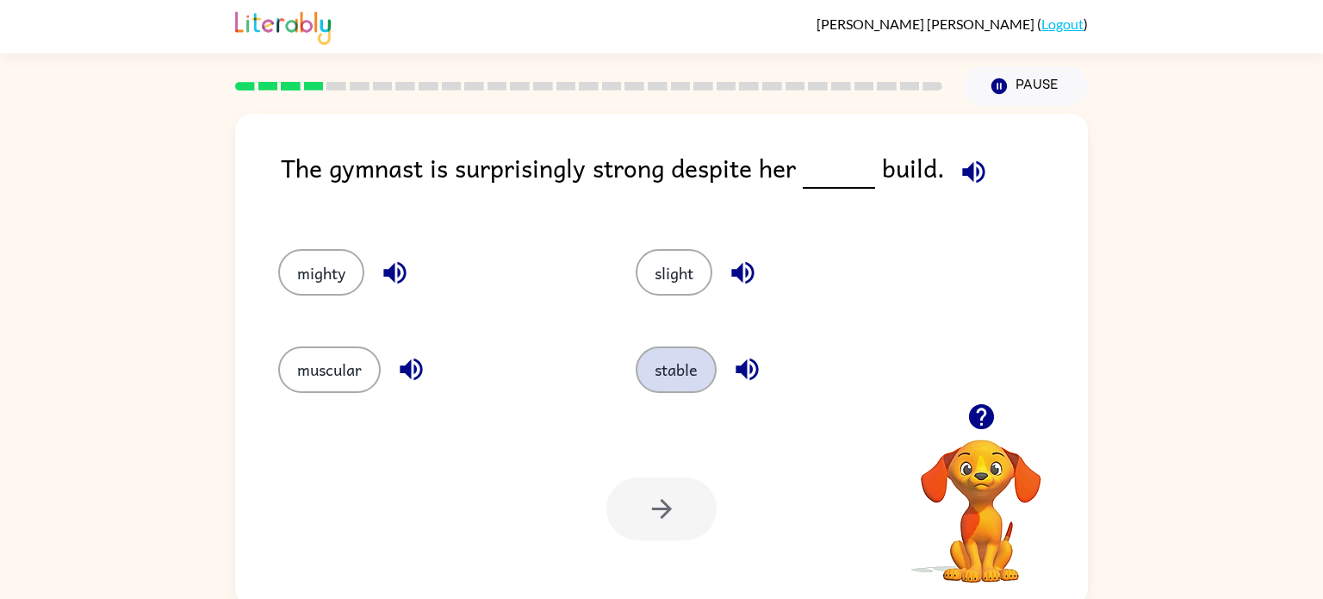
click at [665, 375] on button "stable" at bounding box center [676, 369] width 81 height 47
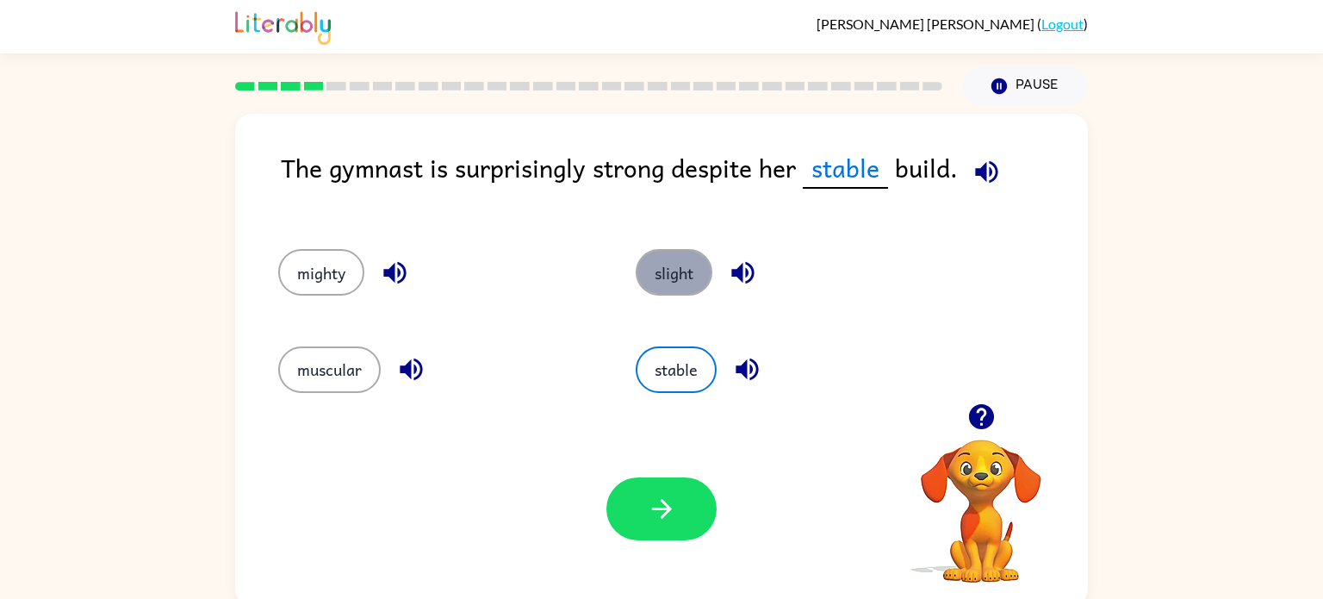
click at [684, 271] on button "slight" at bounding box center [674, 272] width 77 height 47
click at [678, 360] on button "stable" at bounding box center [676, 369] width 81 height 47
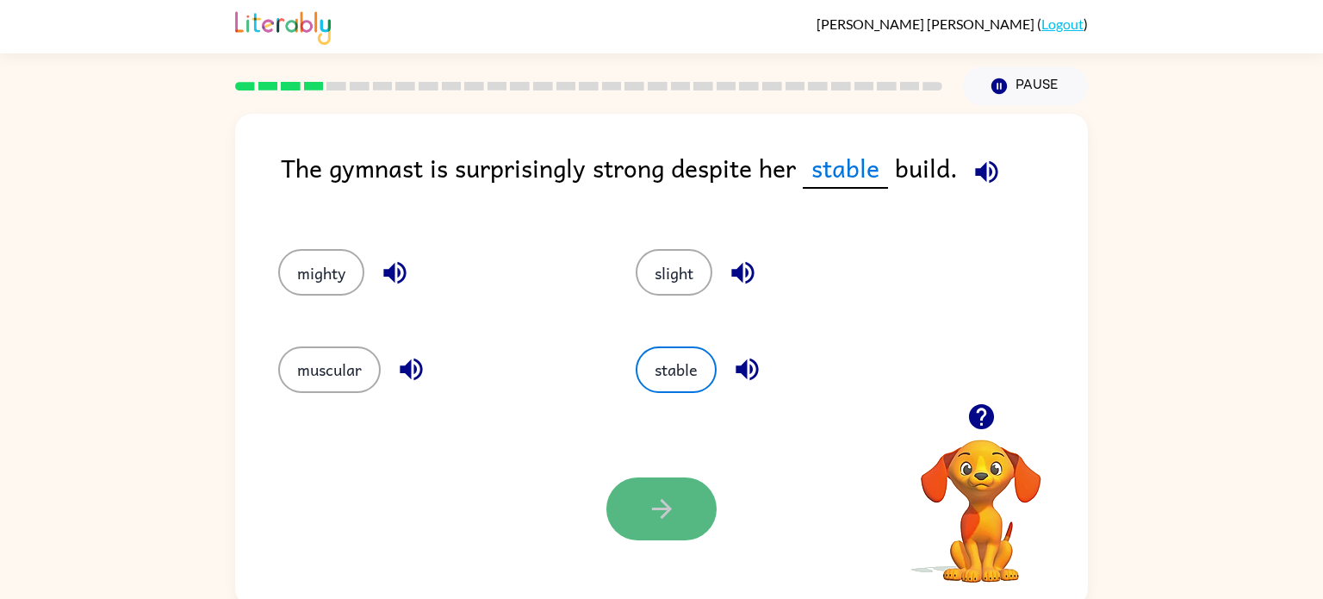
click at [669, 494] on icon "button" at bounding box center [662, 509] width 30 height 30
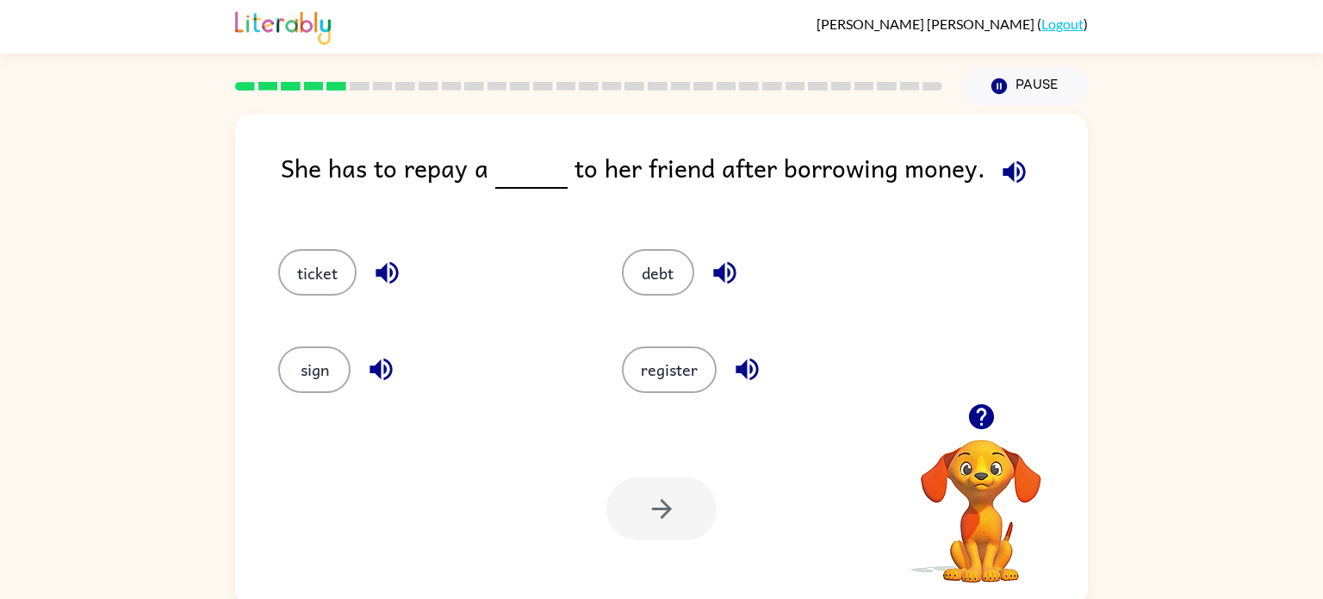
click at [1005, 513] on video "Your browser must support playing .mp4 files to use Literably. Please try using…" at bounding box center [981, 499] width 172 height 172
click at [976, 433] on button "button" at bounding box center [982, 417] width 44 height 44
click at [977, 432] on video "Your browser must support playing .mp4 files to use Literably. Please try using…" at bounding box center [981, 499] width 172 height 172
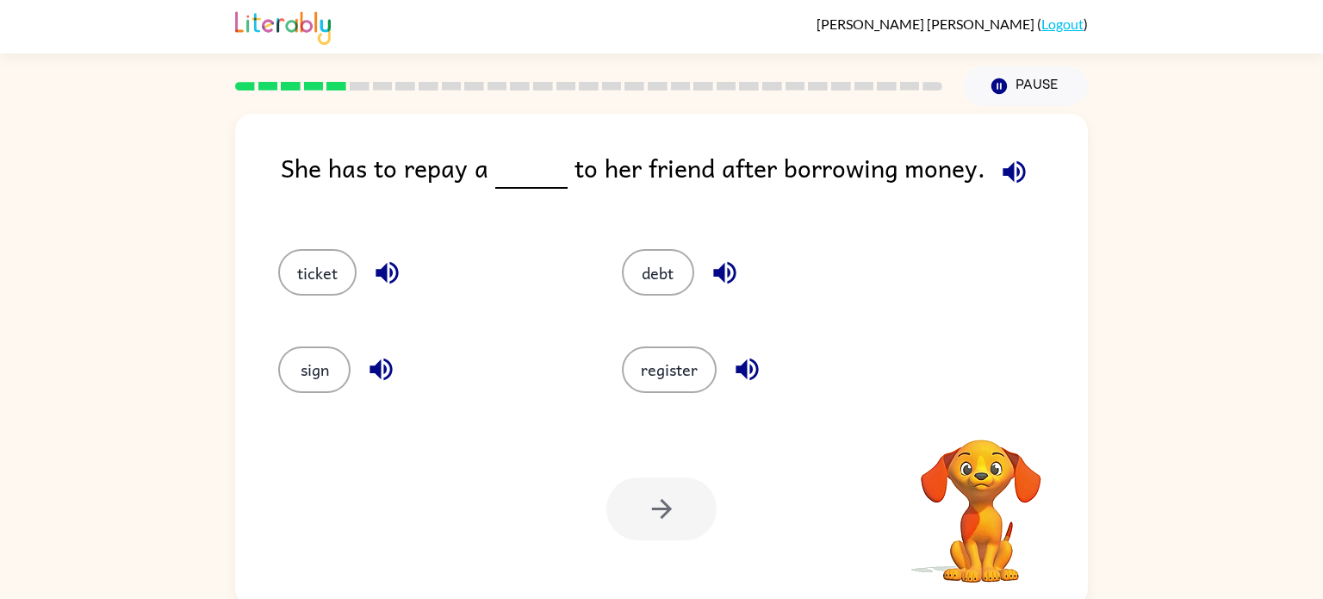
click at [977, 432] on video "Your browser must support playing .mp4 files to use Literably. Please try using…" at bounding box center [981, 499] width 172 height 172
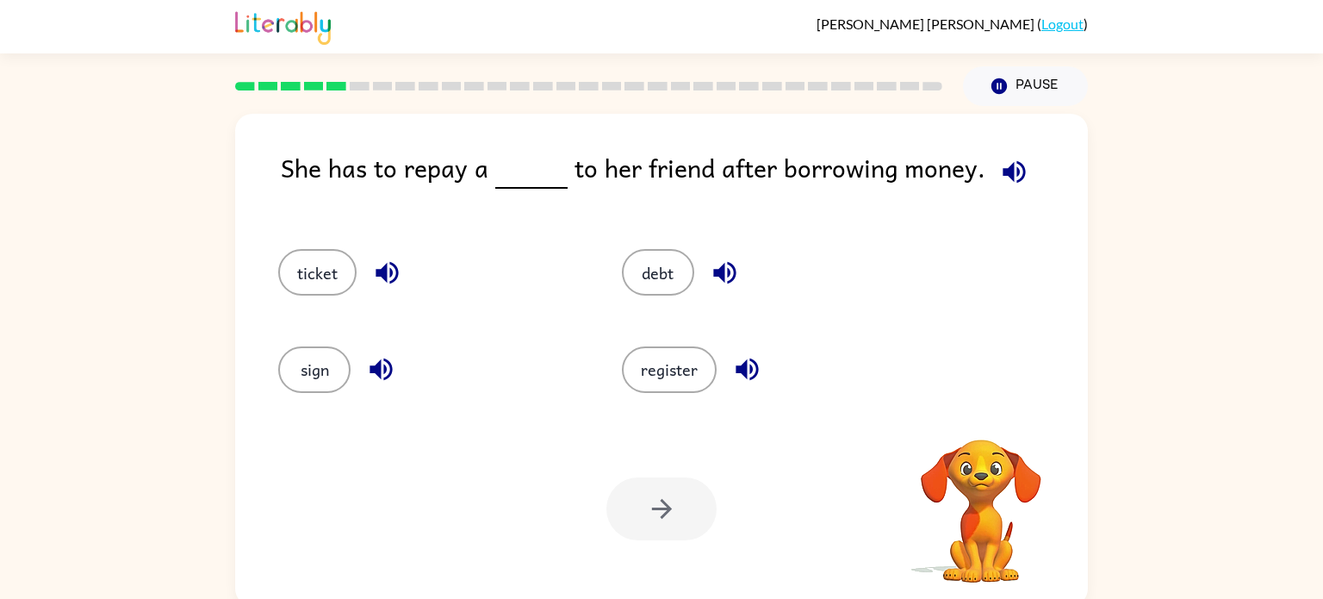
click at [977, 432] on video "Your browser must support playing .mp4 files to use Literably. Please try using…" at bounding box center [981, 499] width 172 height 172
click at [977, 432] on button "button" at bounding box center [982, 417] width 44 height 44
click at [977, 432] on video "Your browser must support playing .mp4 files to use Literably. Please try using…" at bounding box center [981, 499] width 172 height 172
click at [656, 270] on button "debt" at bounding box center [658, 272] width 72 height 47
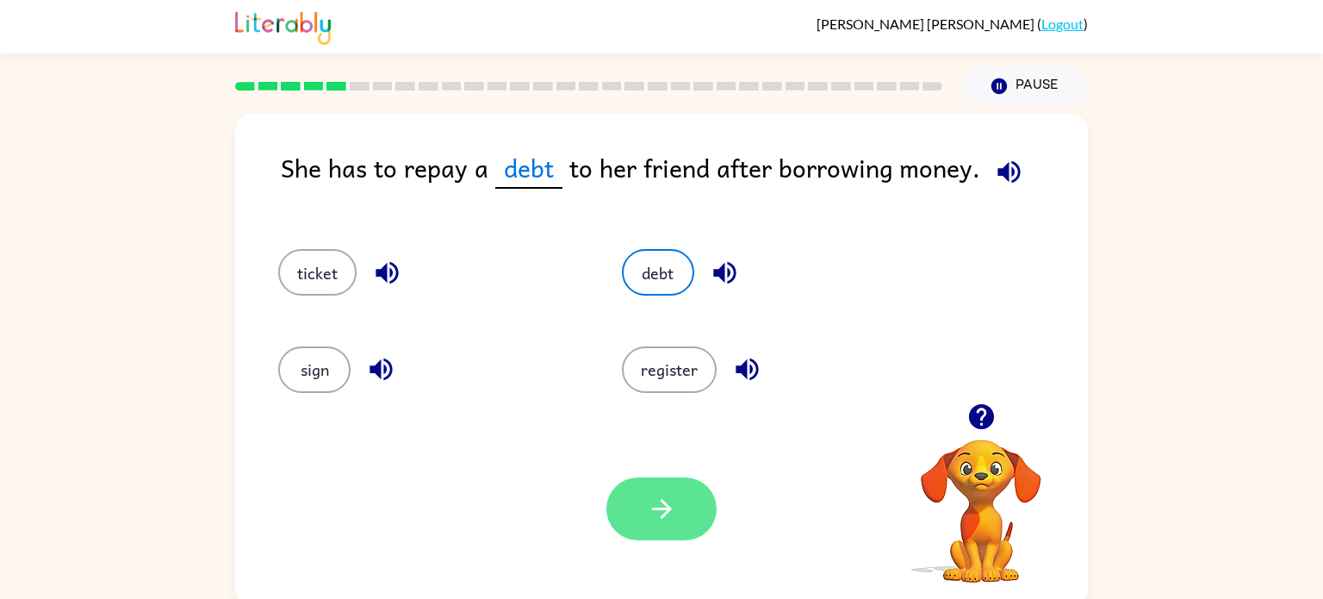
click at [677, 530] on button "button" at bounding box center [661, 508] width 110 height 63
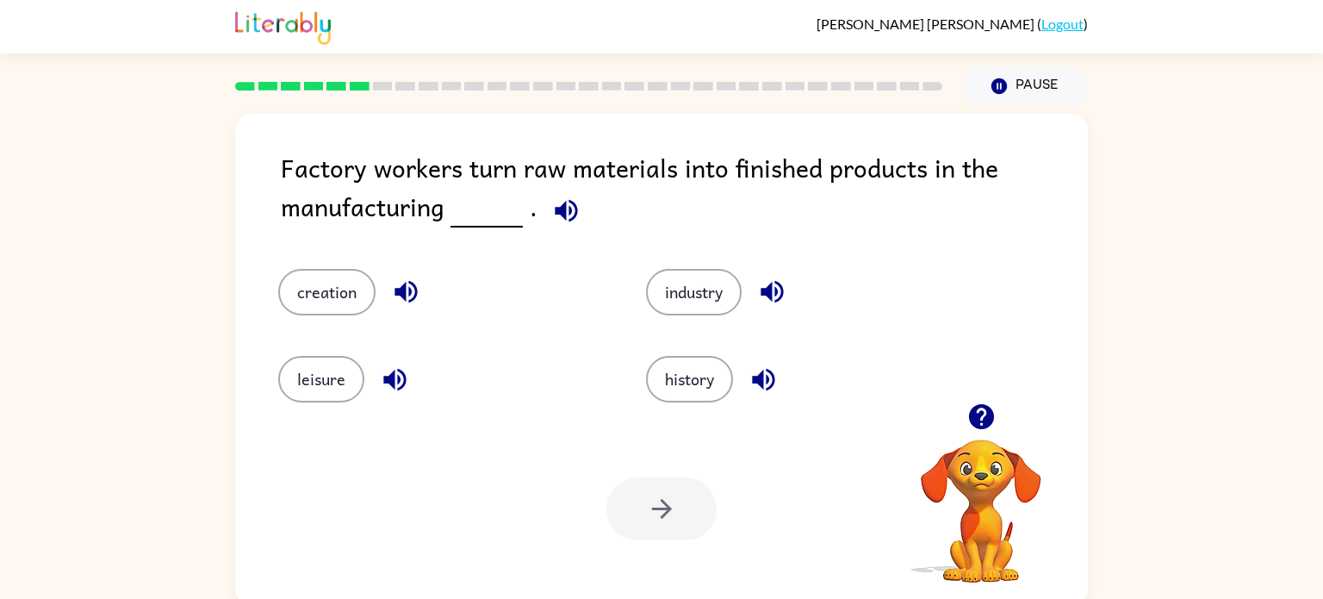
click at [632, 80] on div at bounding box center [589, 86] width 728 height 60
click at [307, 83] on rect at bounding box center [314, 86] width 20 height 9
click at [307, 79] on div at bounding box center [589, 86] width 728 height 60
click at [308, 310] on button "creation" at bounding box center [326, 292] width 97 height 47
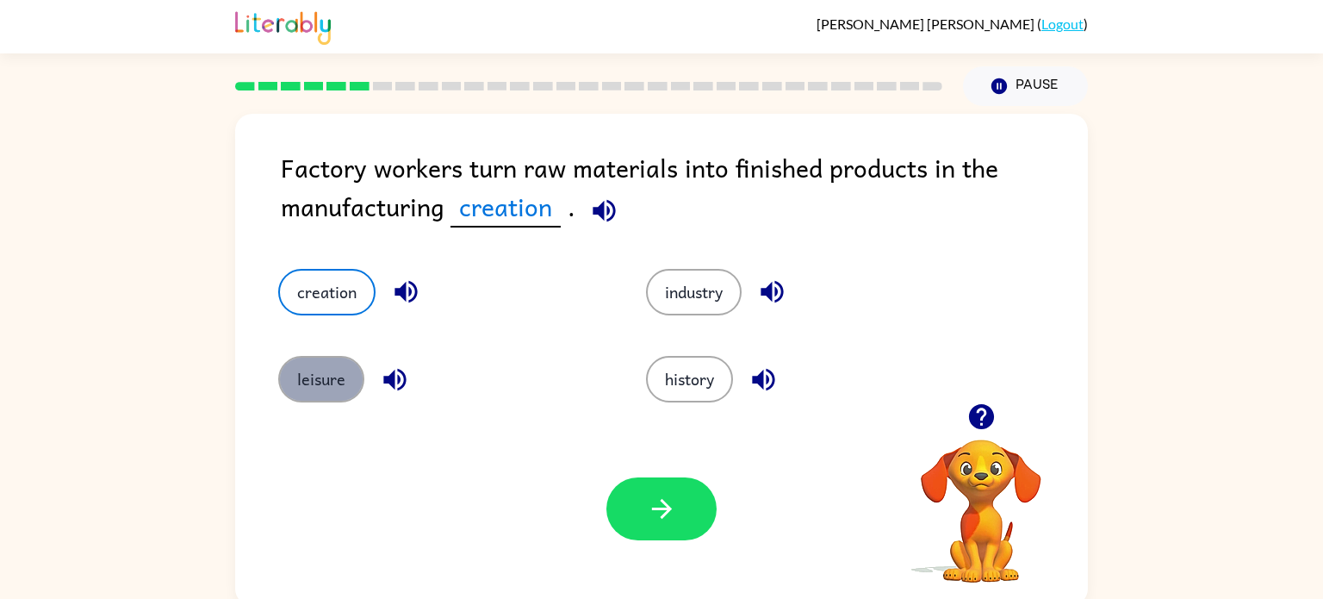
click at [298, 376] on button "leisure" at bounding box center [321, 379] width 86 height 47
click at [324, 379] on button "leisure" at bounding box center [321, 379] width 86 height 47
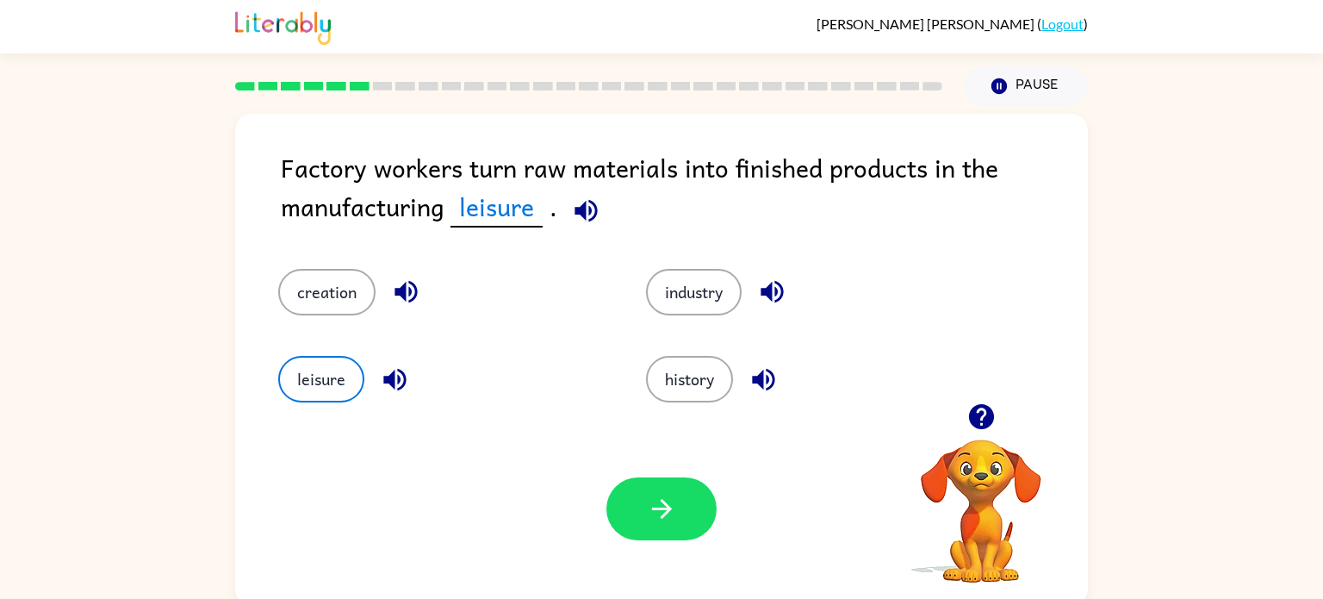
click at [392, 394] on icon "button" at bounding box center [395, 379] width 30 height 30
click at [415, 310] on button "button" at bounding box center [406, 292] width 44 height 44
click at [581, 216] on icon "button" at bounding box center [586, 211] width 30 height 30
click at [730, 301] on button "industry" at bounding box center [694, 292] width 96 height 47
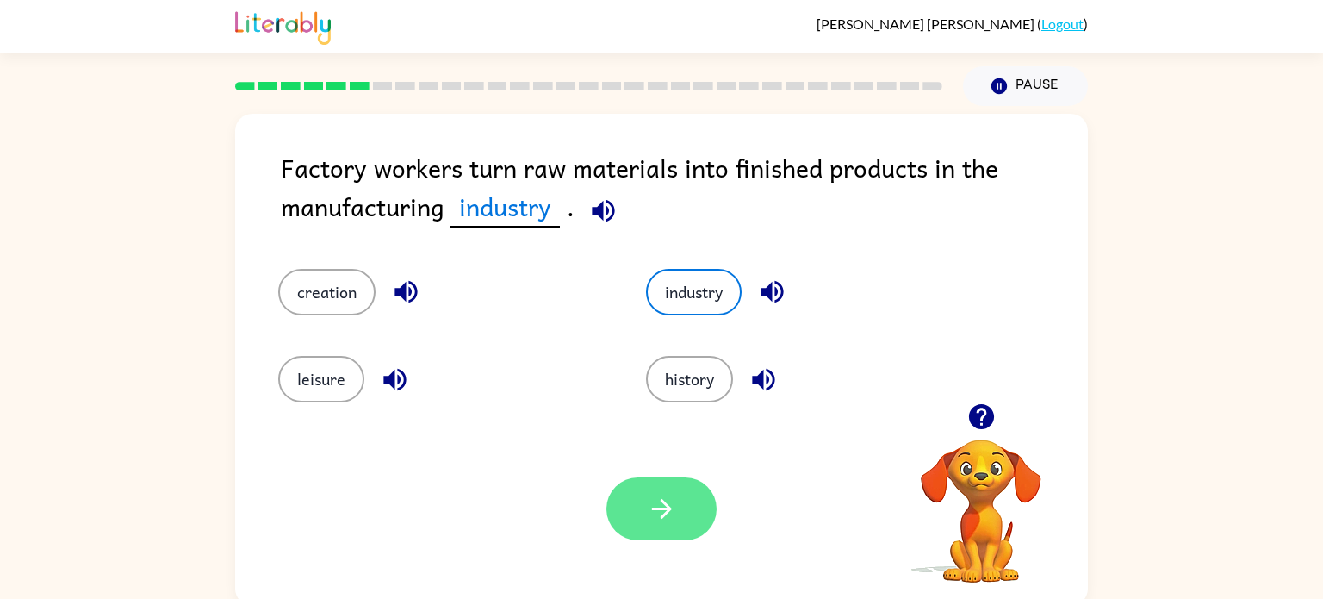
click at [677, 508] on button "button" at bounding box center [661, 508] width 110 height 63
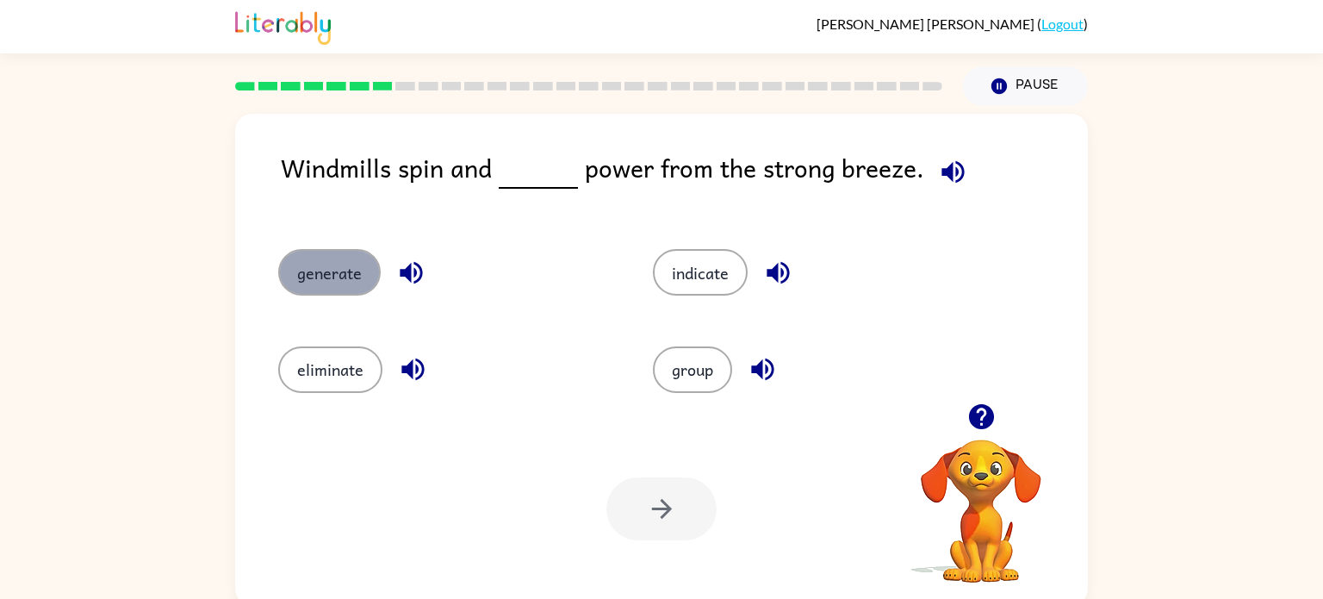
click at [328, 291] on button "generate" at bounding box center [329, 272] width 103 height 47
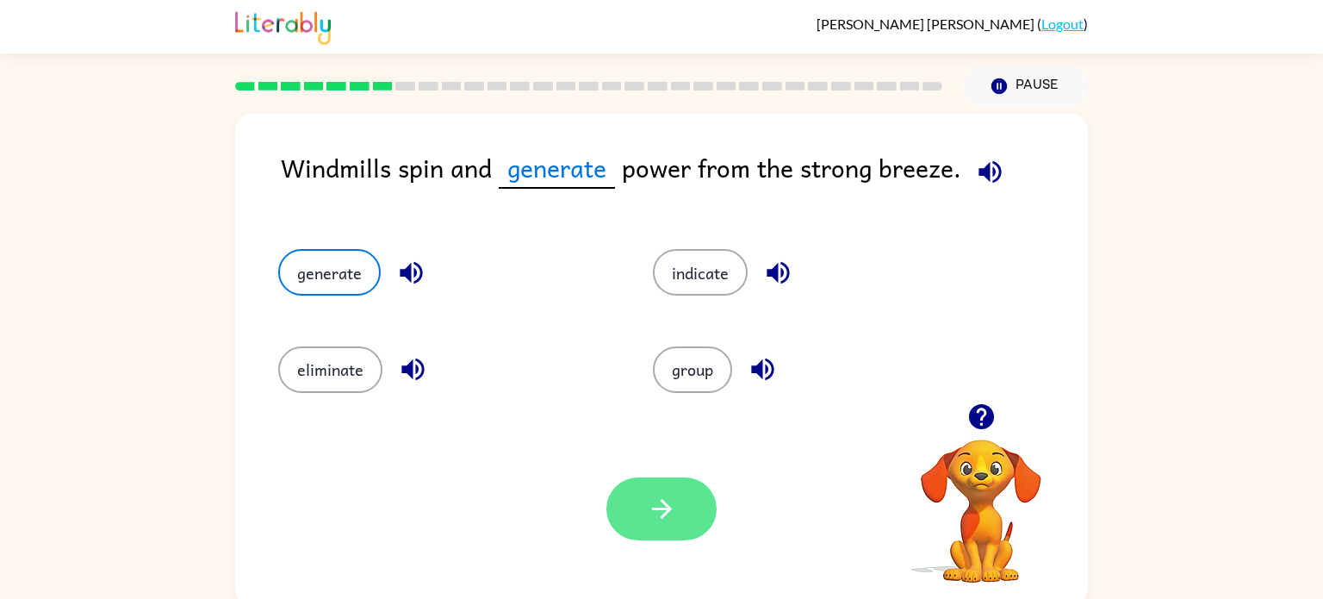
click at [662, 517] on icon "button" at bounding box center [661, 509] width 20 height 20
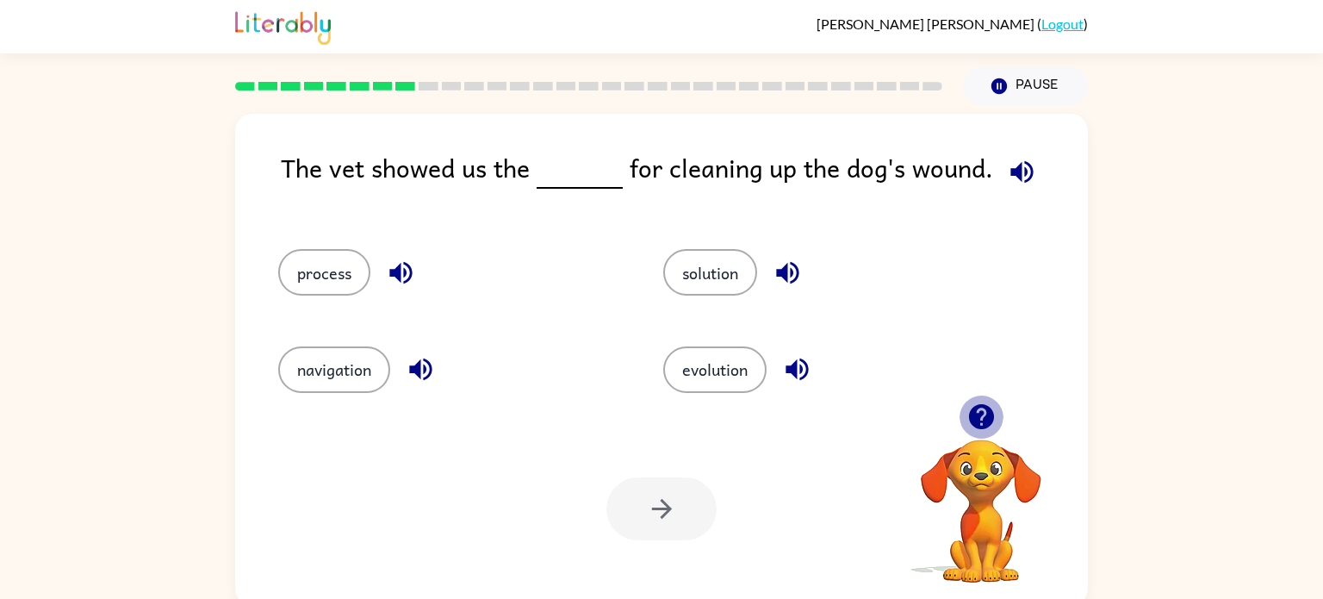
click at [990, 421] on icon "button" at bounding box center [980, 416] width 25 height 25
click at [350, 287] on button "process" at bounding box center [324, 272] width 92 height 47
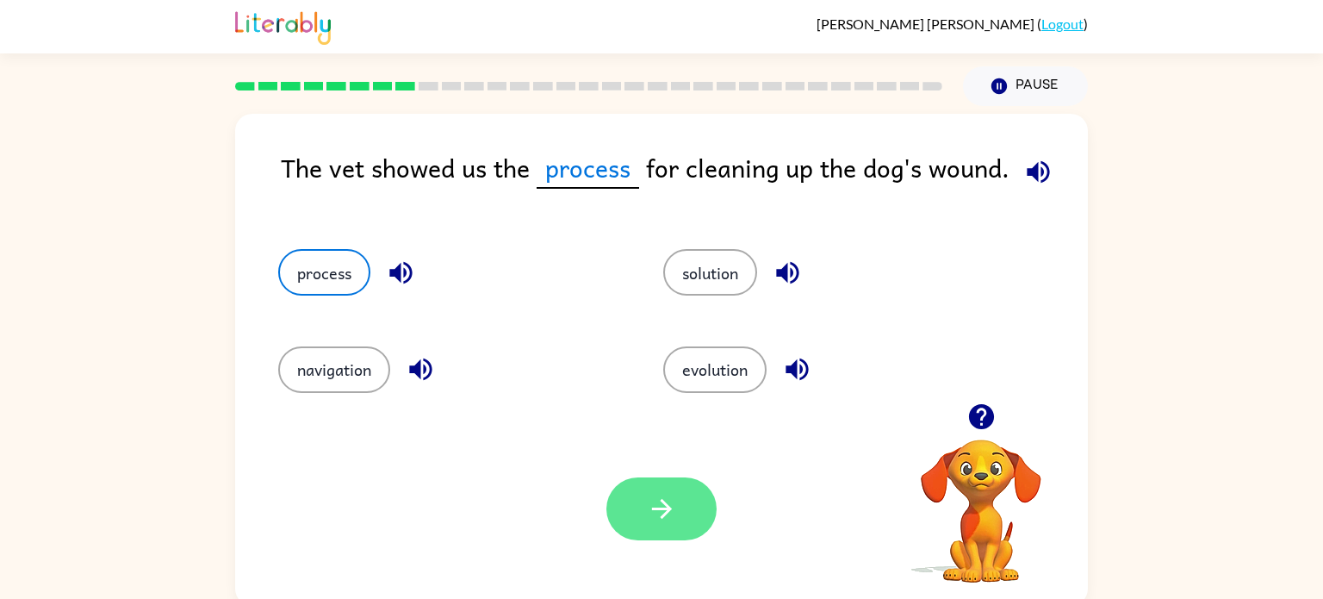
click at [667, 525] on button "button" at bounding box center [661, 508] width 110 height 63
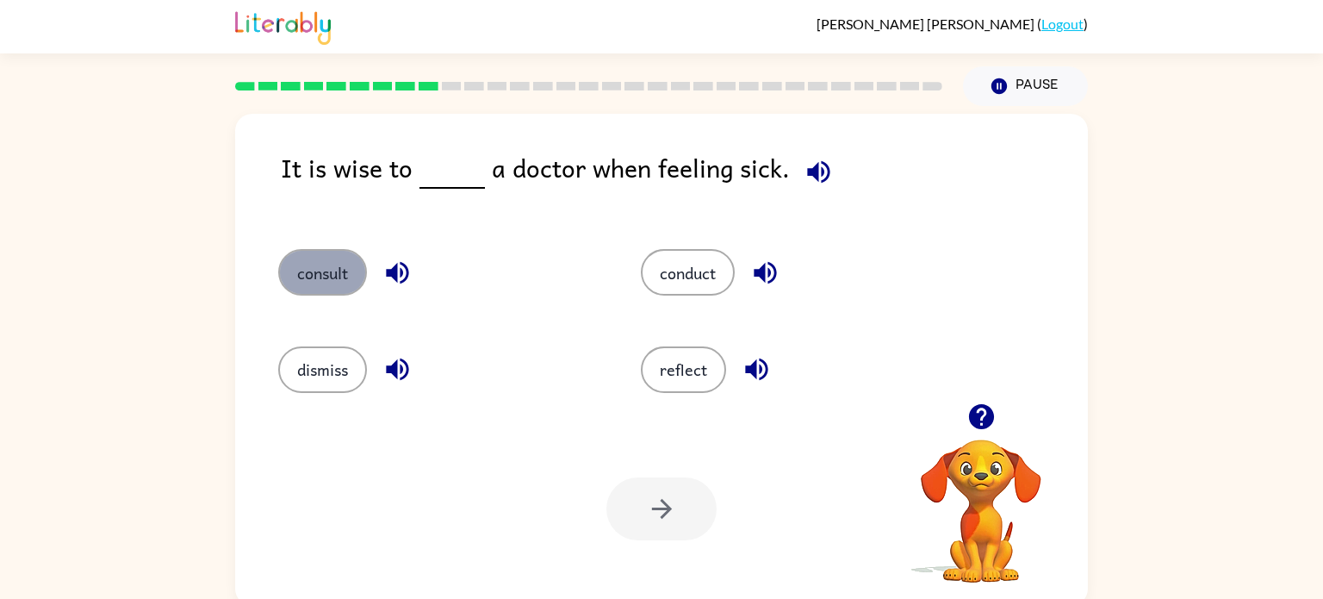
click at [288, 265] on button "consult" at bounding box center [322, 272] width 89 height 47
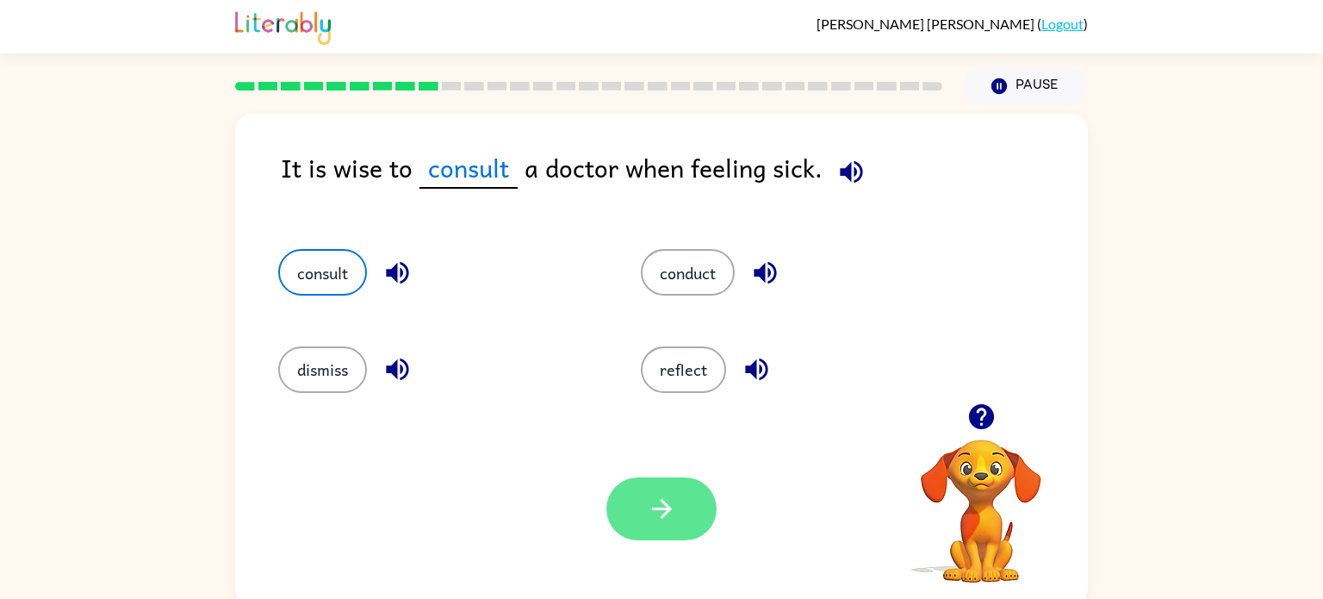
click at [664, 506] on icon "button" at bounding box center [662, 509] width 30 height 30
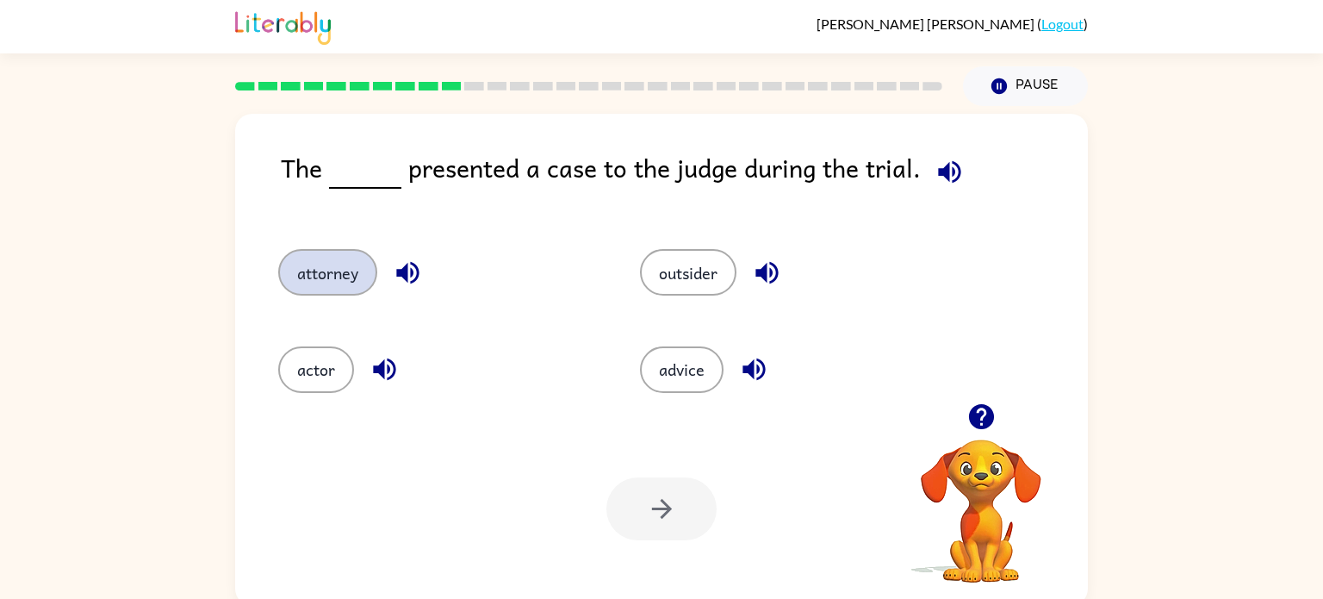
click at [341, 274] on button "attorney" at bounding box center [327, 272] width 99 height 47
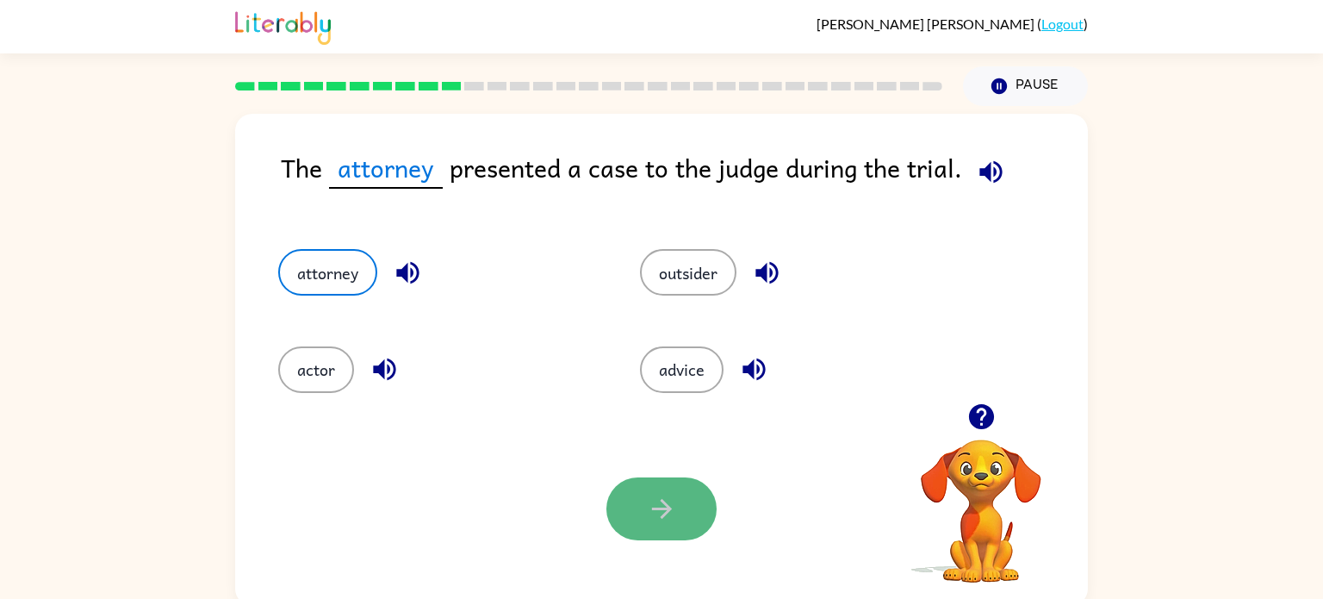
click at [659, 512] on icon "button" at bounding box center [662, 509] width 30 height 30
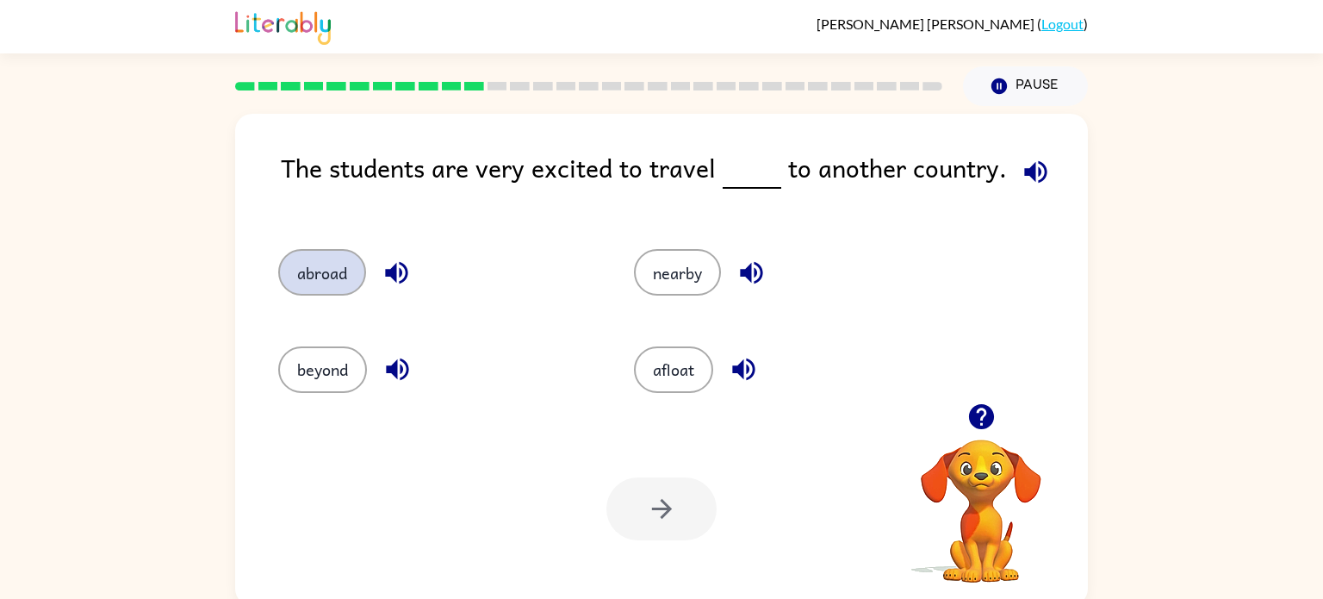
click at [332, 287] on button "abroad" at bounding box center [322, 272] width 88 height 47
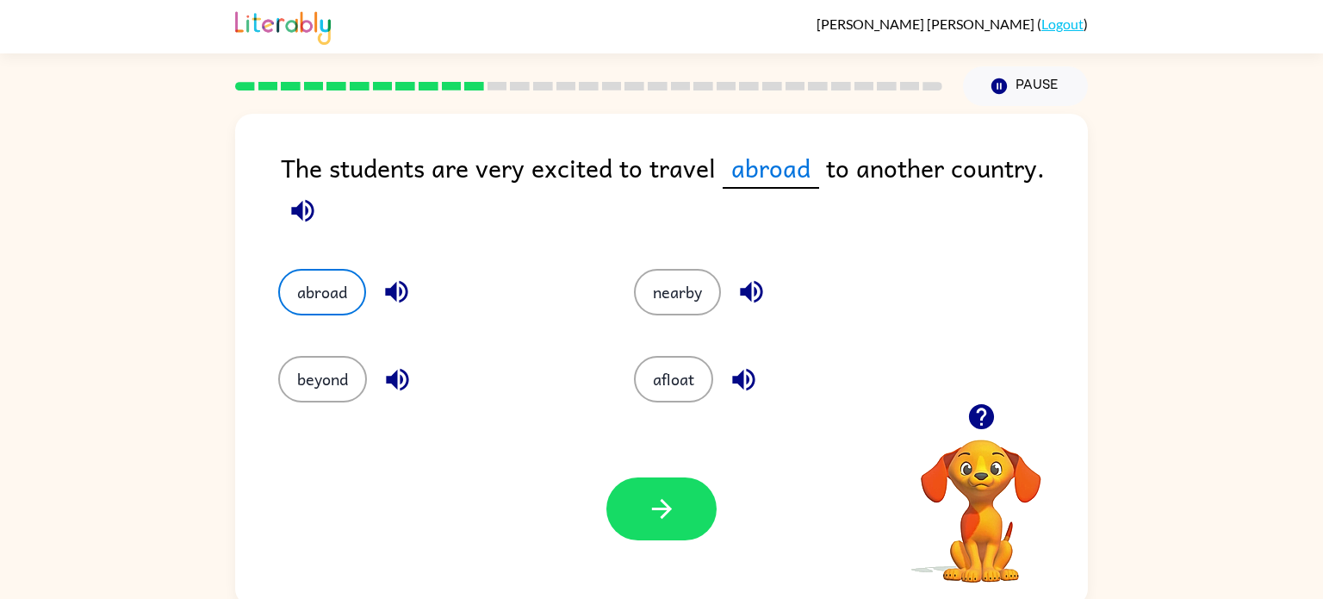
click at [680, 568] on div "Your browser must support playing .mp4 files to use Literably. Please try using…" at bounding box center [661, 509] width 853 height 194
click at [672, 525] on button "button" at bounding box center [661, 508] width 110 height 63
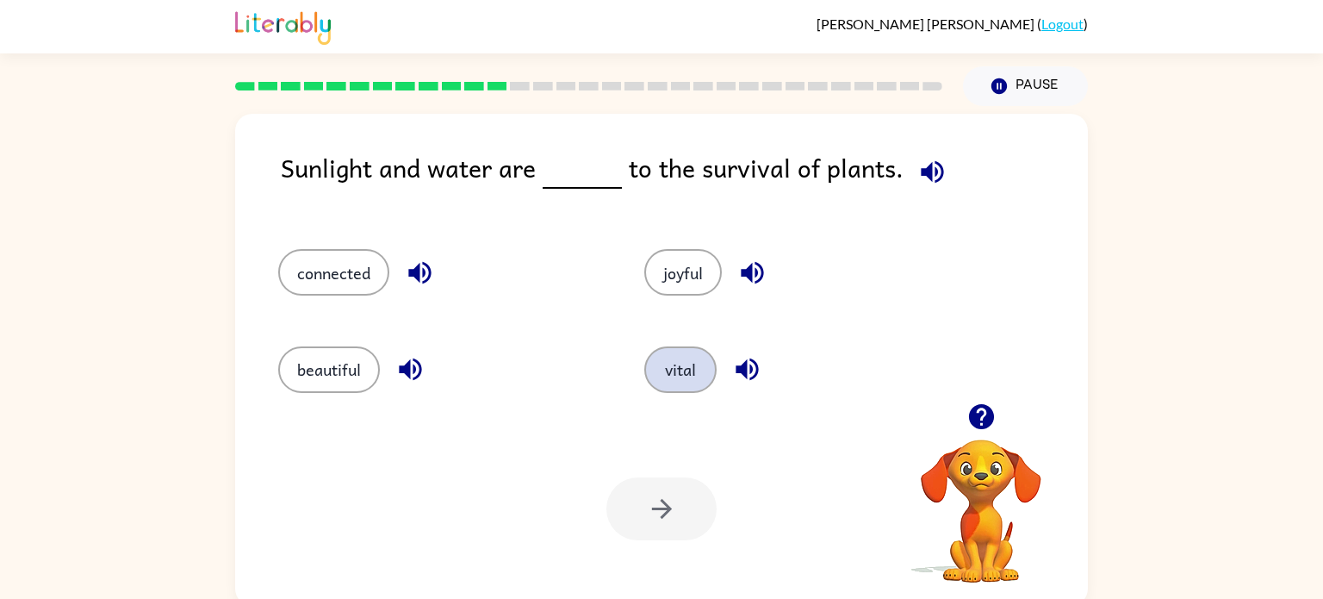
click at [676, 378] on button "vital" at bounding box center [680, 369] width 72 height 47
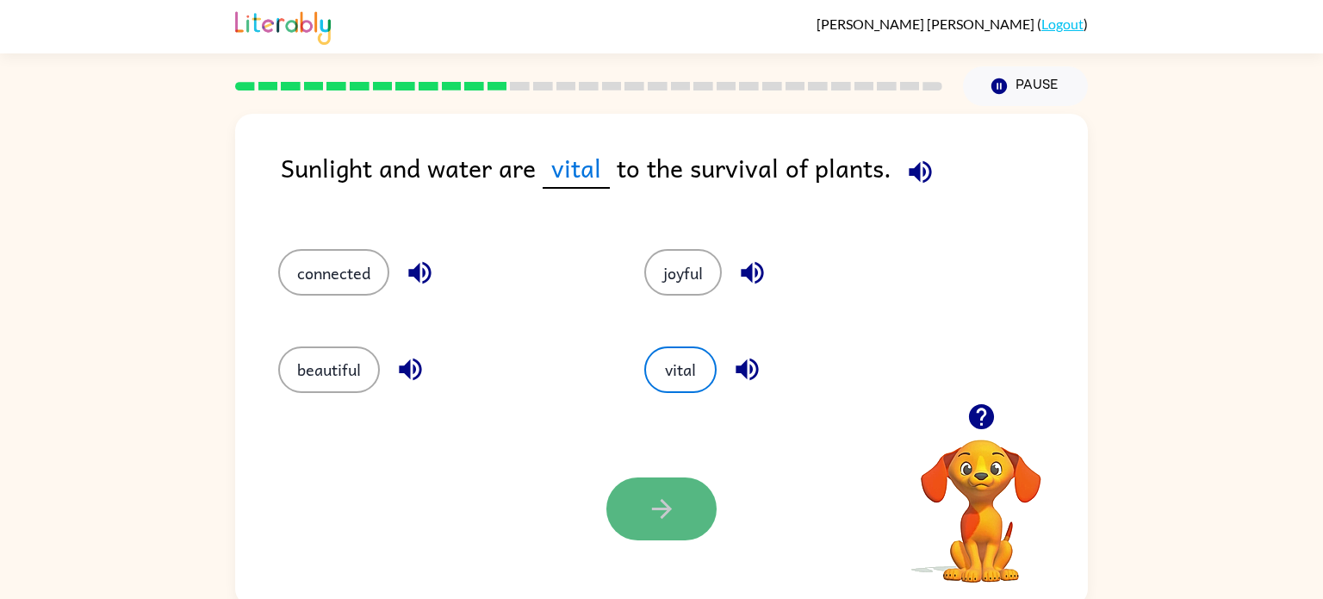
click at [648, 511] on icon "button" at bounding box center [662, 509] width 30 height 30
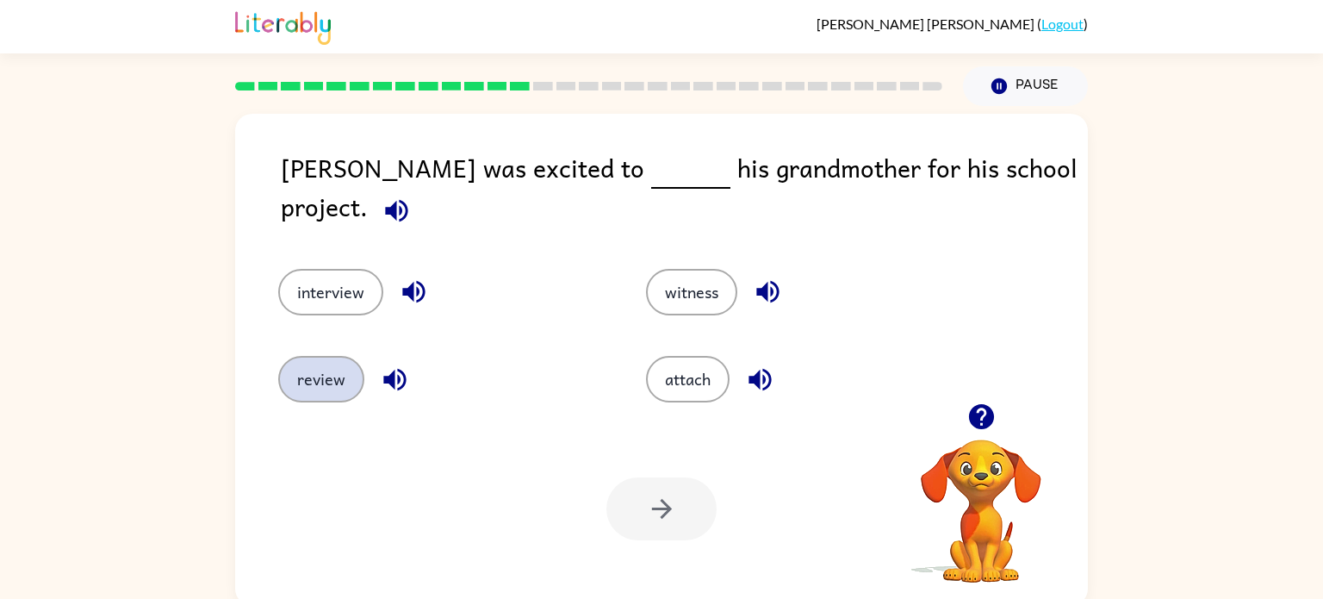
click at [309, 388] on button "review" at bounding box center [321, 379] width 86 height 47
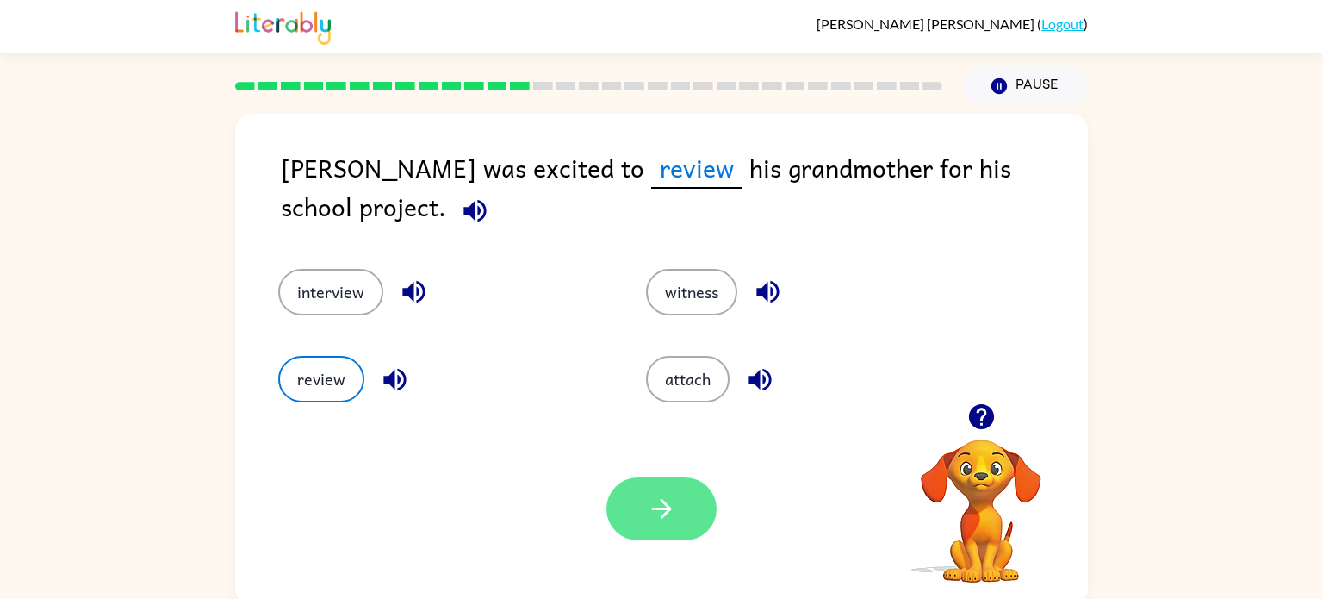
click at [637, 523] on button "button" at bounding box center [661, 508] width 110 height 63
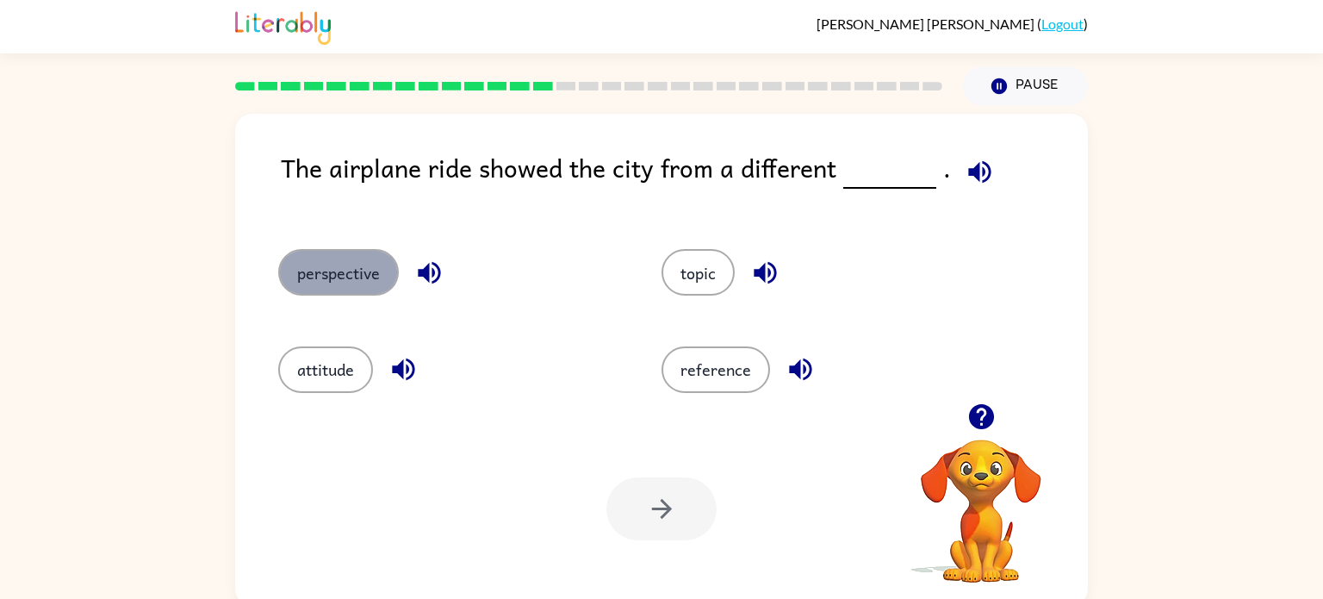
click at [327, 270] on button "perspective" at bounding box center [338, 272] width 121 height 47
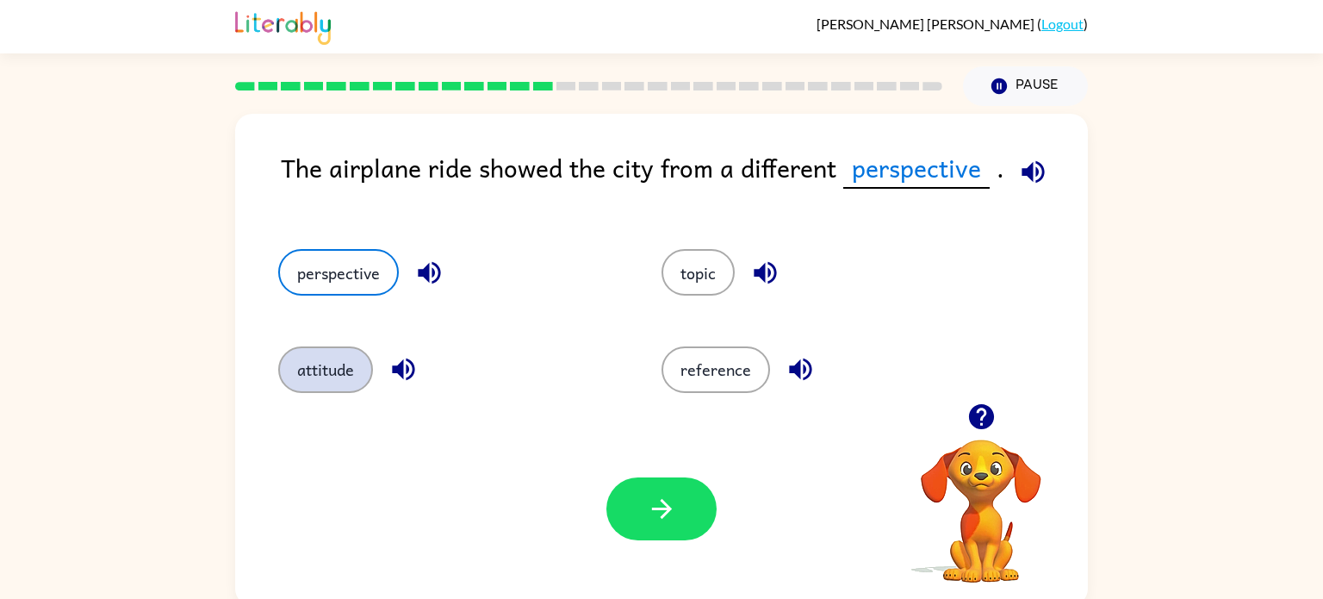
click at [364, 368] on button "attitude" at bounding box center [325, 369] width 95 height 47
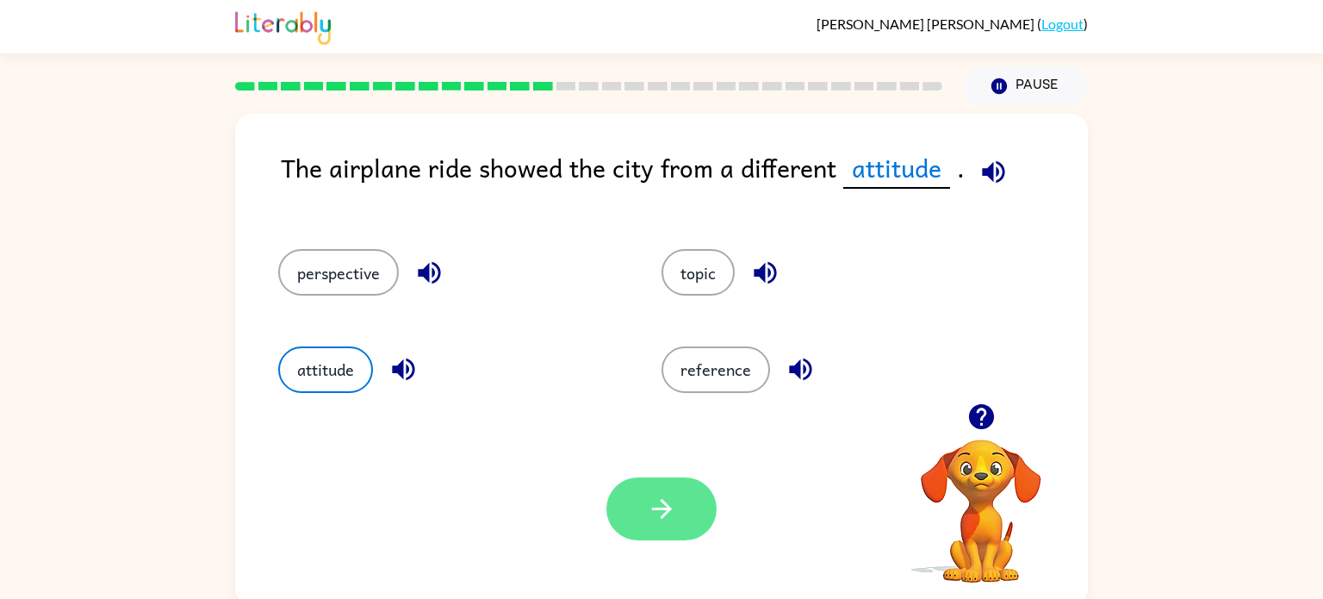
click at [656, 498] on icon "button" at bounding box center [662, 509] width 30 height 30
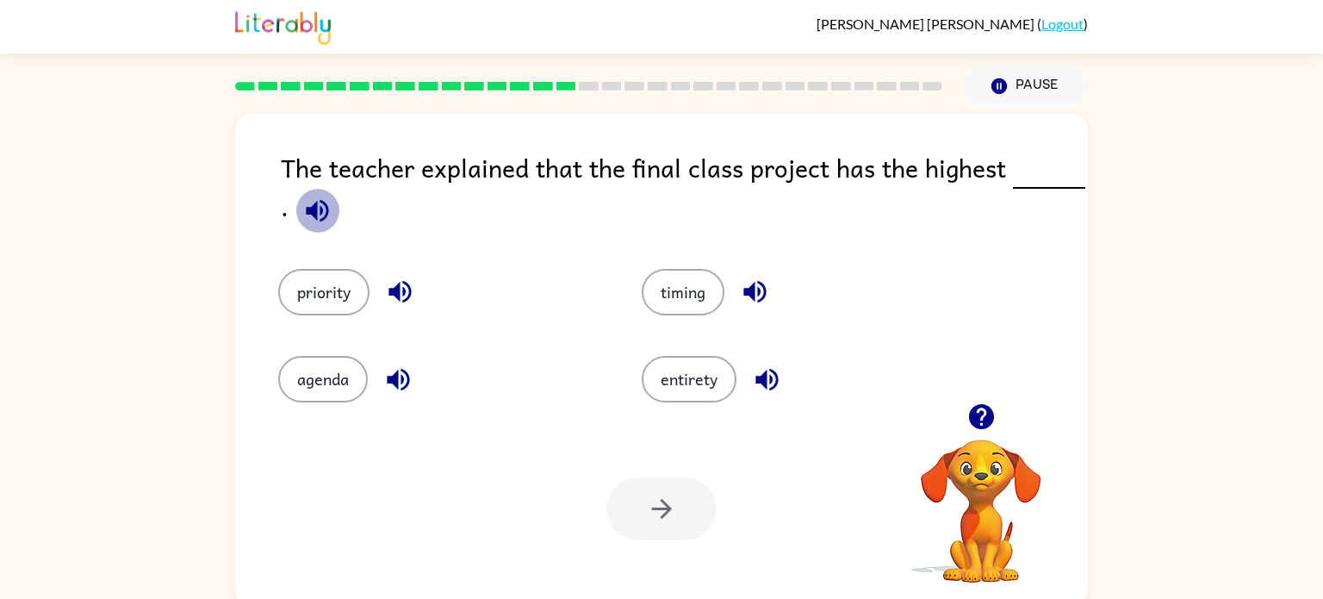
click at [328, 202] on icon "button" at bounding box center [317, 211] width 30 height 30
click at [316, 211] on icon "button" at bounding box center [317, 210] width 22 height 22
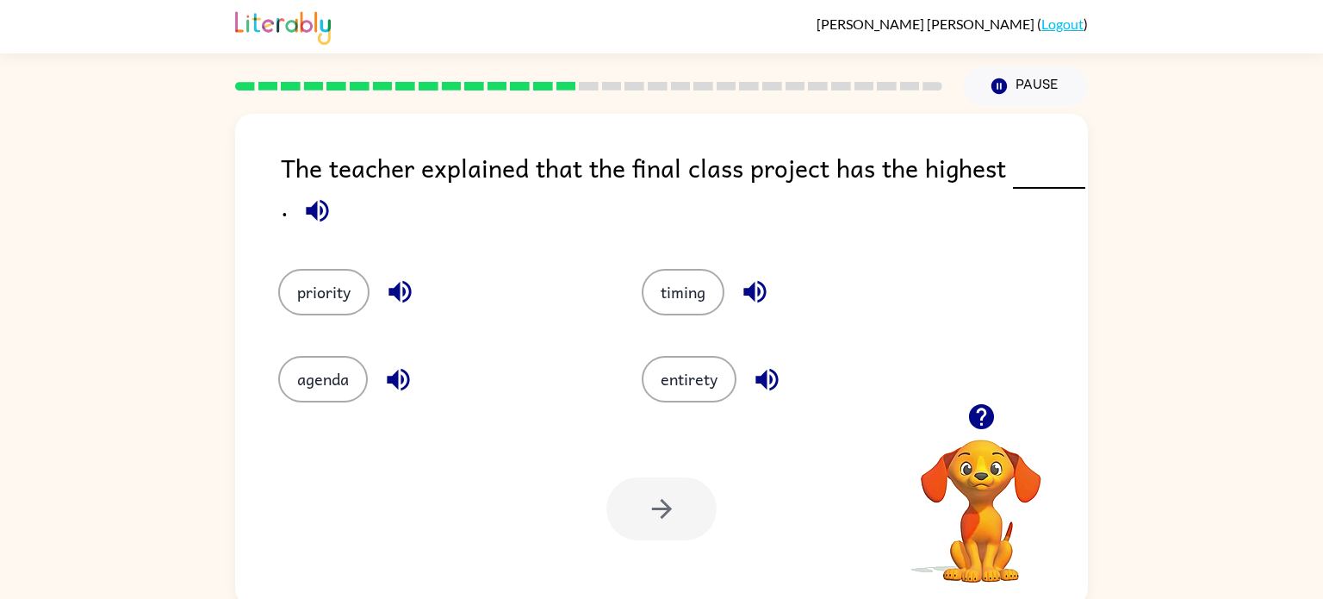
click at [316, 211] on icon "button" at bounding box center [317, 210] width 22 height 22
click at [314, 211] on icon "button" at bounding box center [317, 210] width 22 height 22
click at [339, 309] on button "priority" at bounding box center [323, 292] width 91 height 47
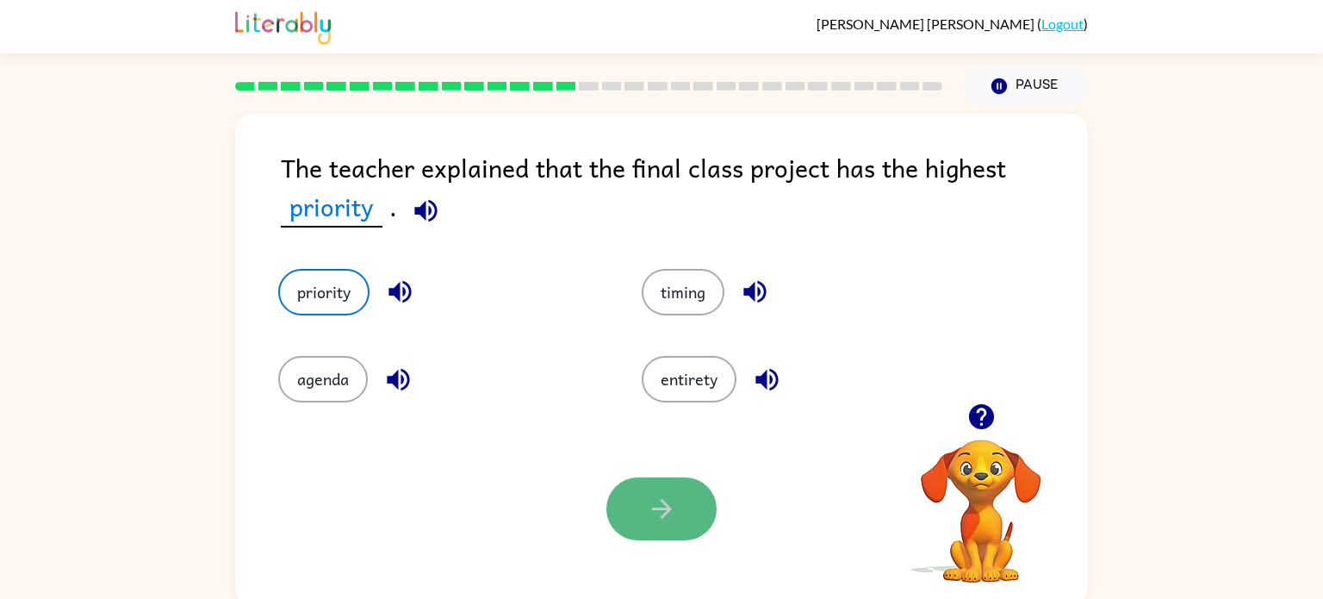
click at [671, 502] on icon "button" at bounding box center [662, 509] width 30 height 30
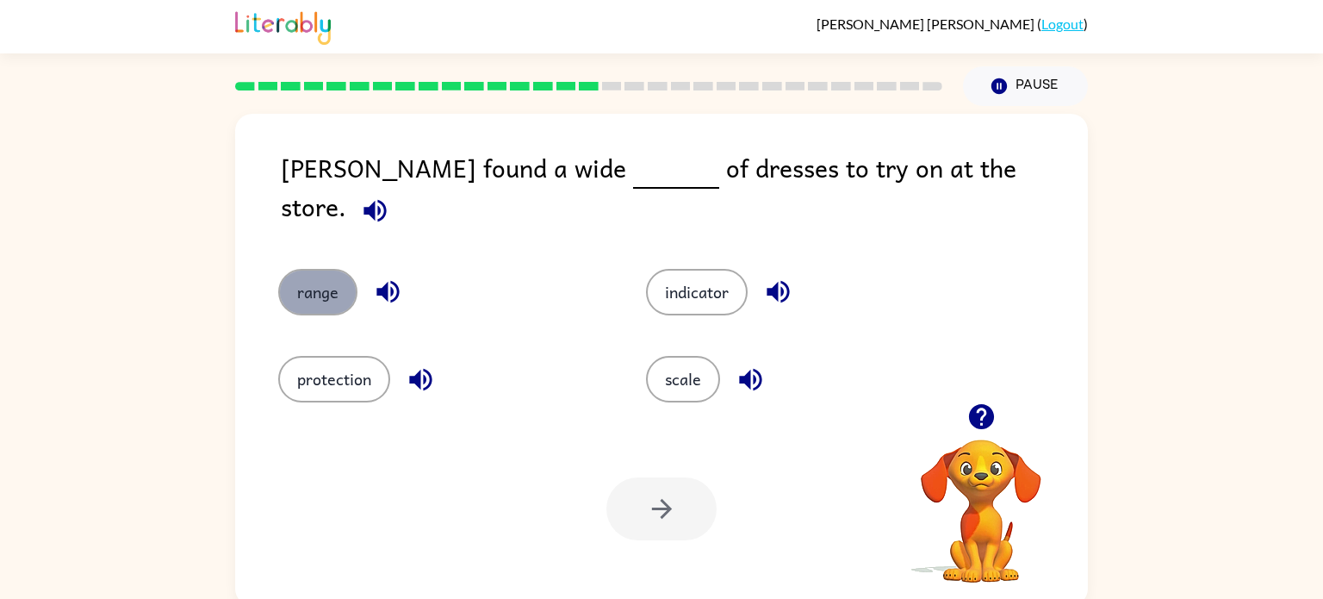
click at [294, 274] on button "range" at bounding box center [317, 292] width 79 height 47
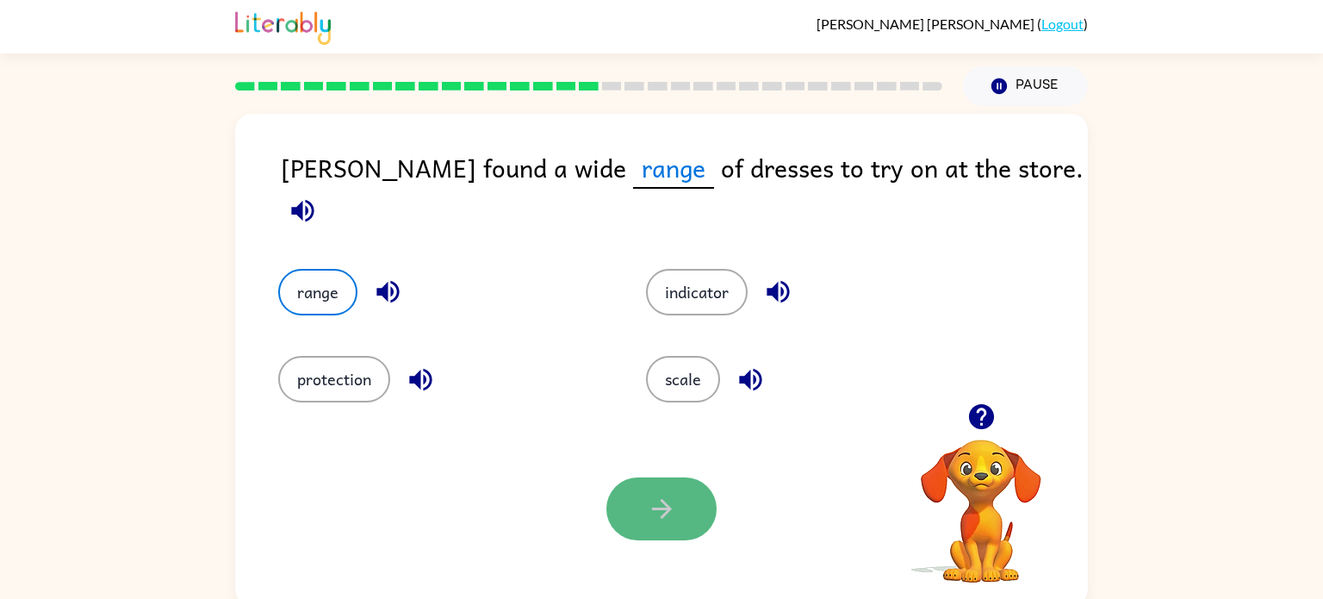
click at [652, 493] on button "button" at bounding box center [661, 508] width 110 height 63
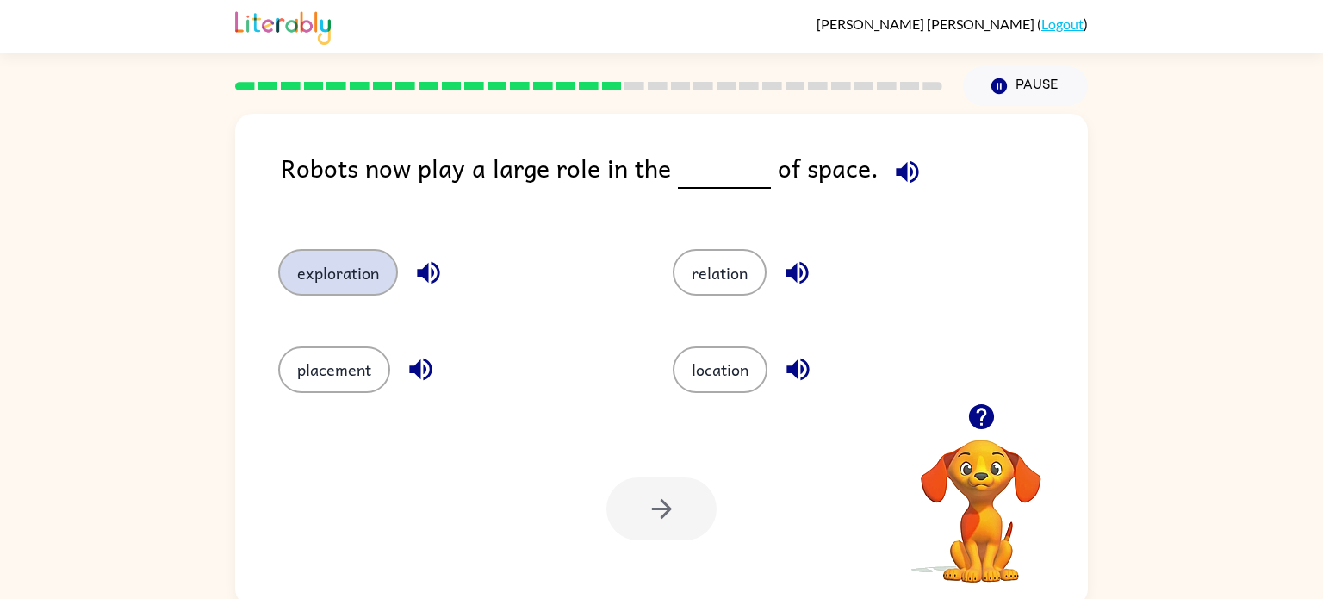
click at [336, 259] on button "exploration" at bounding box center [338, 272] width 120 height 47
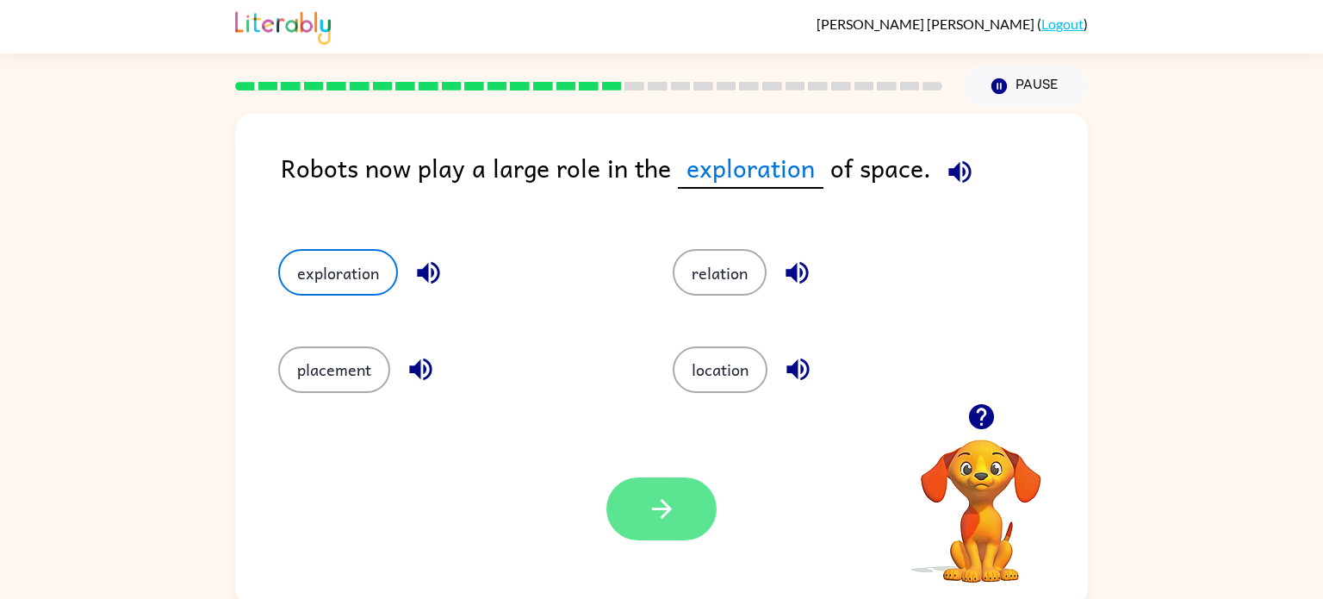
click at [641, 497] on button "button" at bounding box center [661, 508] width 110 height 63
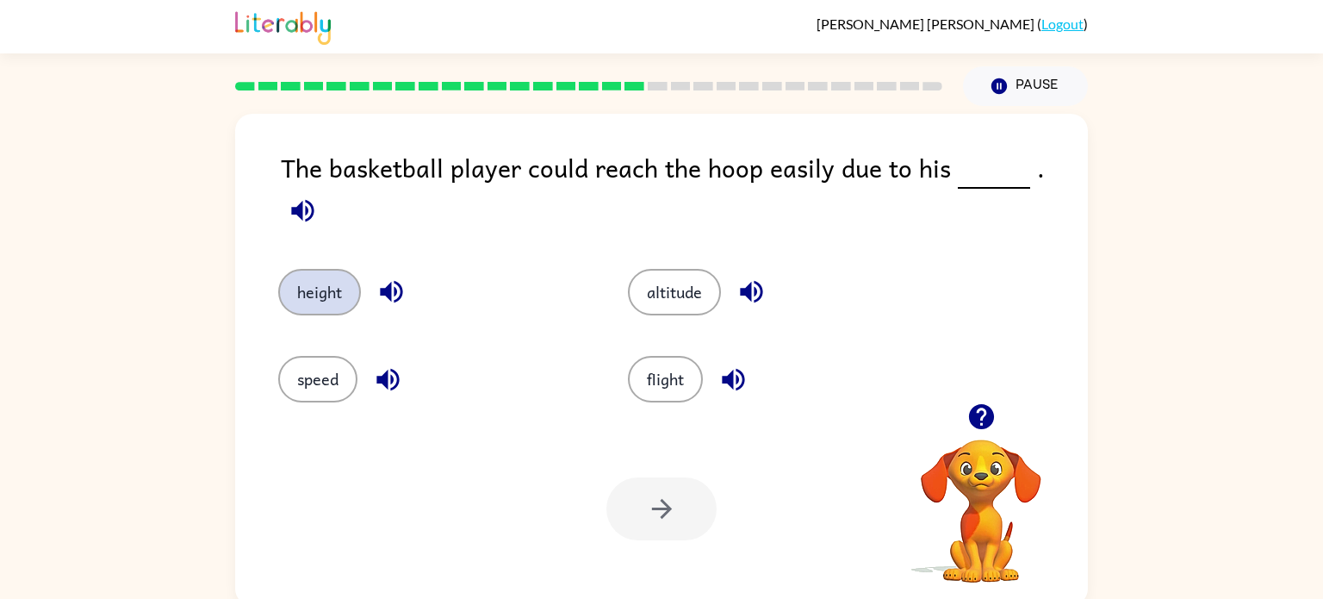
click at [301, 269] on button "height" at bounding box center [319, 292] width 83 height 47
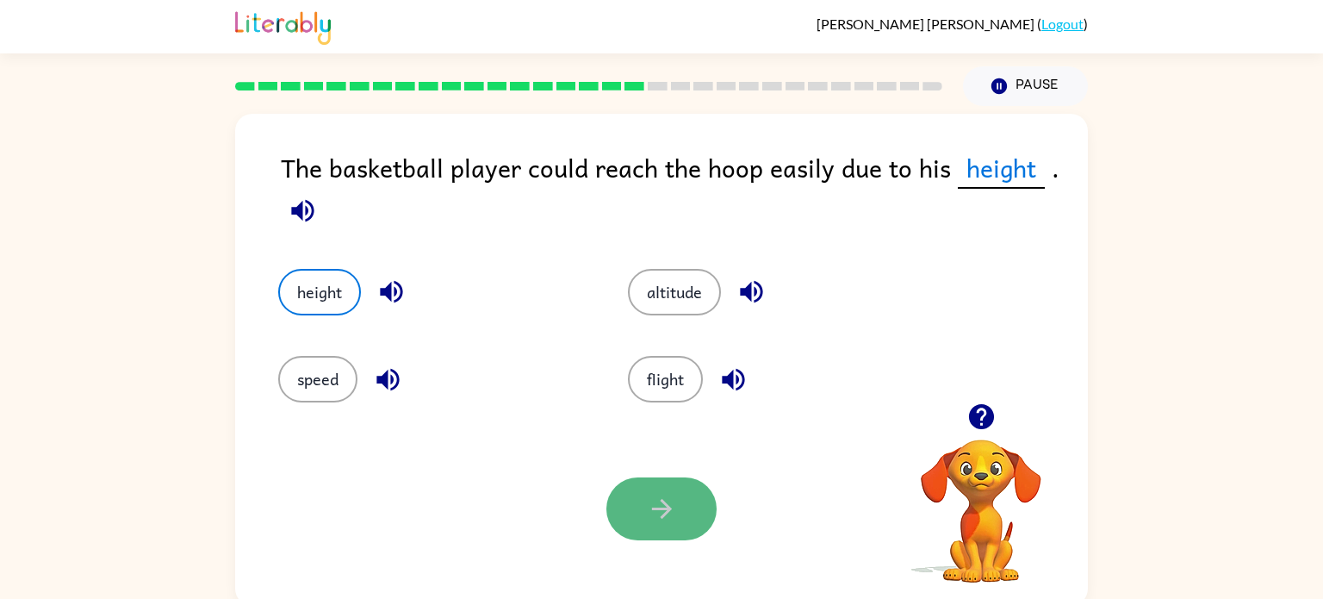
click at [653, 506] on icon "button" at bounding box center [662, 509] width 30 height 30
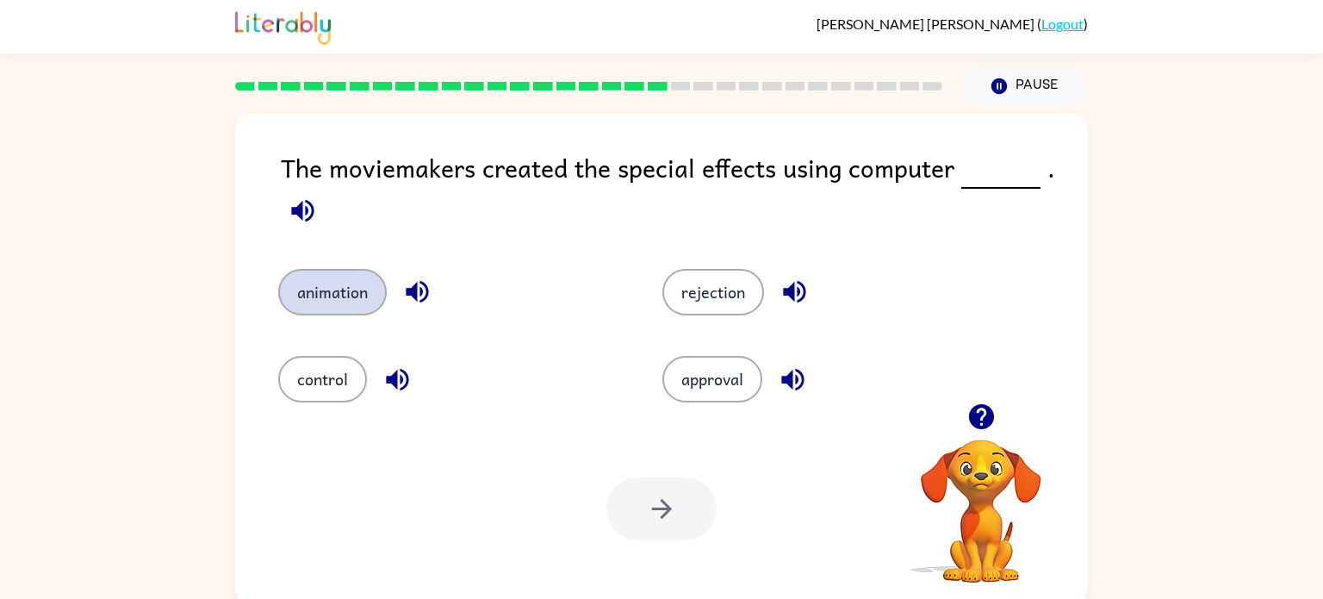
click at [337, 292] on button "animation" at bounding box center [332, 292] width 109 height 47
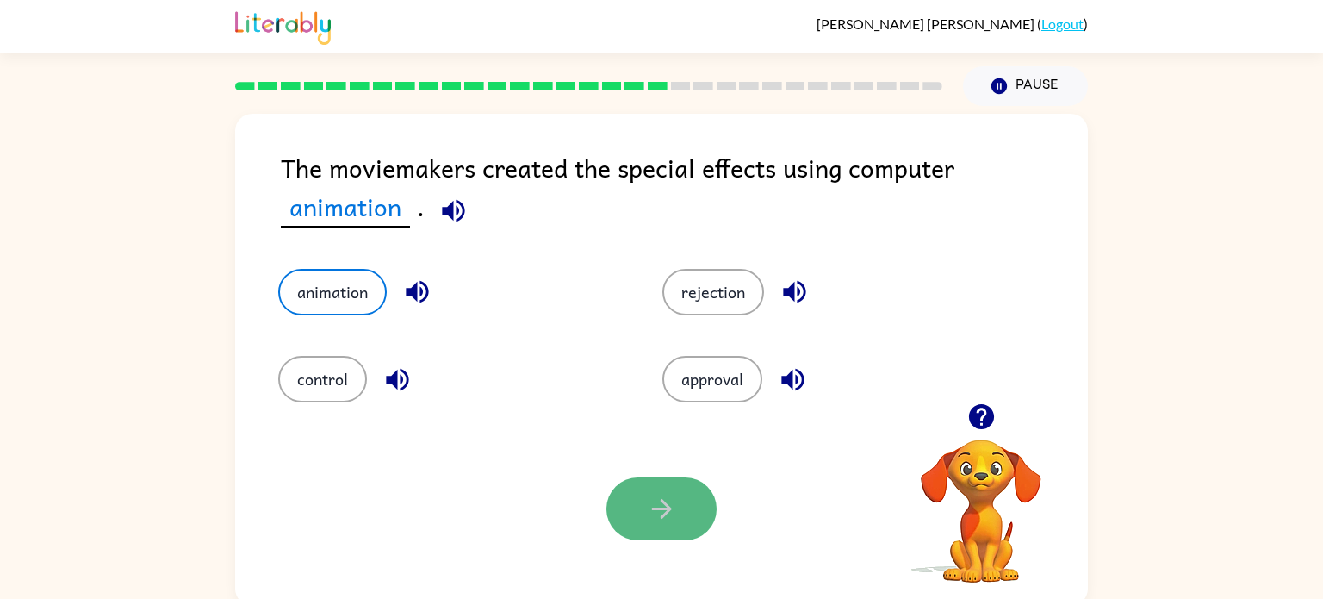
click at [674, 500] on icon "button" at bounding box center [662, 509] width 30 height 30
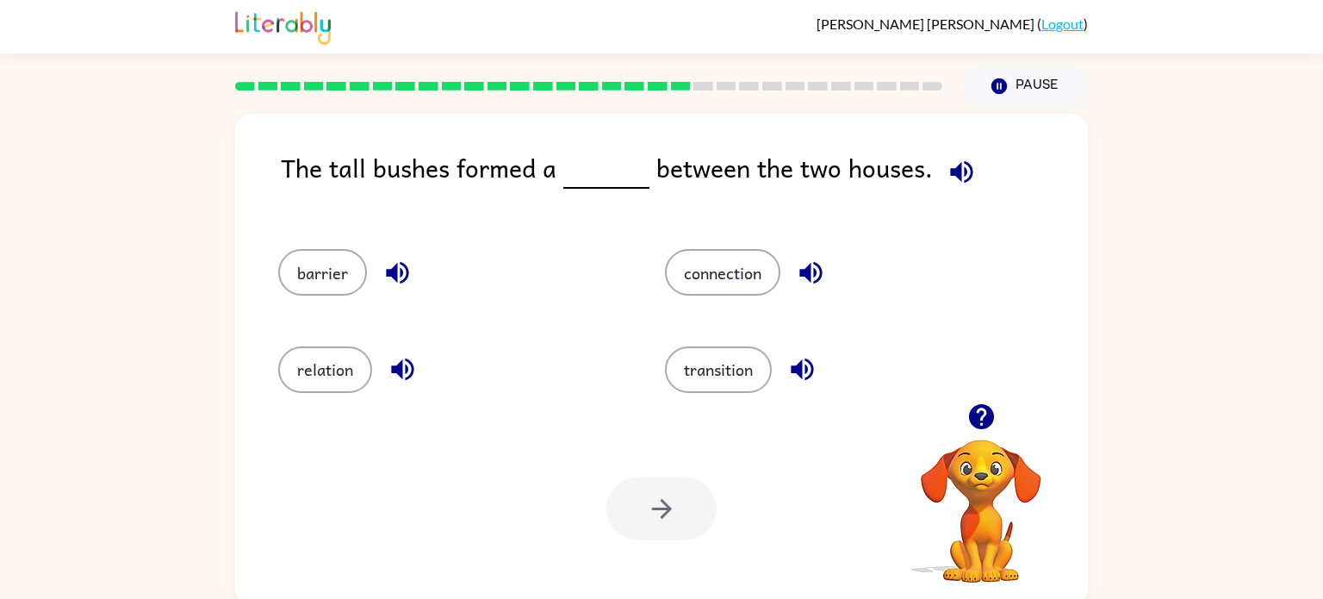
click at [991, 411] on icon "button" at bounding box center [980, 416] width 25 height 25
click at [348, 270] on button "barrier" at bounding box center [322, 272] width 89 height 47
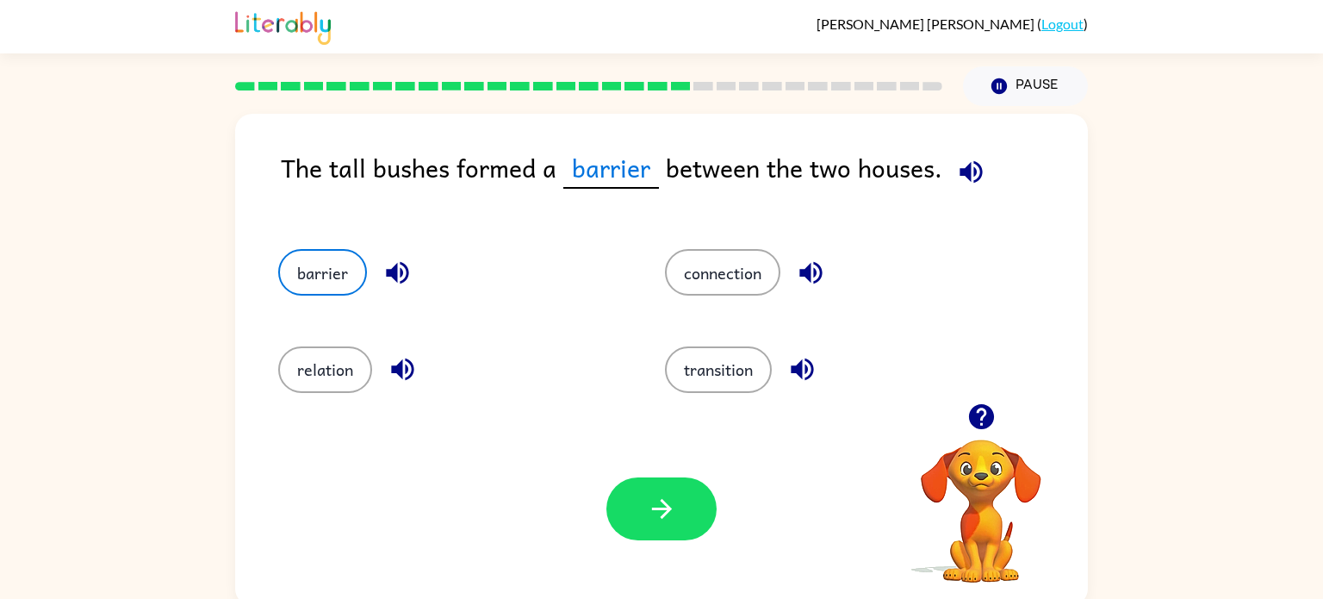
click at [974, 408] on icon "button" at bounding box center [980, 416] width 25 height 25
click at [660, 499] on icon "button" at bounding box center [662, 509] width 30 height 30
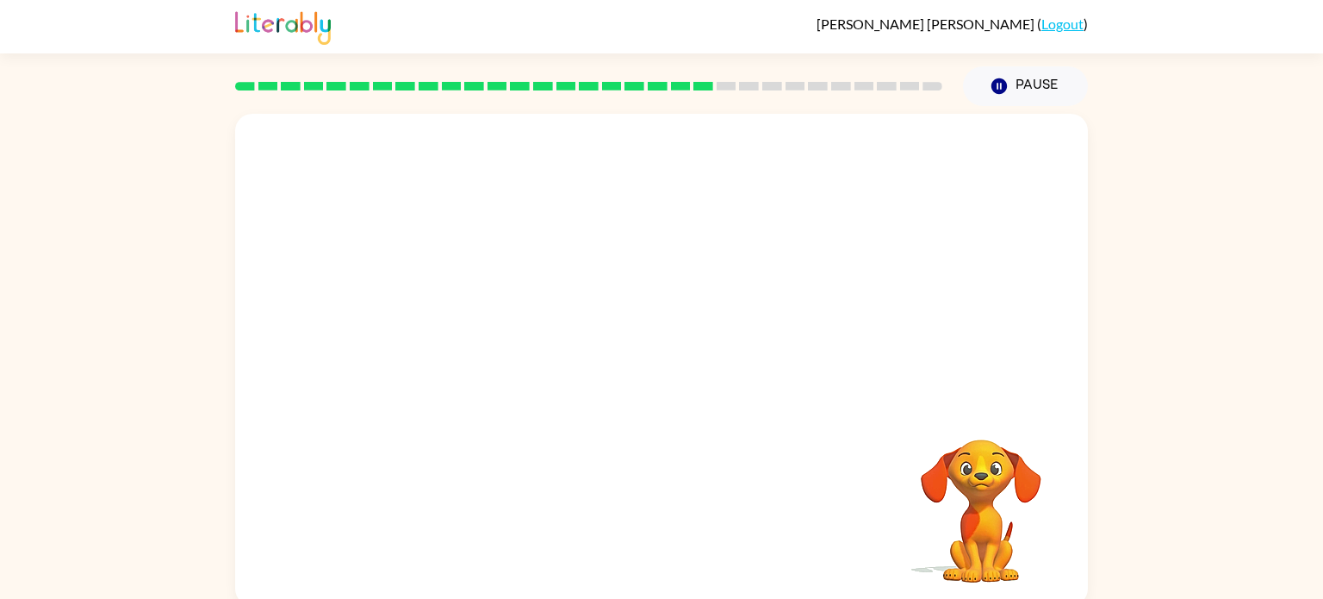
click at [518, 351] on video "Your browser must support playing .mp4 files to use Literably. Please try using…" at bounding box center [661, 258] width 853 height 289
click at [508, 351] on video "Your browser must support playing .mp4 files to use Literably. Please try using…" at bounding box center [661, 258] width 853 height 289
click at [662, 340] on button "button" at bounding box center [661, 368] width 110 height 63
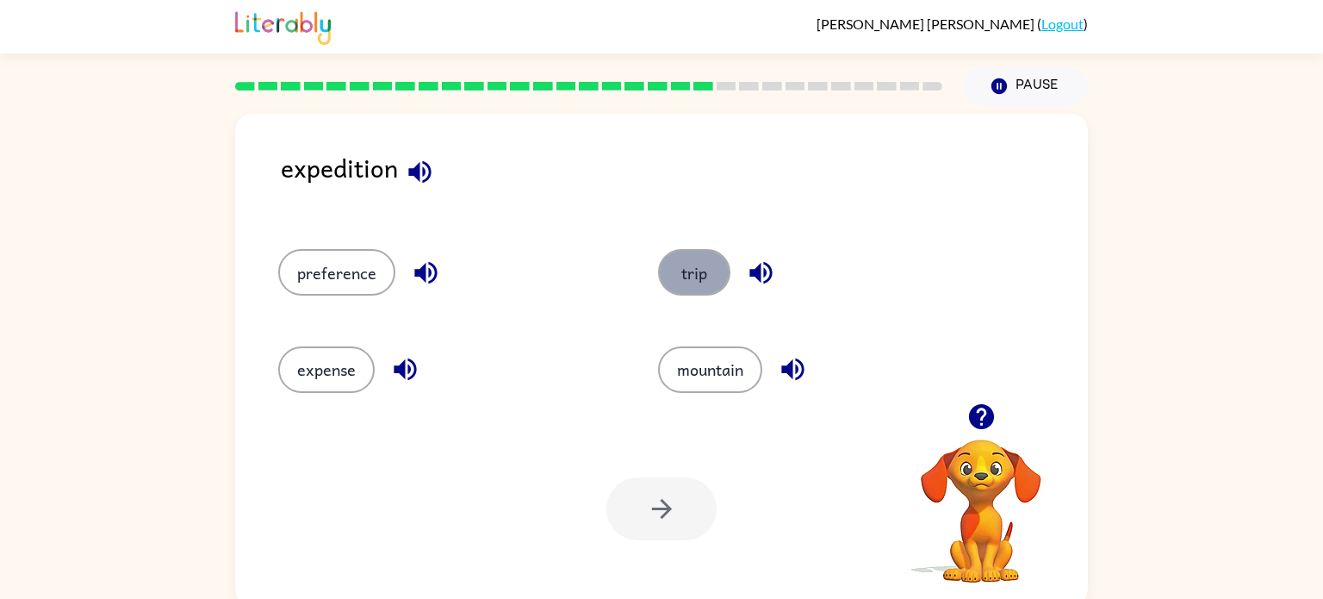
click at [678, 264] on button "trip" at bounding box center [694, 272] width 72 height 47
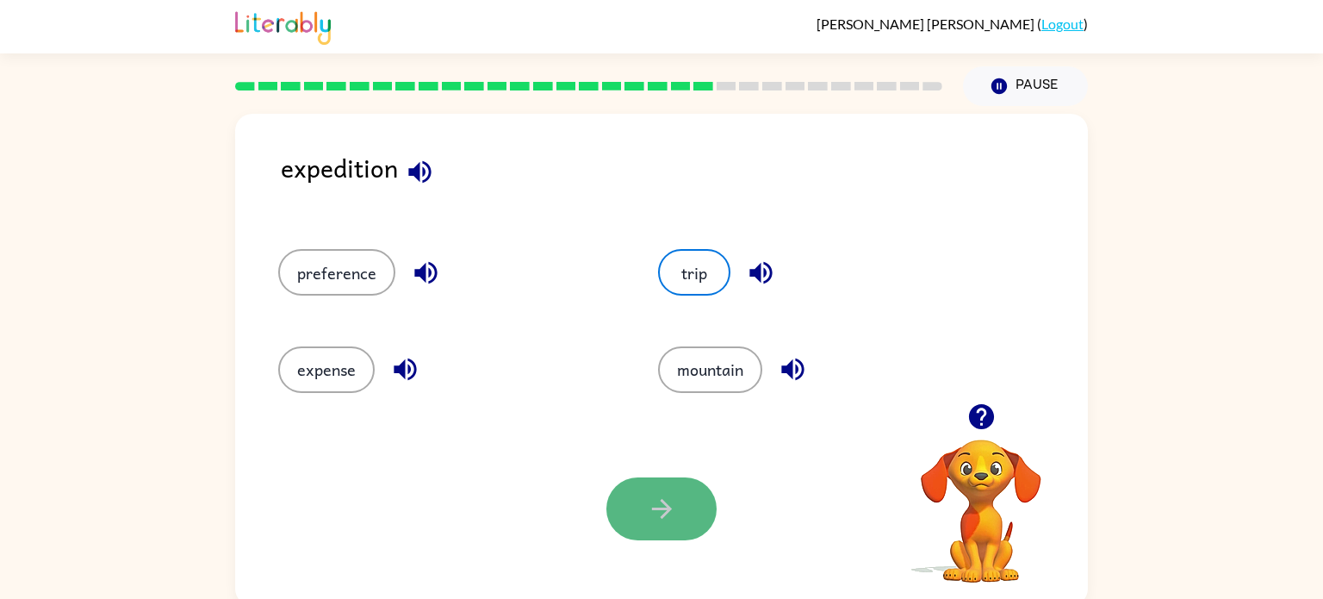
click at [665, 516] on icon "button" at bounding box center [662, 509] width 30 height 30
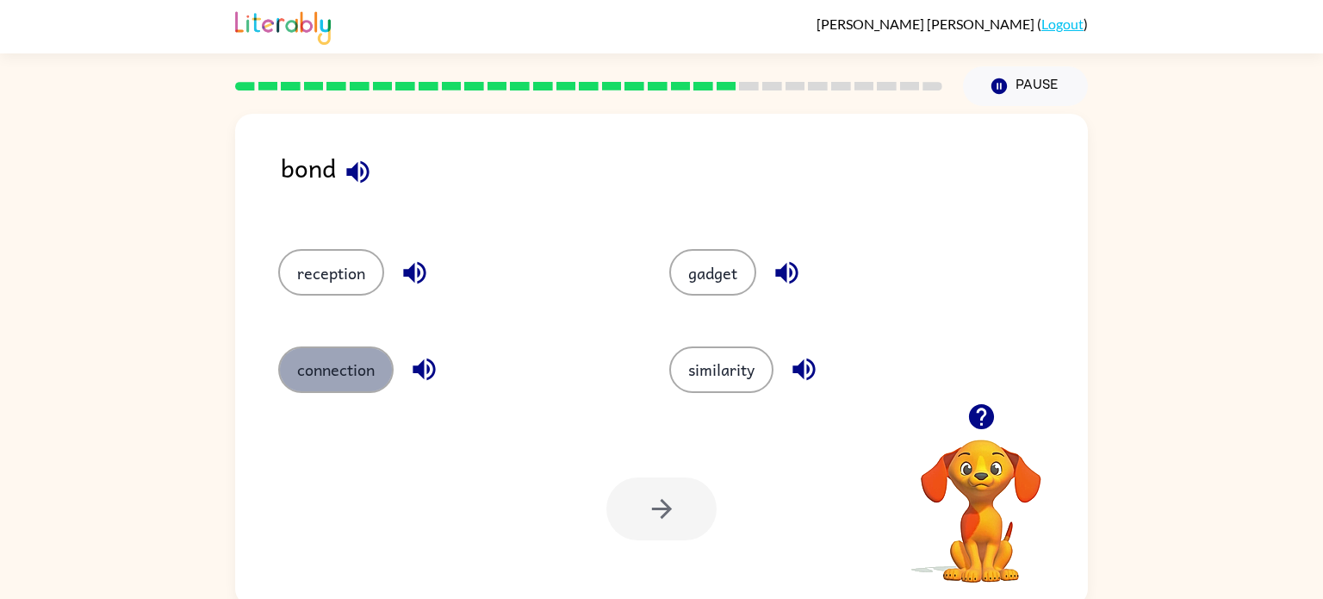
click at [336, 355] on button "connection" at bounding box center [335, 369] width 115 height 47
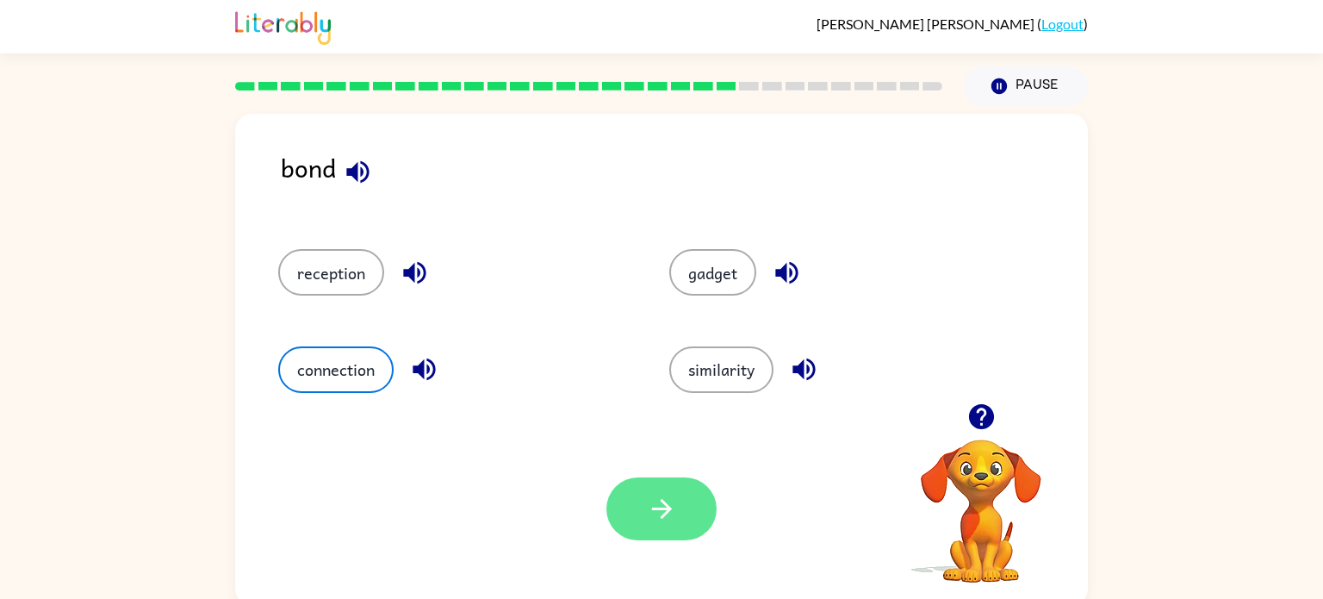
click at [656, 483] on button "button" at bounding box center [661, 508] width 110 height 63
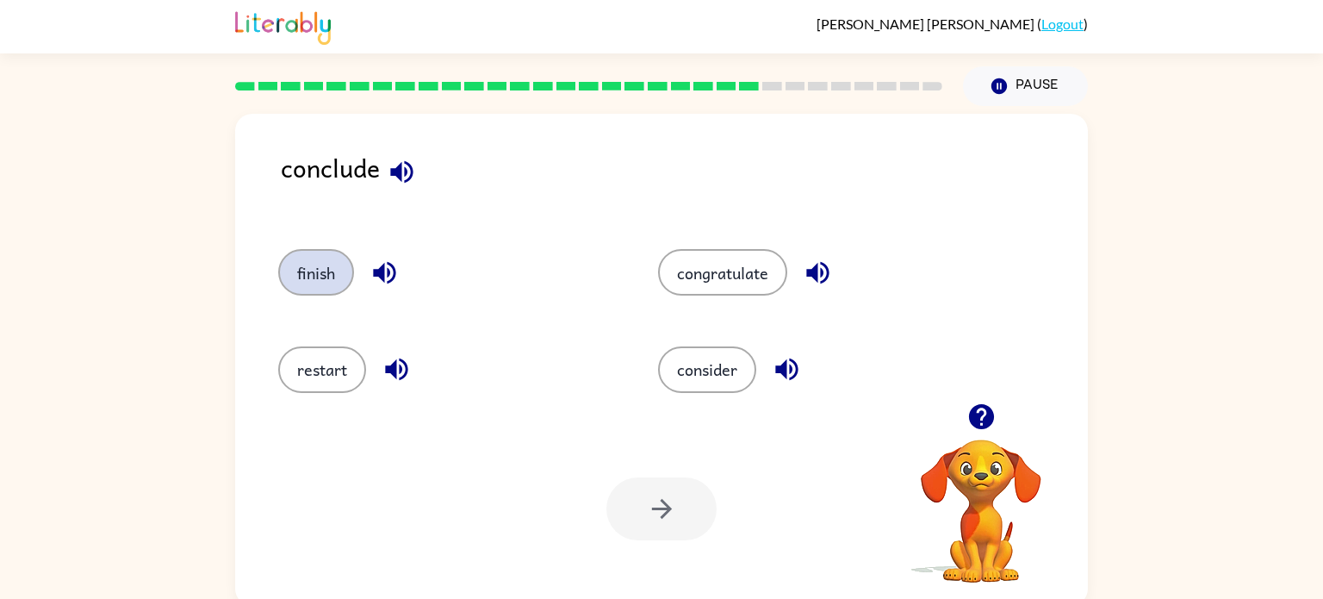
click at [318, 287] on button "finish" at bounding box center [316, 272] width 76 height 47
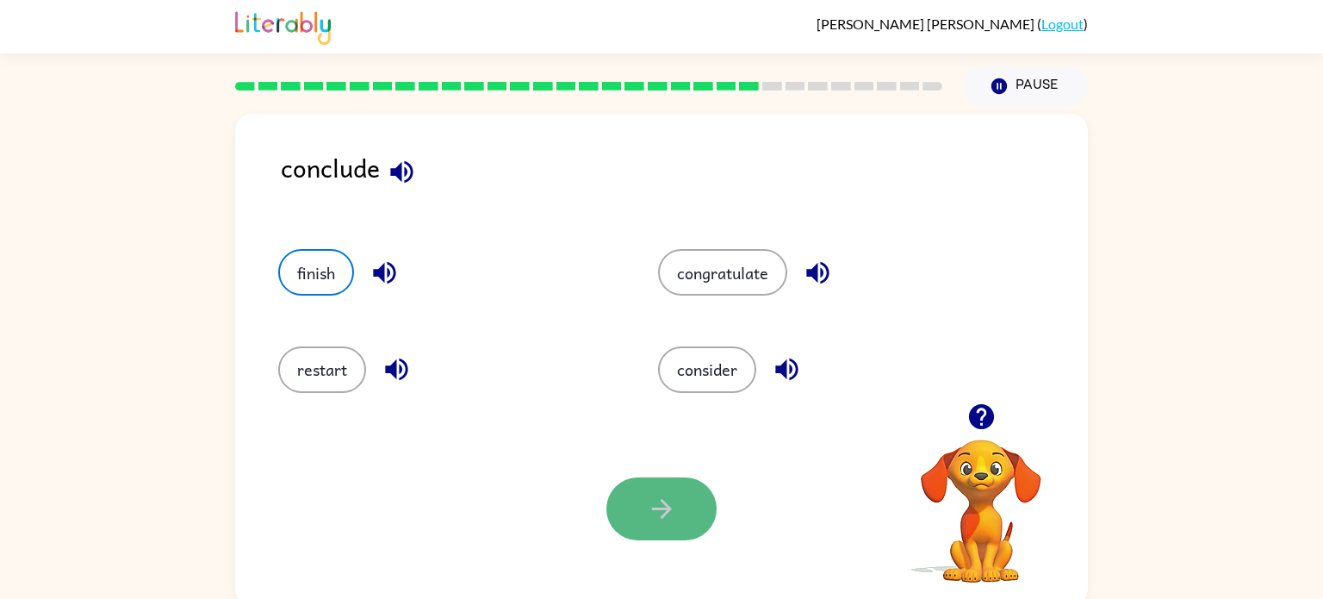
click at [643, 513] on button "button" at bounding box center [661, 508] width 110 height 63
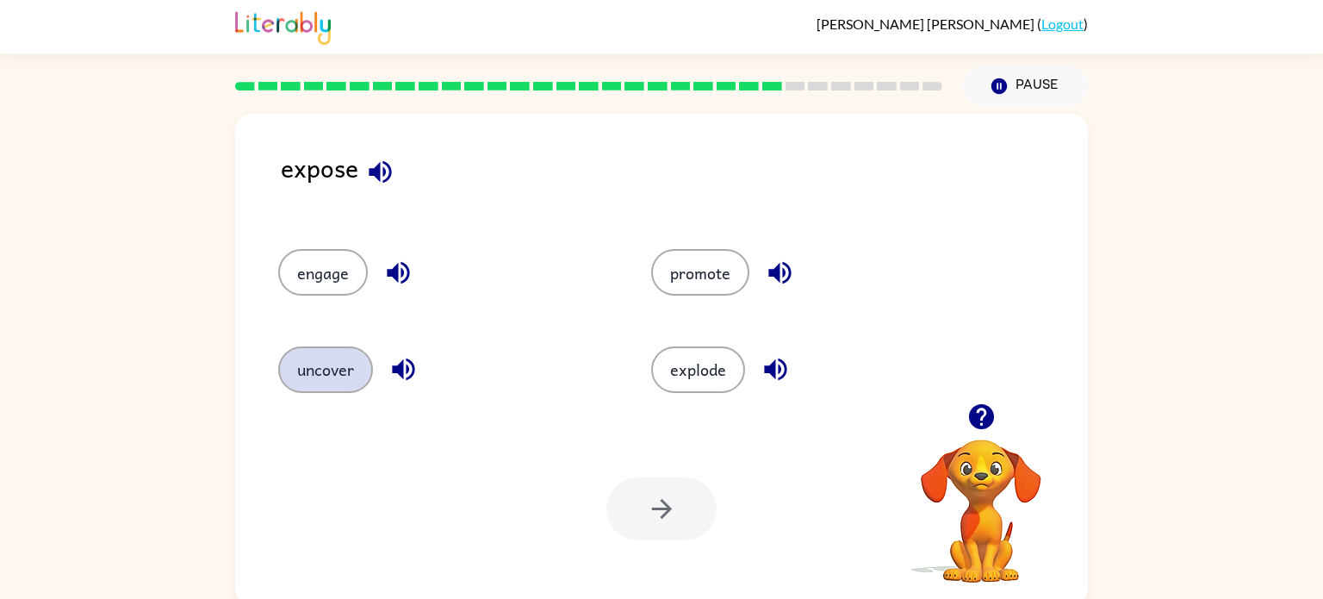
click at [333, 355] on button "uncover" at bounding box center [325, 369] width 95 height 47
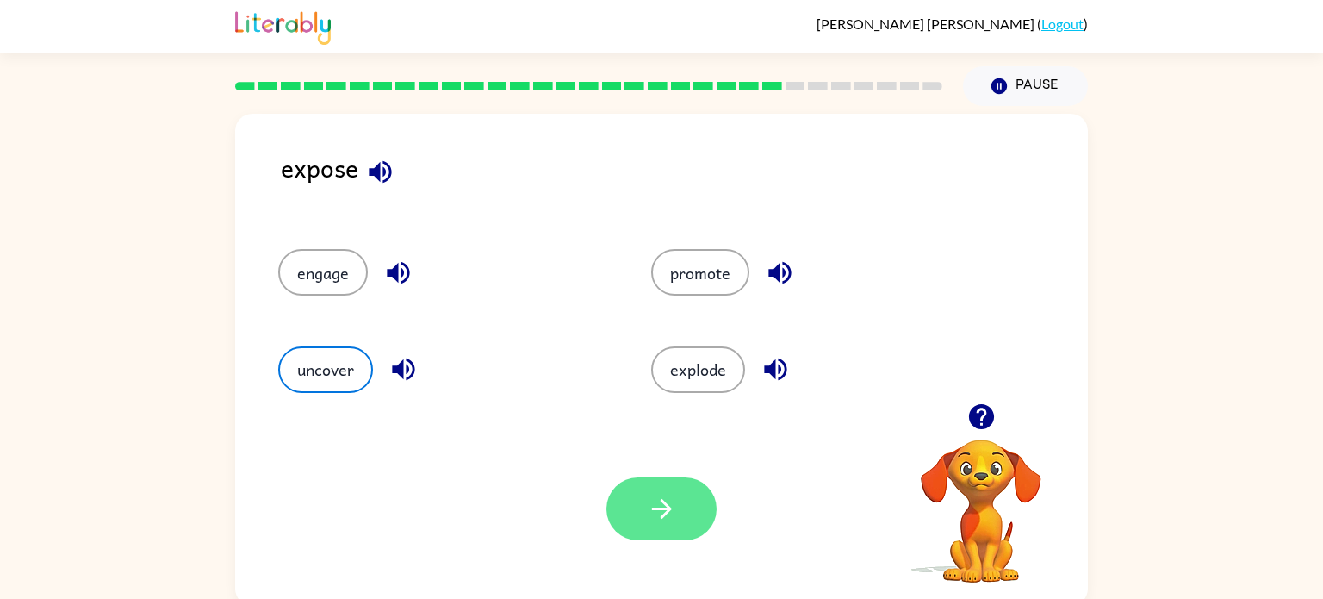
click at [637, 501] on button "button" at bounding box center [661, 508] width 110 height 63
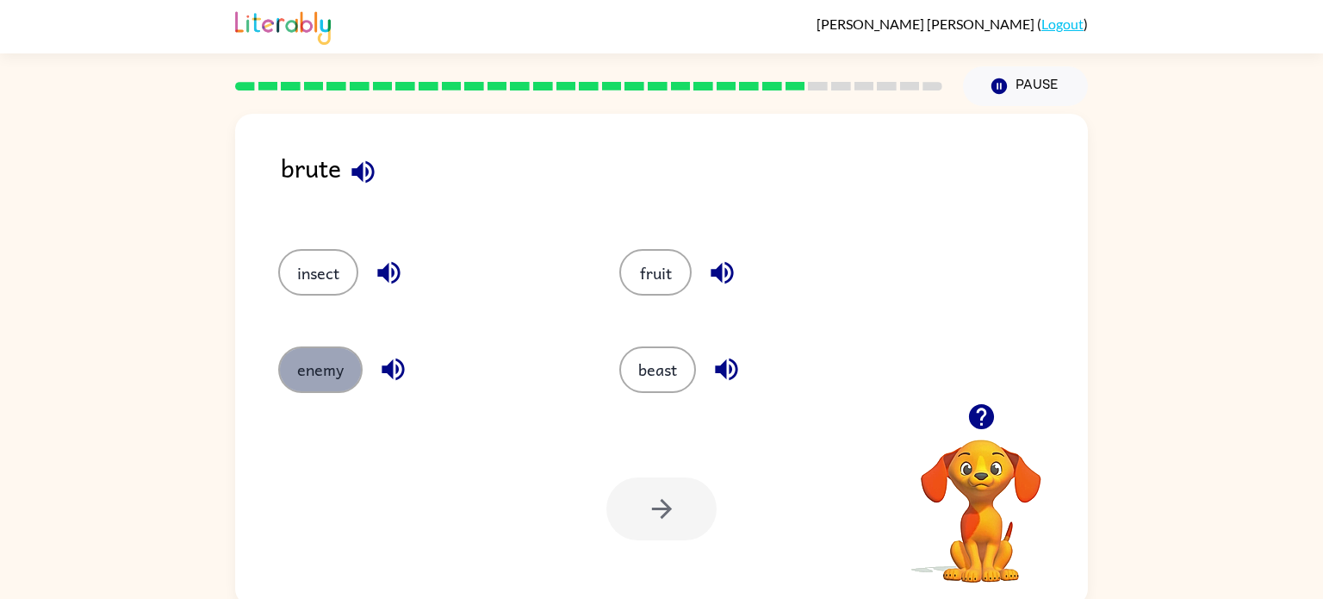
click at [307, 358] on button "enemy" at bounding box center [320, 369] width 84 height 47
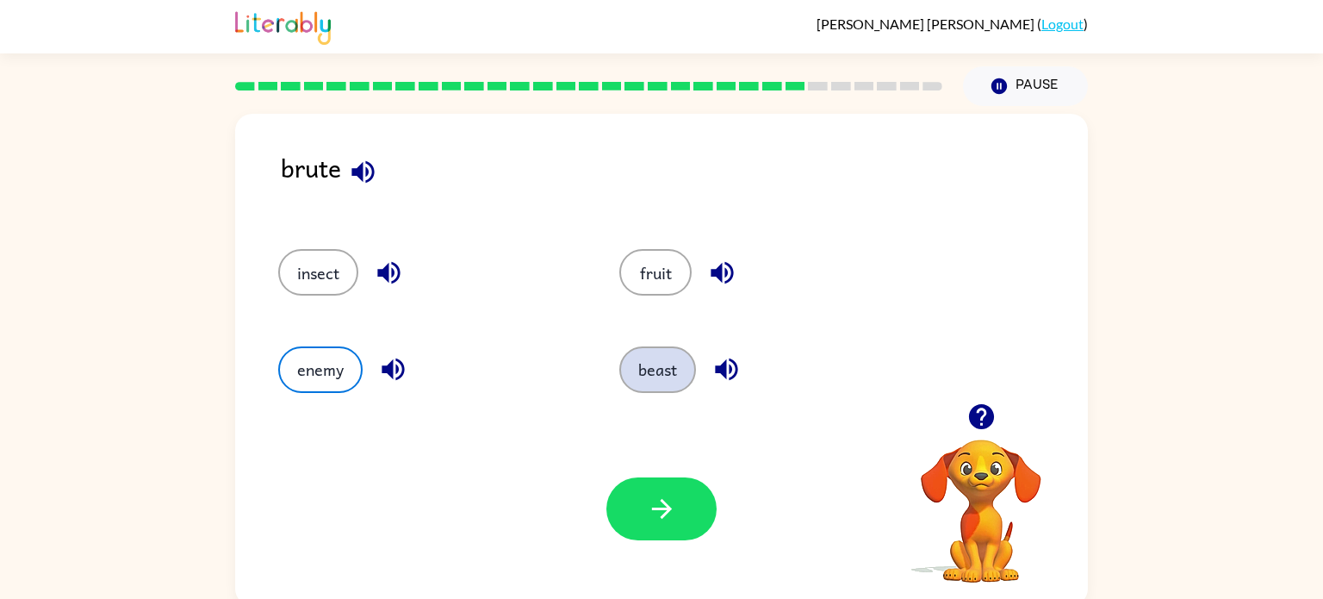
click at [663, 378] on button "beast" at bounding box center [657, 369] width 77 height 47
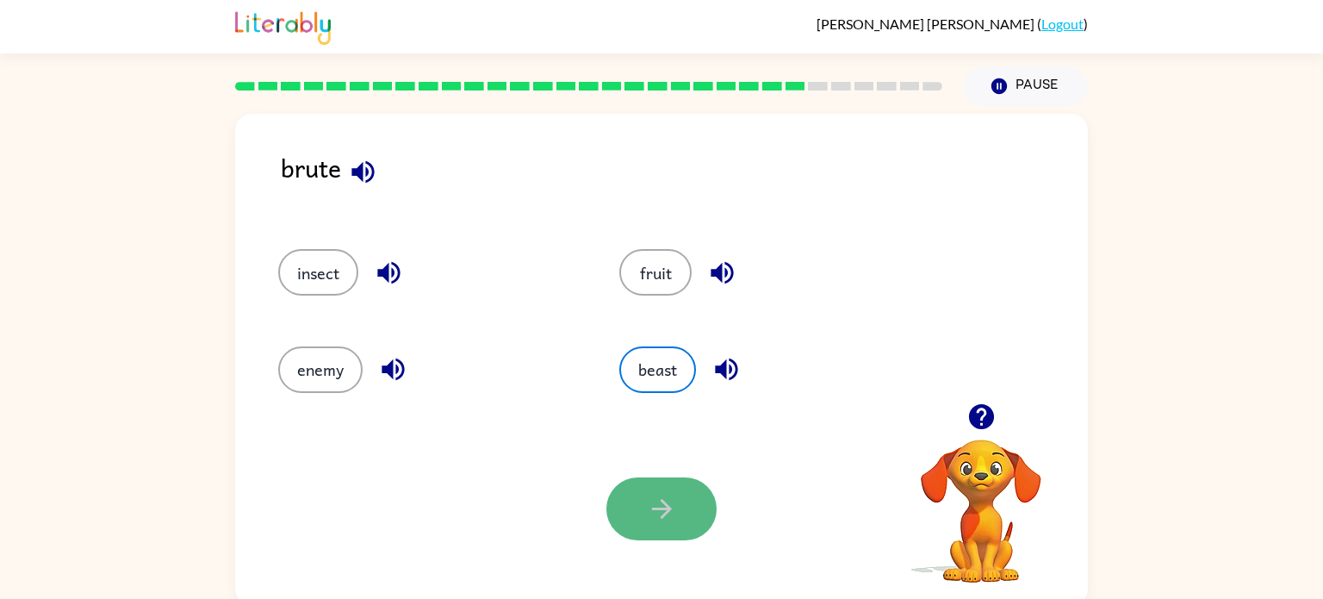
click at [657, 505] on icon "button" at bounding box center [662, 509] width 30 height 30
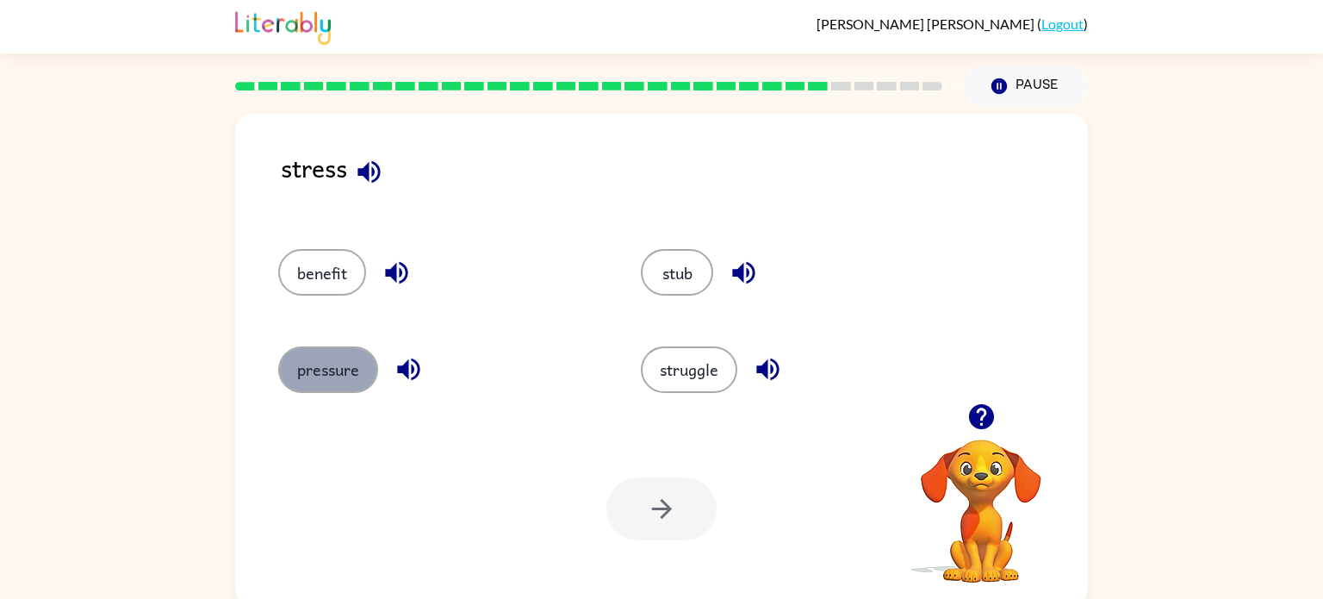
click at [345, 376] on button "pressure" at bounding box center [328, 369] width 100 height 47
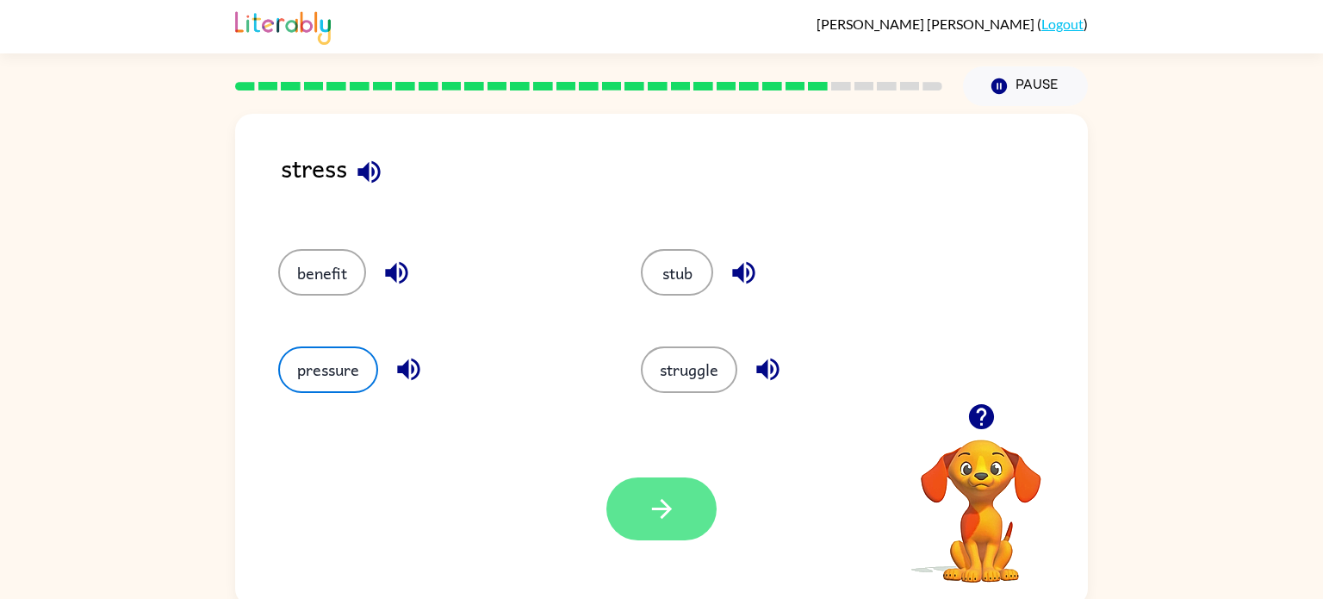
click at [686, 513] on button "button" at bounding box center [661, 508] width 110 height 63
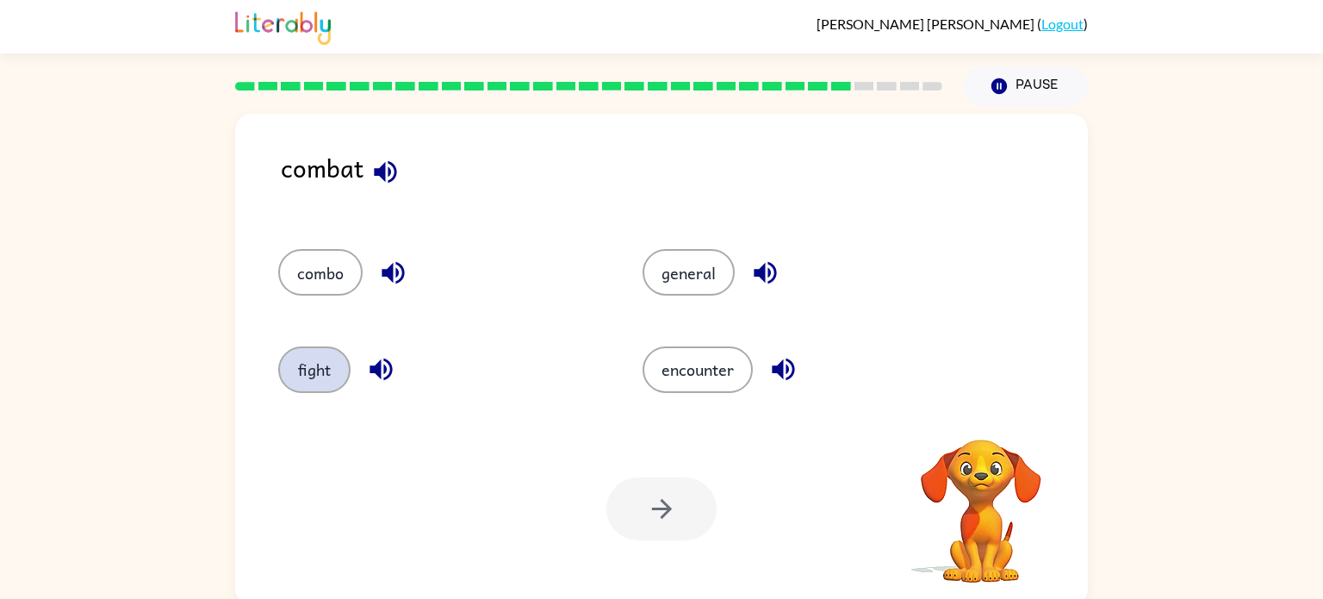
click at [319, 386] on button "fight" at bounding box center [314, 369] width 72 height 47
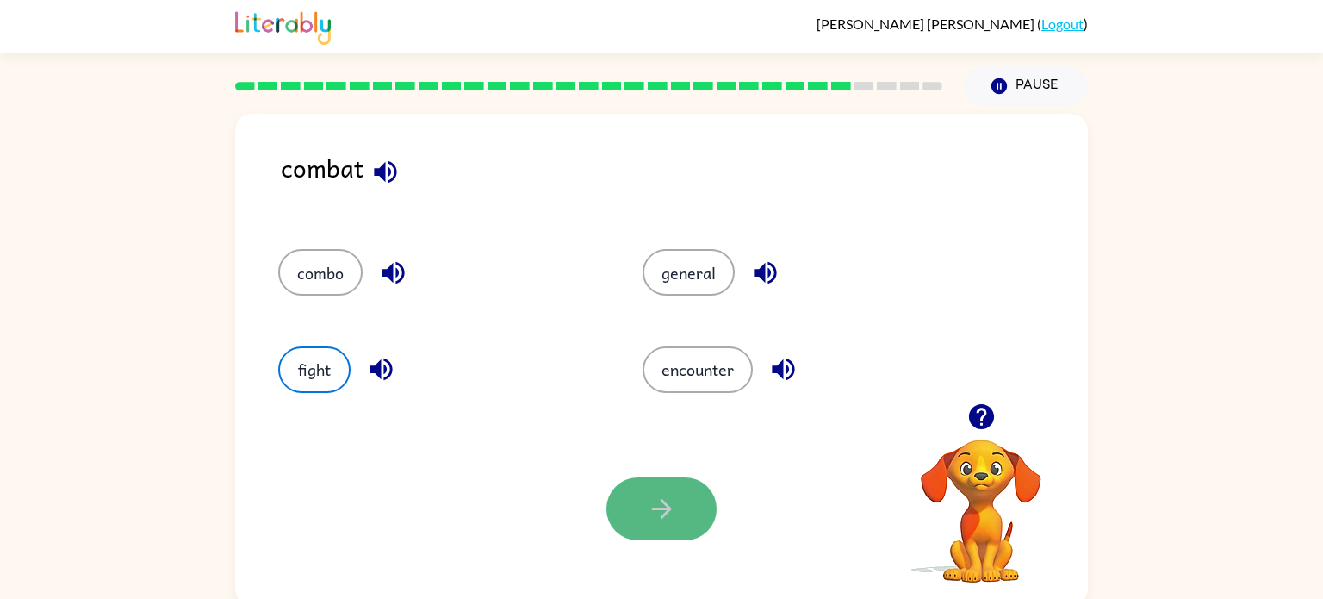
click at [627, 498] on button "button" at bounding box center [661, 508] width 110 height 63
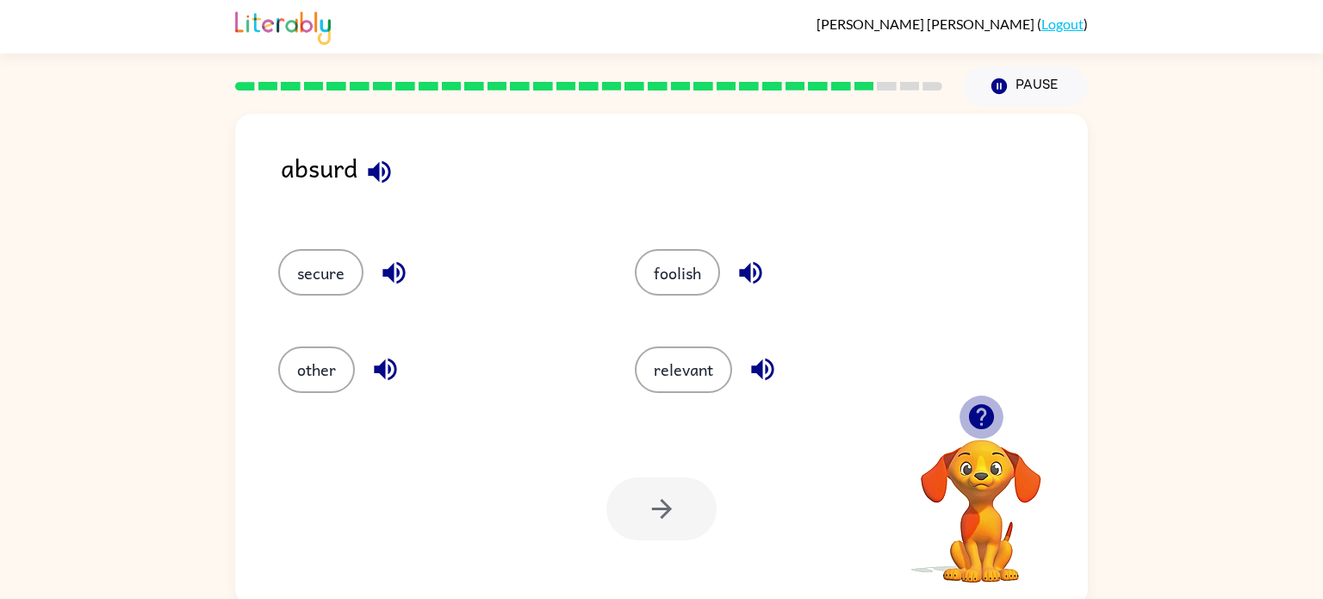
click at [985, 419] on icon "button" at bounding box center [980, 416] width 25 height 25
click at [985, 419] on video "Your browser must support playing .mp4 files to use Literably. Please try using…" at bounding box center [981, 499] width 172 height 172
click at [985, 419] on icon "button" at bounding box center [980, 416] width 25 height 25
click at [985, 419] on video "Your browser must support playing .mp4 files to use Literably. Please try using…" at bounding box center [981, 499] width 172 height 172
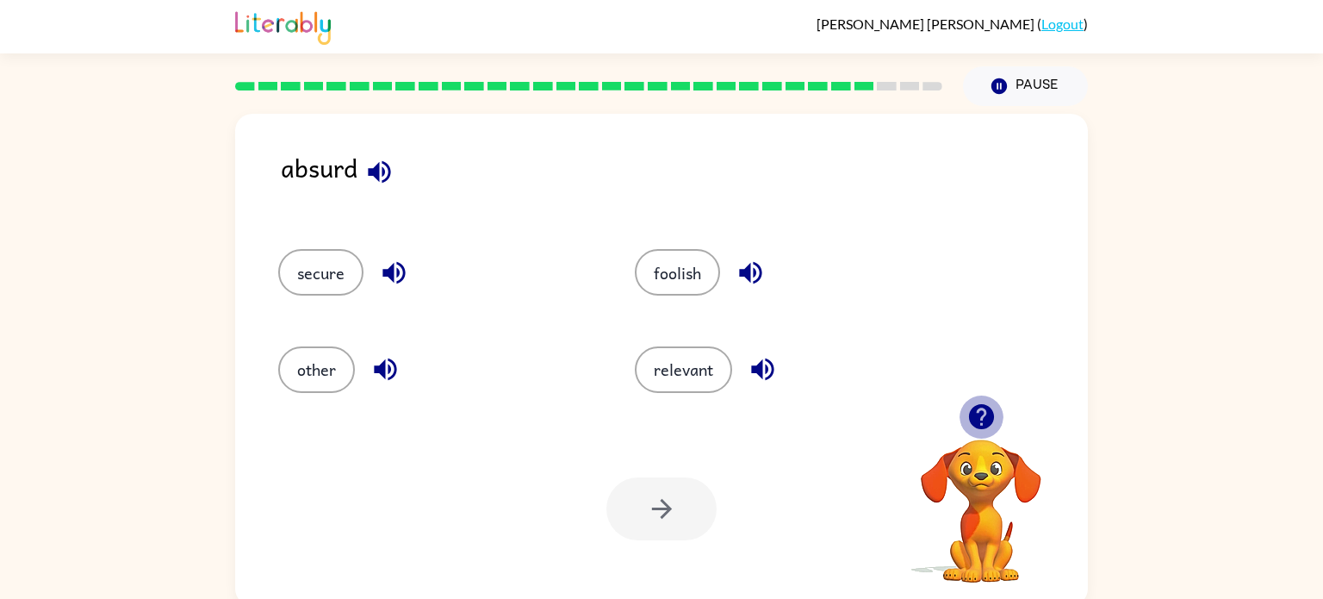
click at [984, 419] on icon "button" at bounding box center [980, 416] width 25 height 25
click at [668, 279] on button "foolish" at bounding box center [677, 272] width 85 height 47
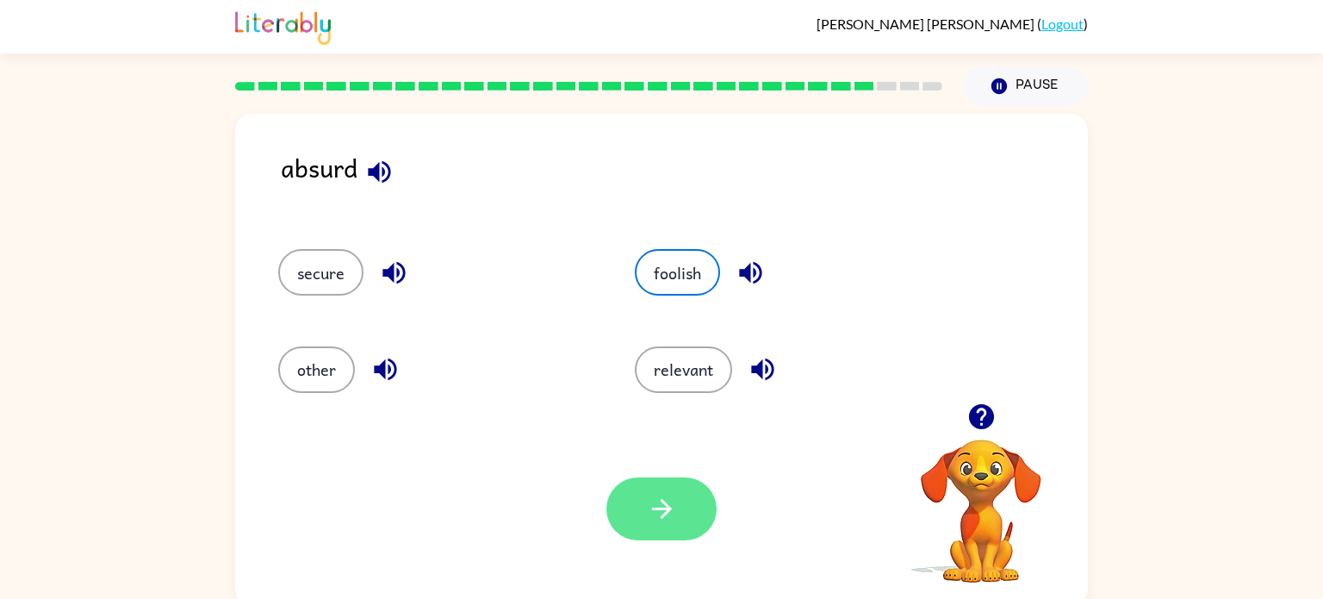
click at [639, 517] on button "button" at bounding box center [661, 508] width 110 height 63
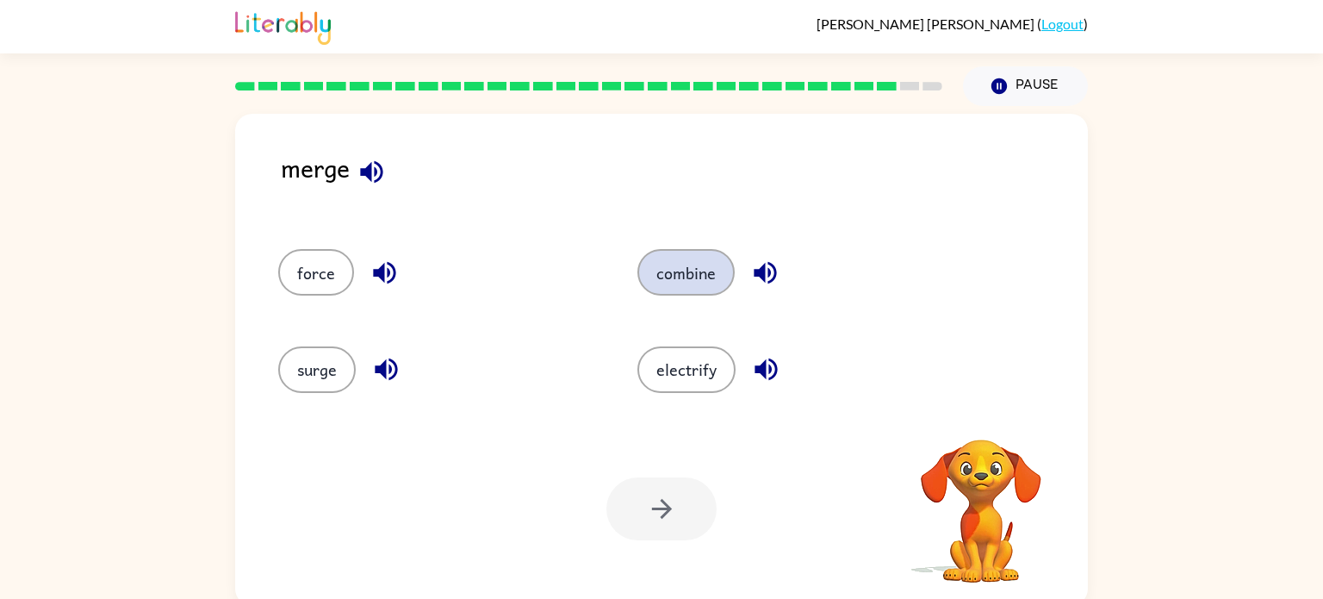
click at [712, 264] on button "combine" at bounding box center [685, 272] width 97 height 47
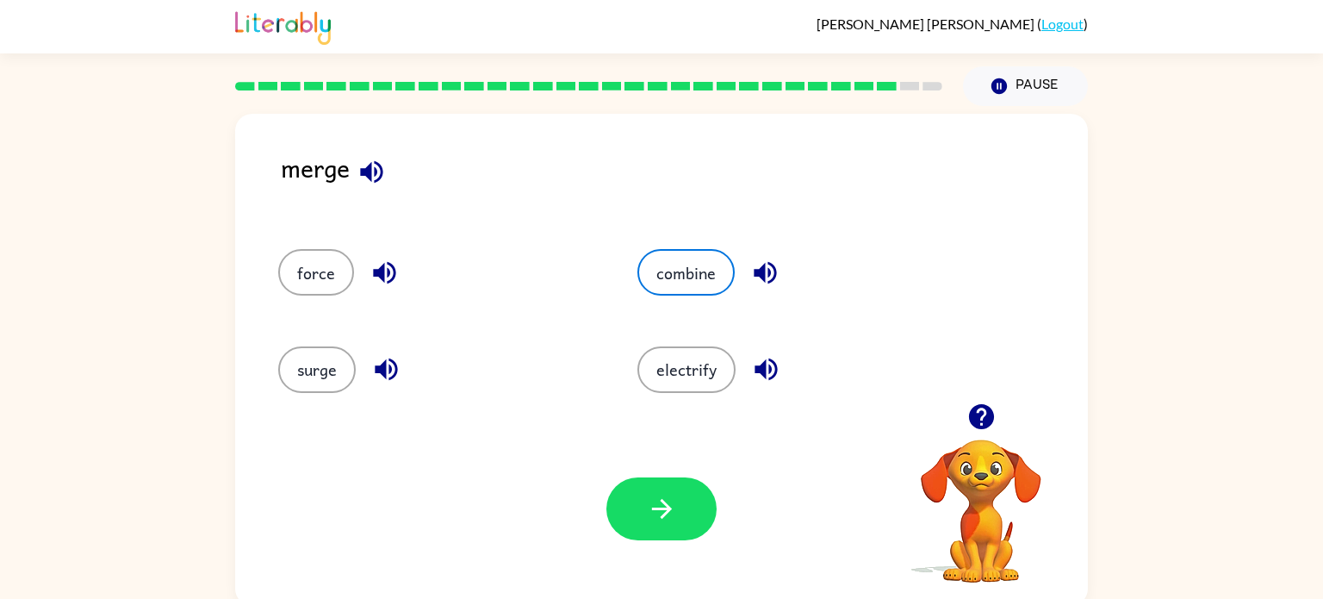
click at [974, 424] on icon "button" at bounding box center [980, 416] width 25 height 25
click at [705, 502] on button "button" at bounding box center [661, 508] width 110 height 63
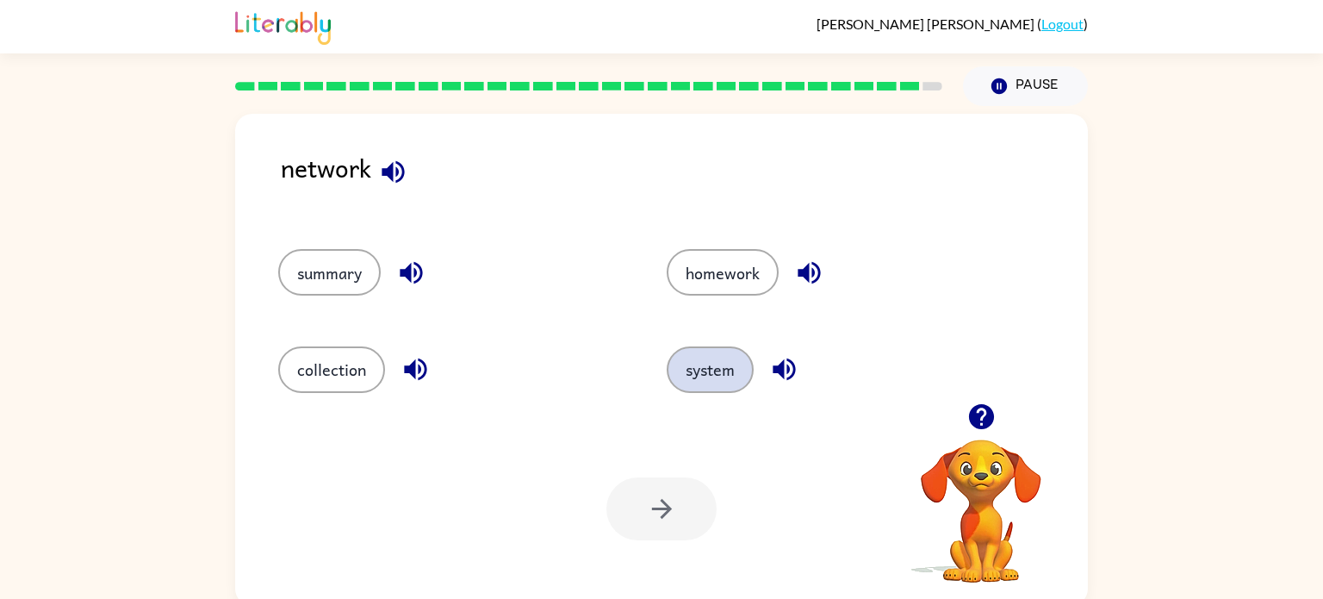
click at [693, 376] on button "system" at bounding box center [710, 369] width 87 height 47
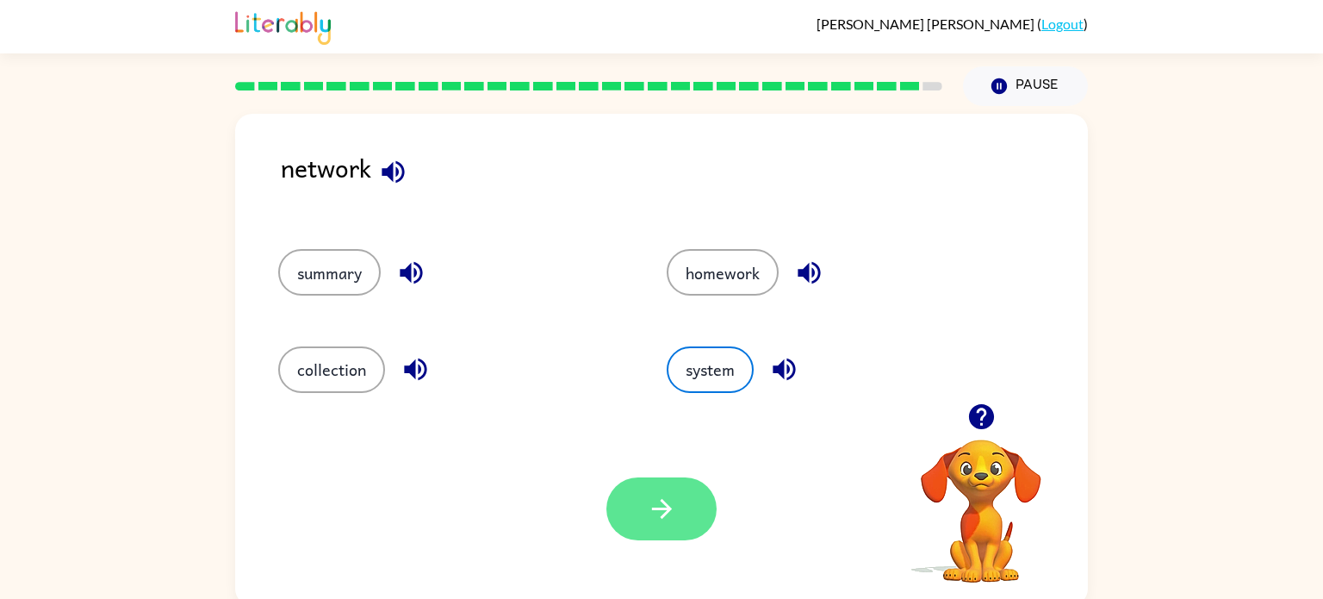
click at [649, 502] on icon "button" at bounding box center [662, 509] width 30 height 30
